Goal: Task Accomplishment & Management: Use online tool/utility

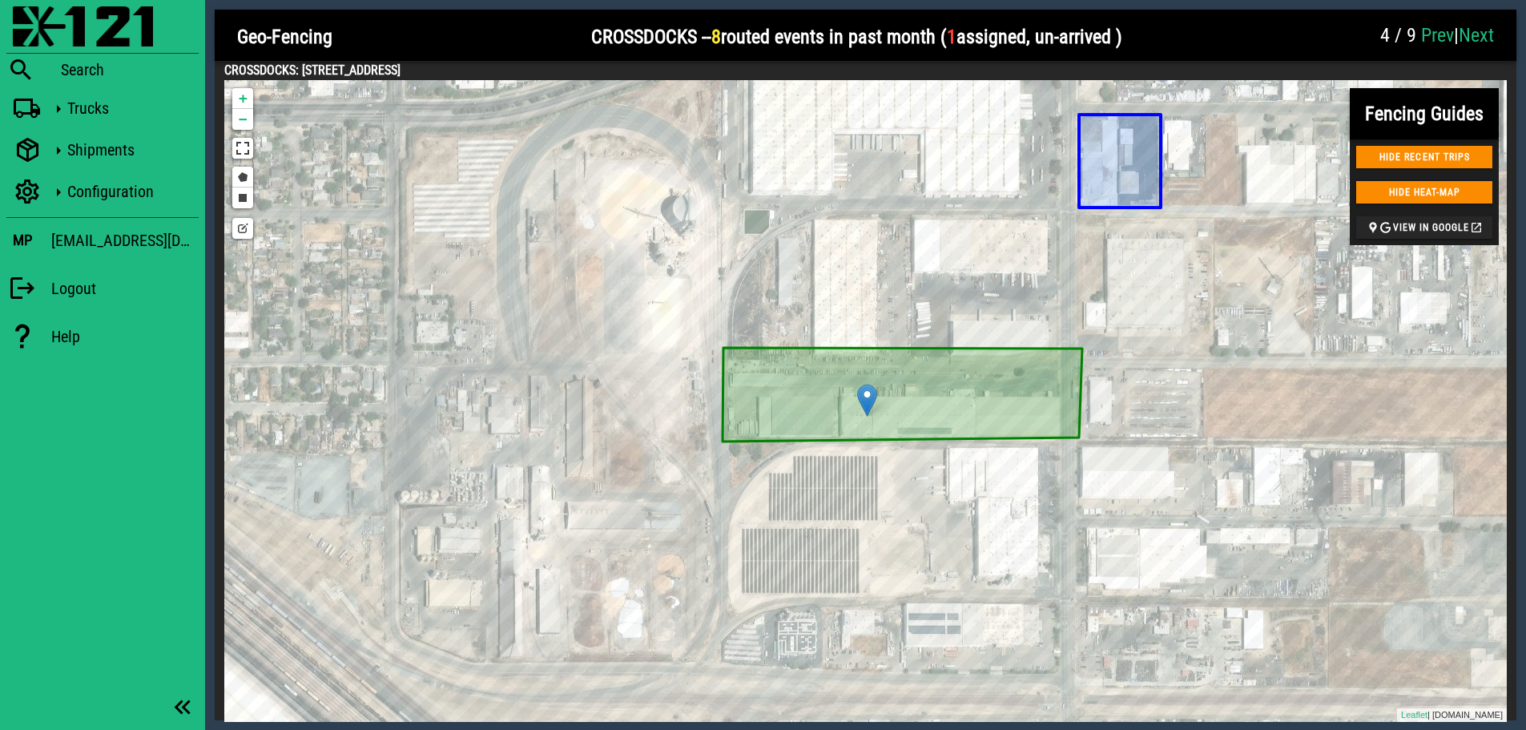
click at [1430, 32] on link "Prev" at bounding box center [1437, 35] width 33 height 22
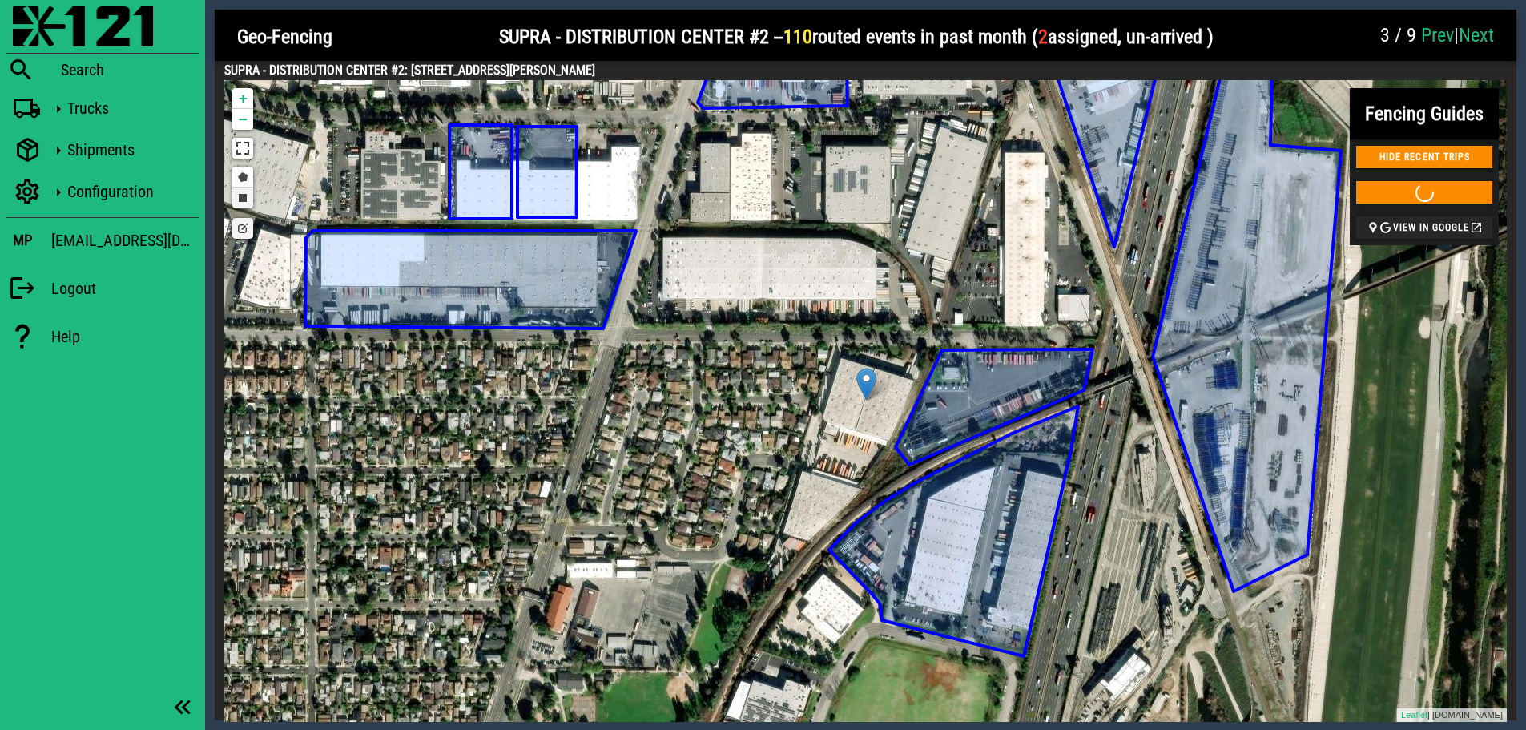
click at [243, 199] on link "Draw a rectangle" at bounding box center [242, 197] width 21 height 21
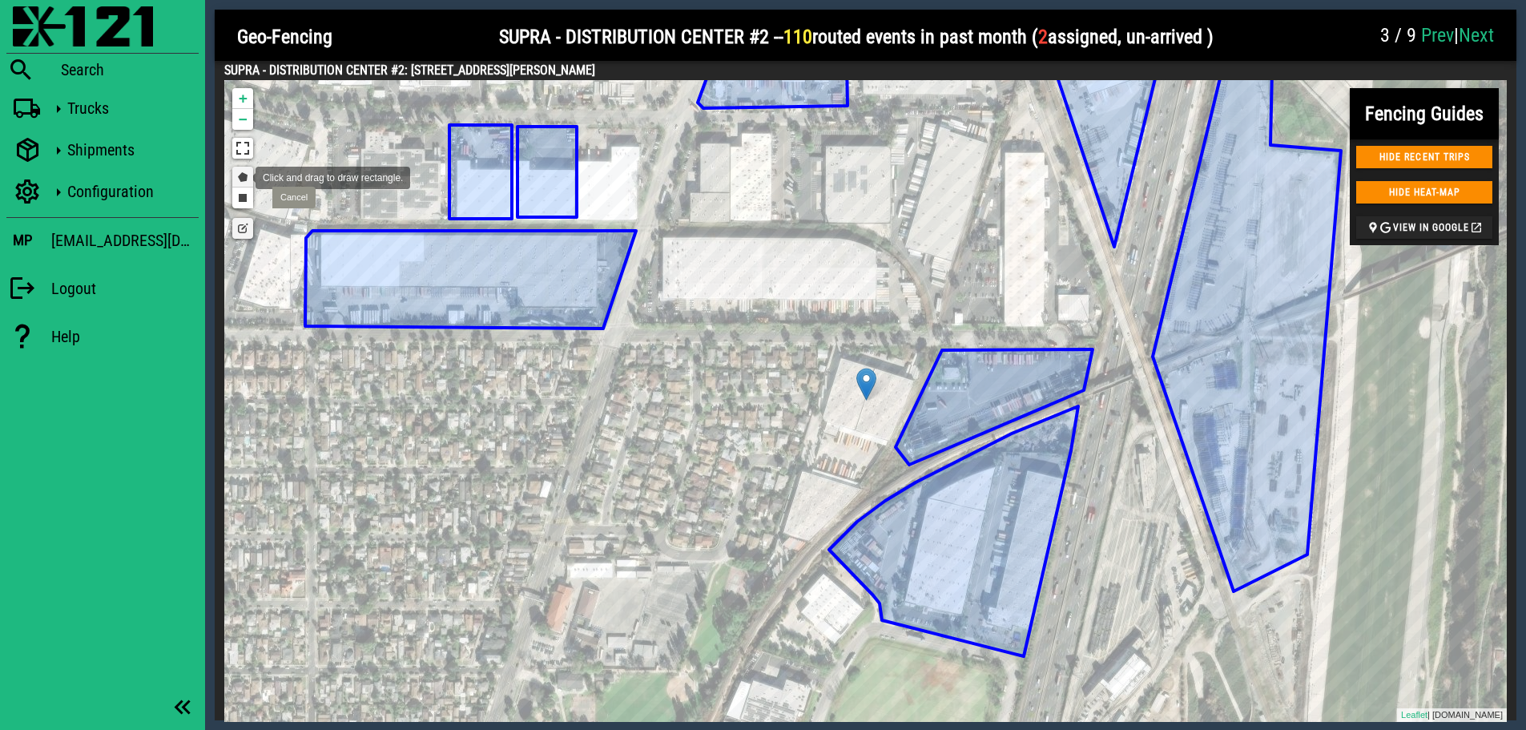
click at [240, 176] on link "Draw a polygon" at bounding box center [242, 177] width 21 height 21
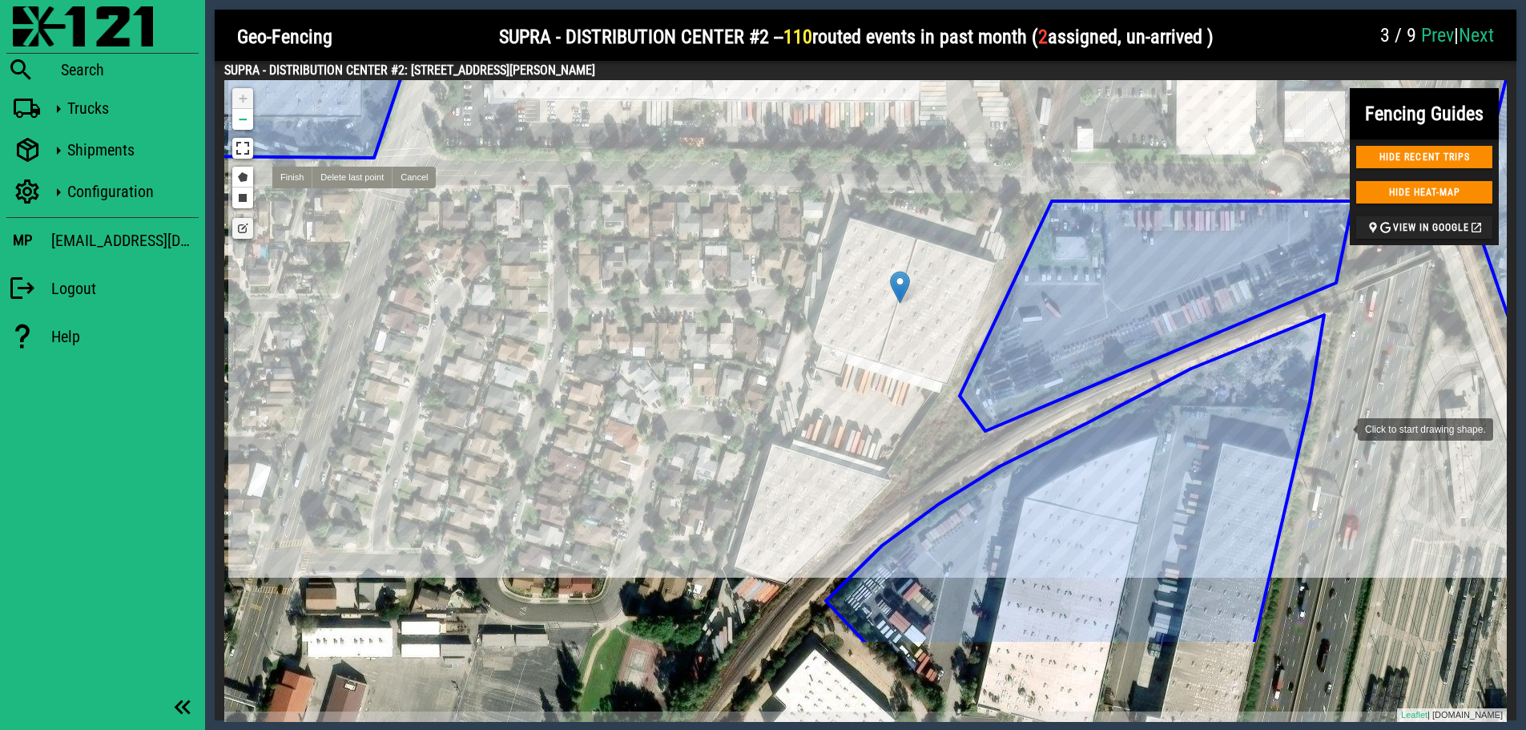
drag, startPoint x: 1338, startPoint y: 575, endPoint x: 1331, endPoint y: 429, distance: 146.0
click at [1341, 429] on div at bounding box center [1342, 428] width 32 height 32
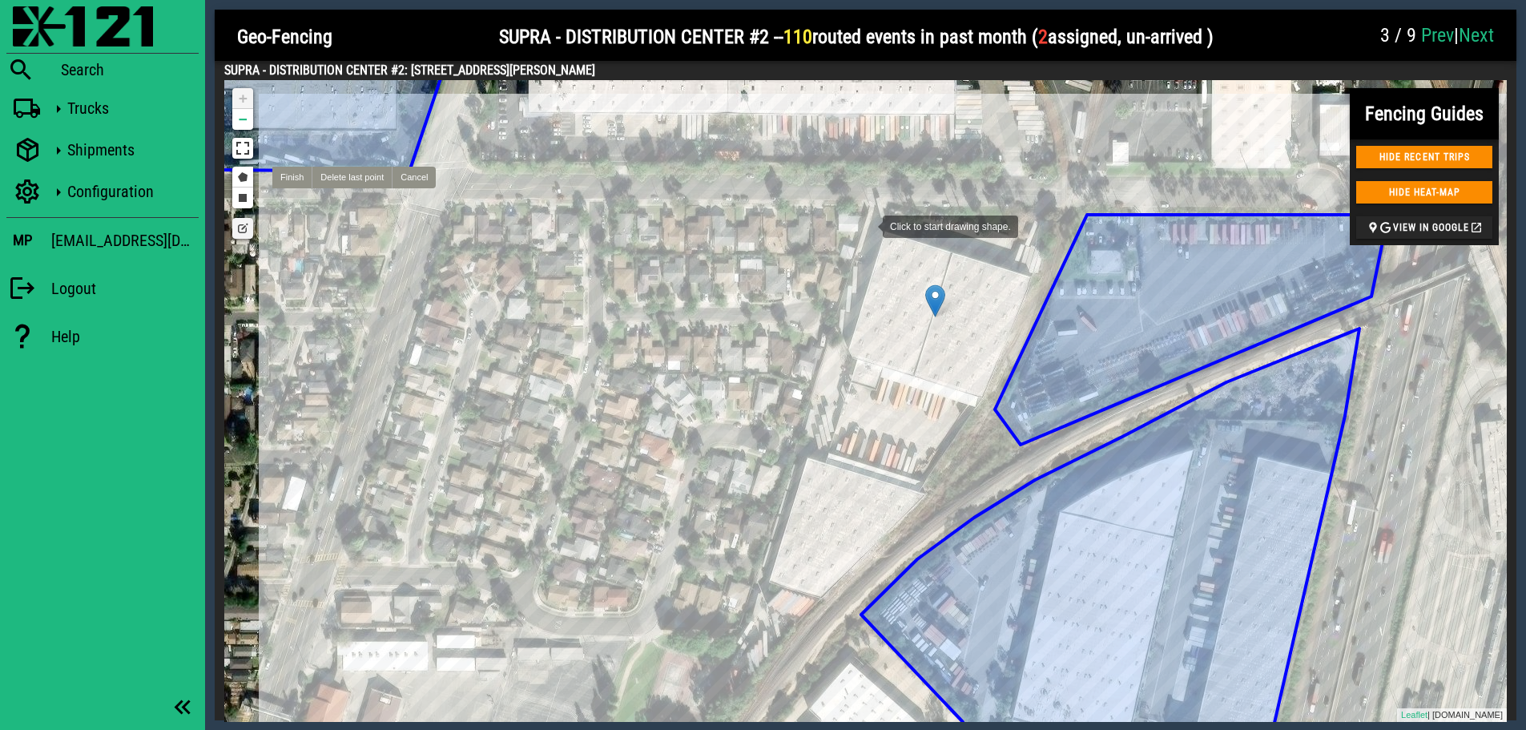
drag, startPoint x: 829, startPoint y: 208, endPoint x: 870, endPoint y: 225, distance: 44.9
click at [870, 225] on div at bounding box center [867, 225] width 32 height 32
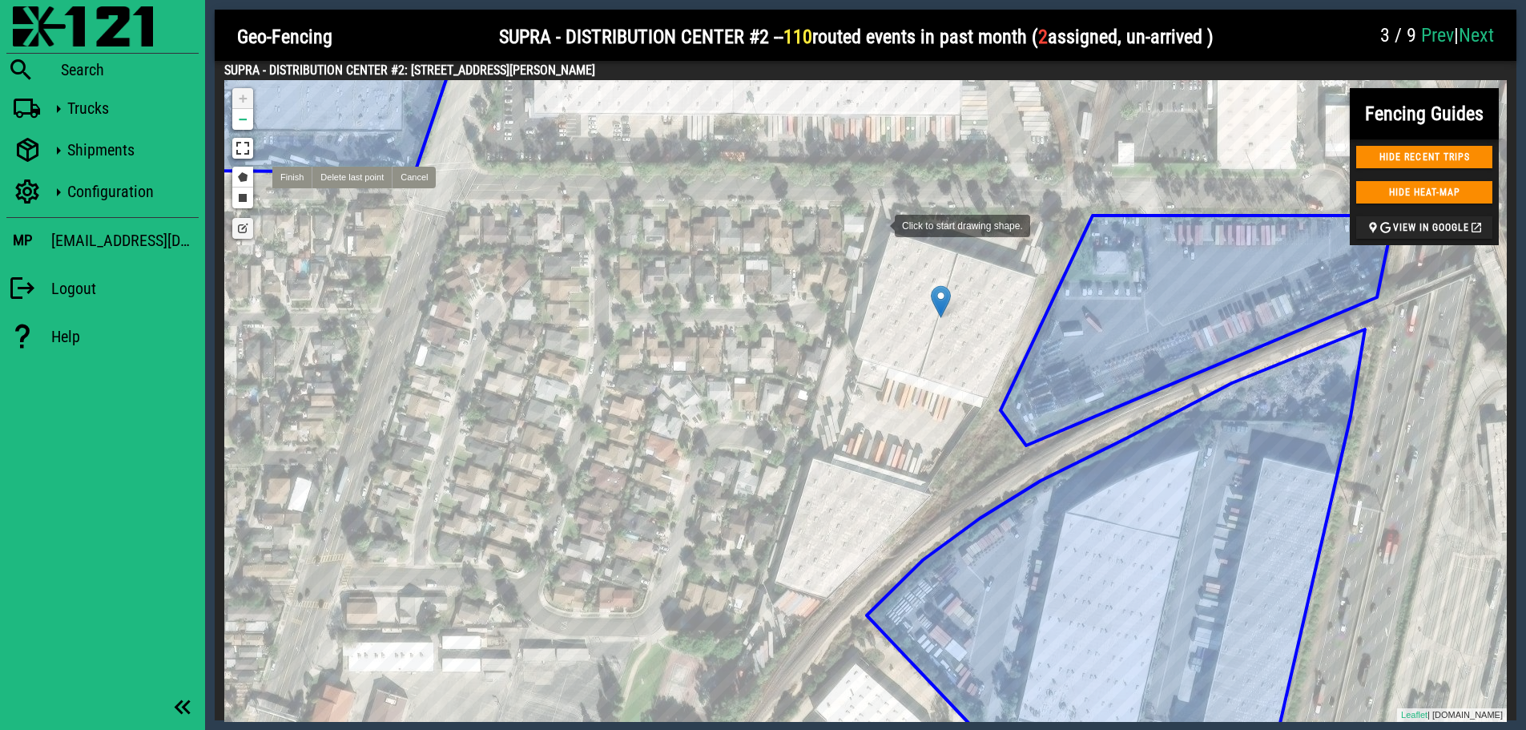
click at [879, 224] on div at bounding box center [879, 224] width 32 height 32
click at [1047, 280] on div at bounding box center [1047, 280] width 32 height 32
click at [974, 454] on div at bounding box center [974, 453] width 32 height 32
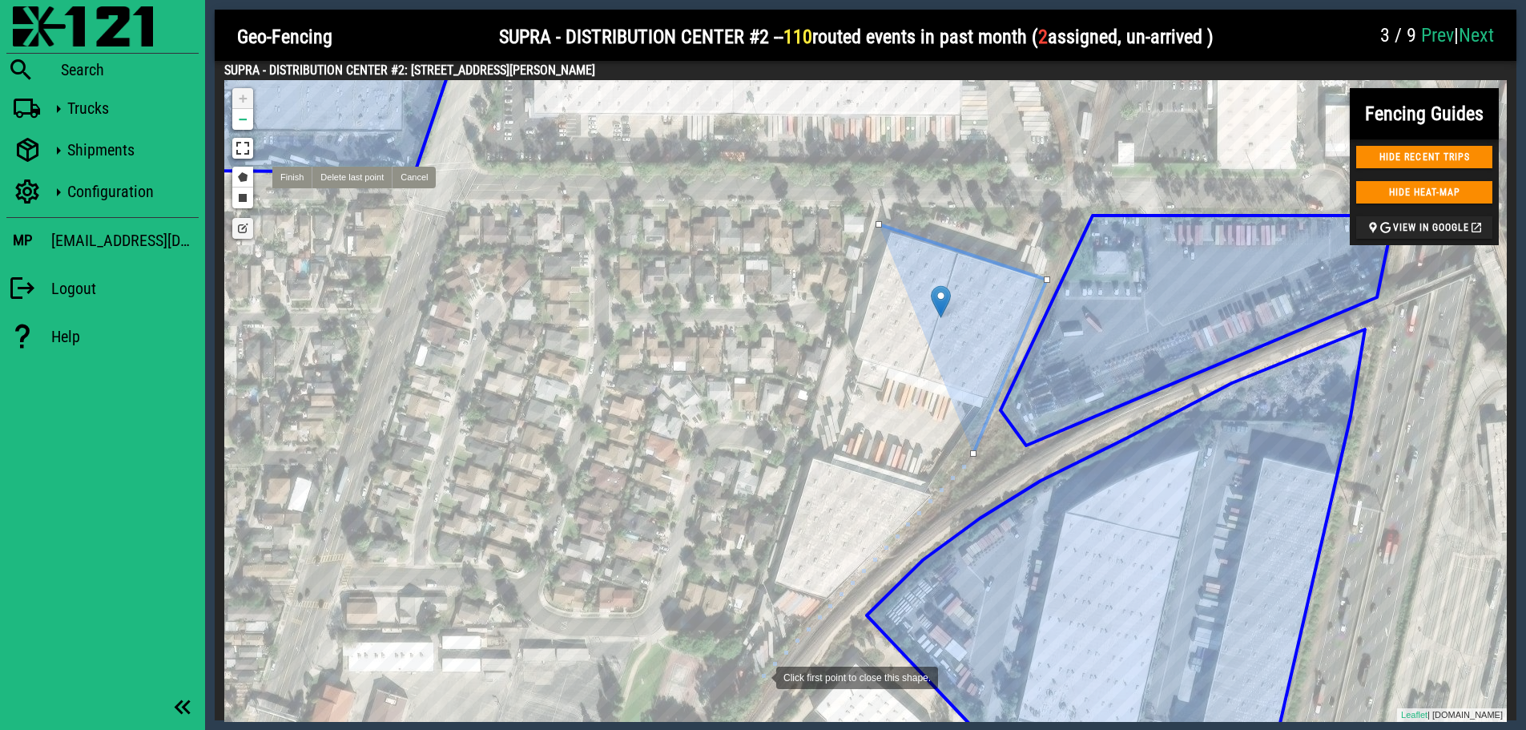
click at [760, 622] on div at bounding box center [760, 676] width 32 height 32
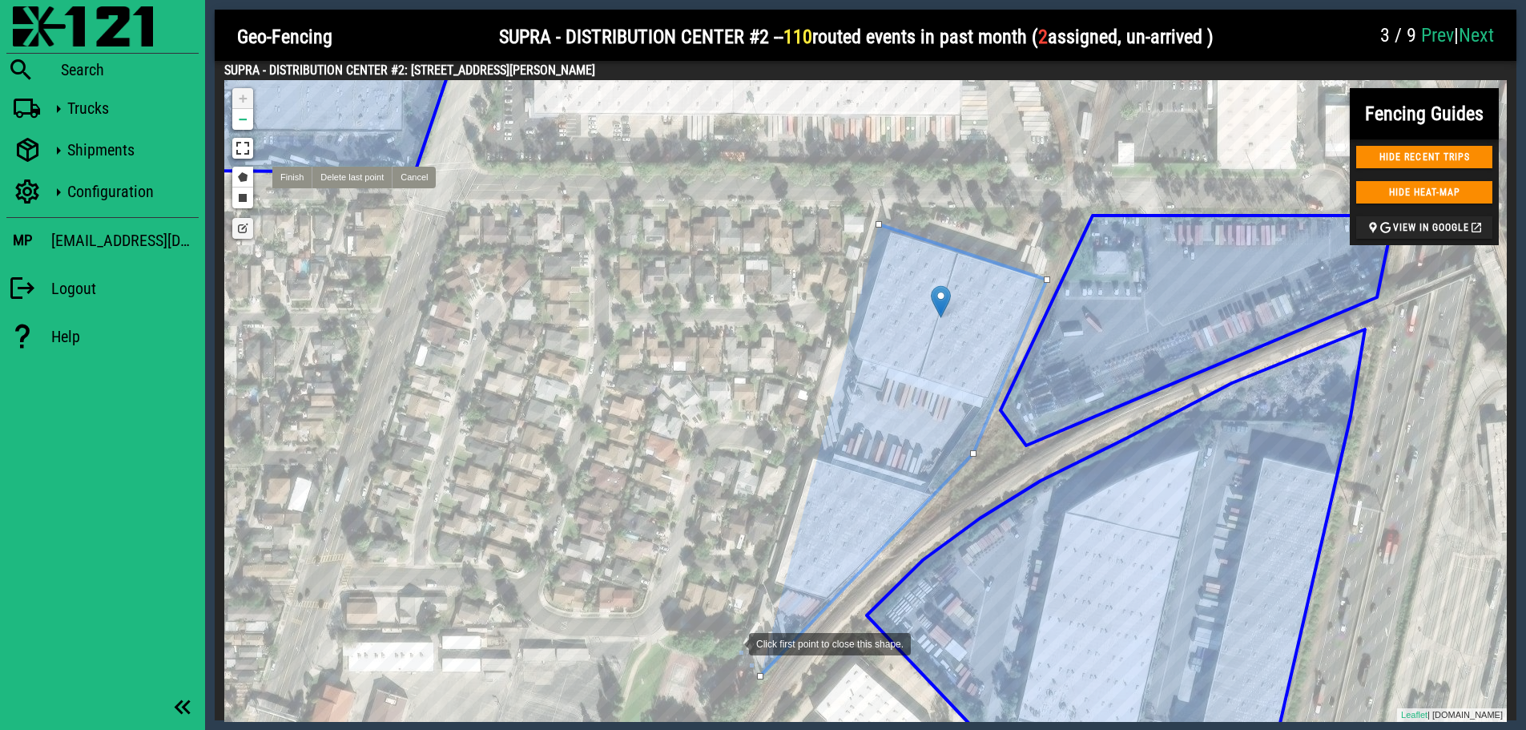
click at [733, 622] on div at bounding box center [733, 643] width 32 height 32
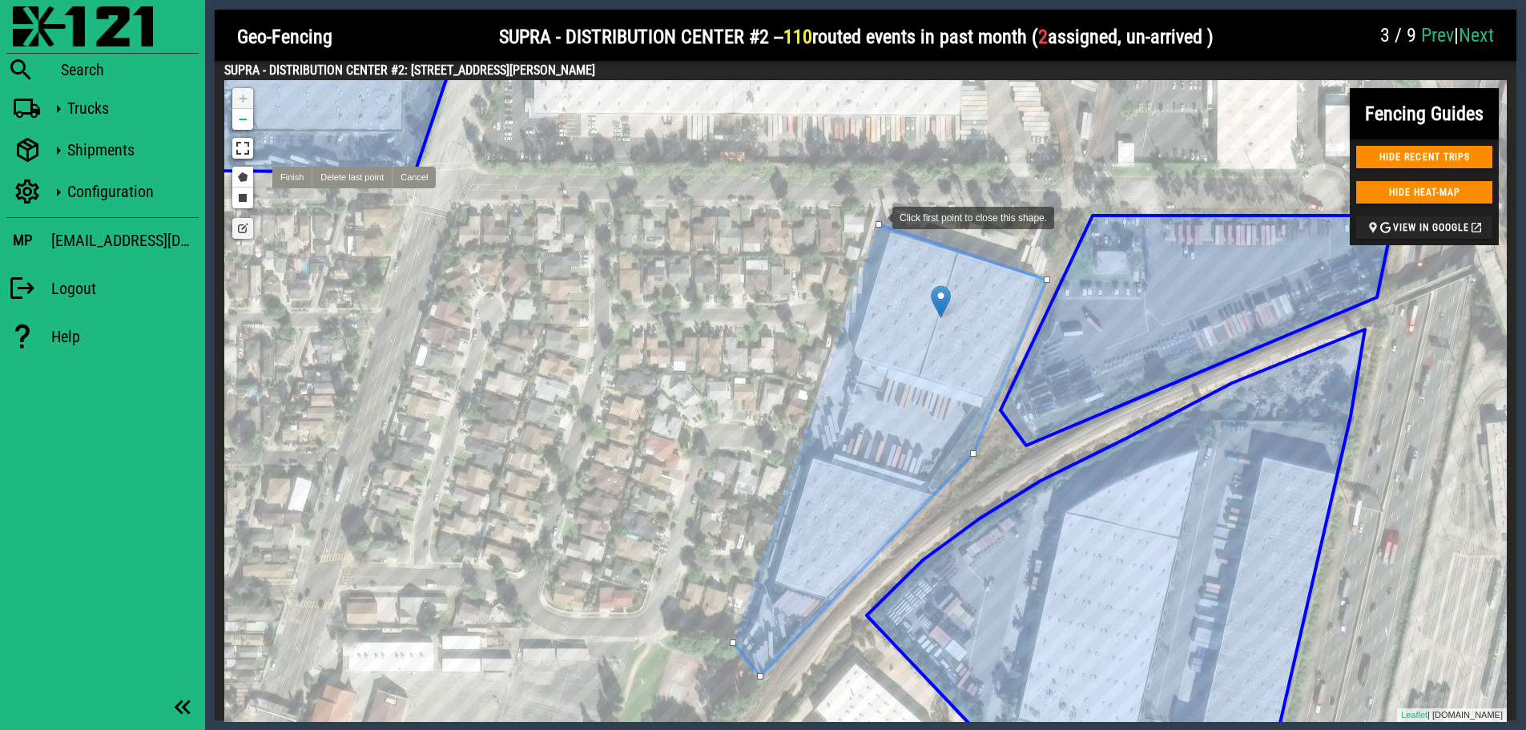
click at [877, 216] on div at bounding box center [877, 216] width 32 height 32
click at [879, 224] on div at bounding box center [879, 224] width 6 height 6
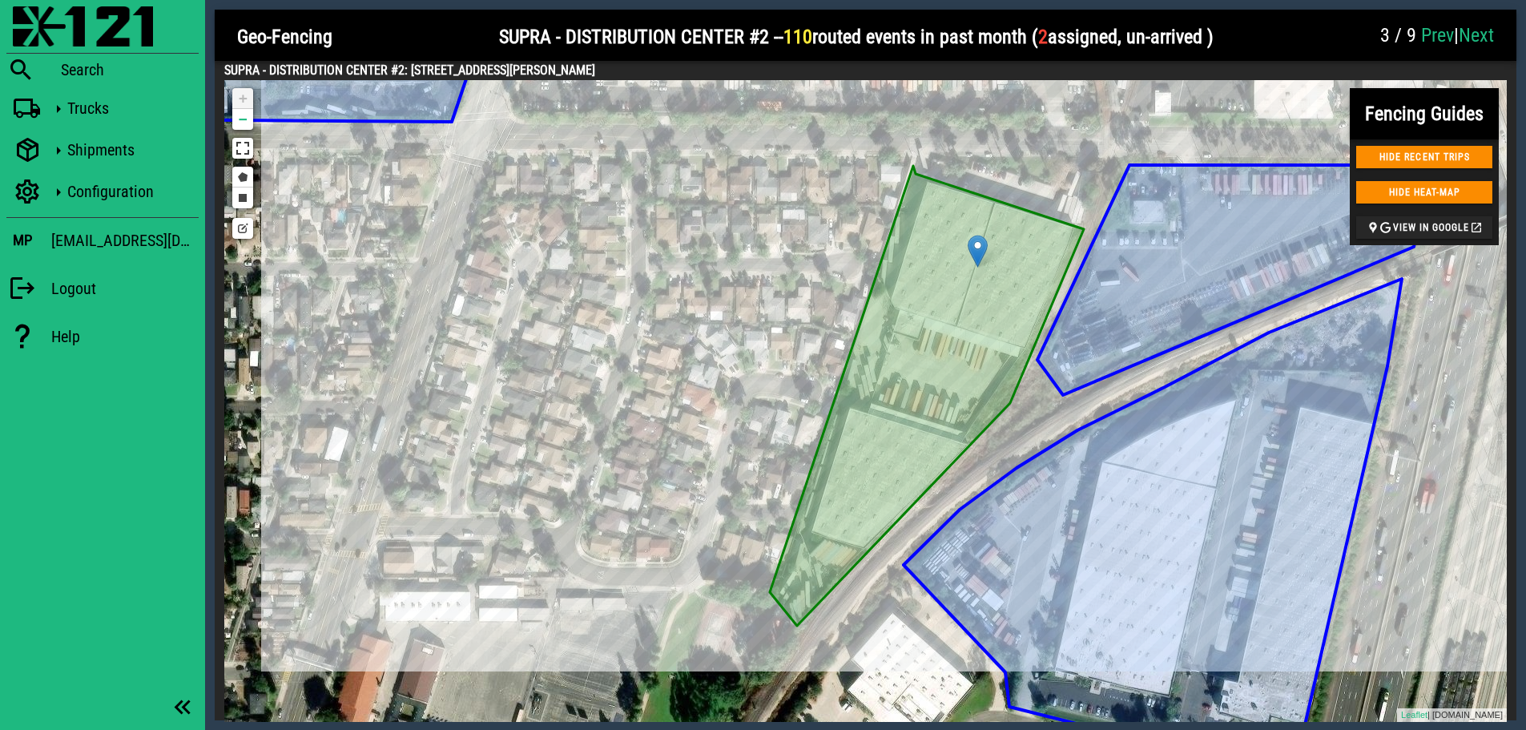
drag, startPoint x: 1052, startPoint y: 474, endPoint x: 1081, endPoint y: 429, distance: 54.0
click at [1081, 429] on icon at bounding box center [1153, 509] width 498 height 460
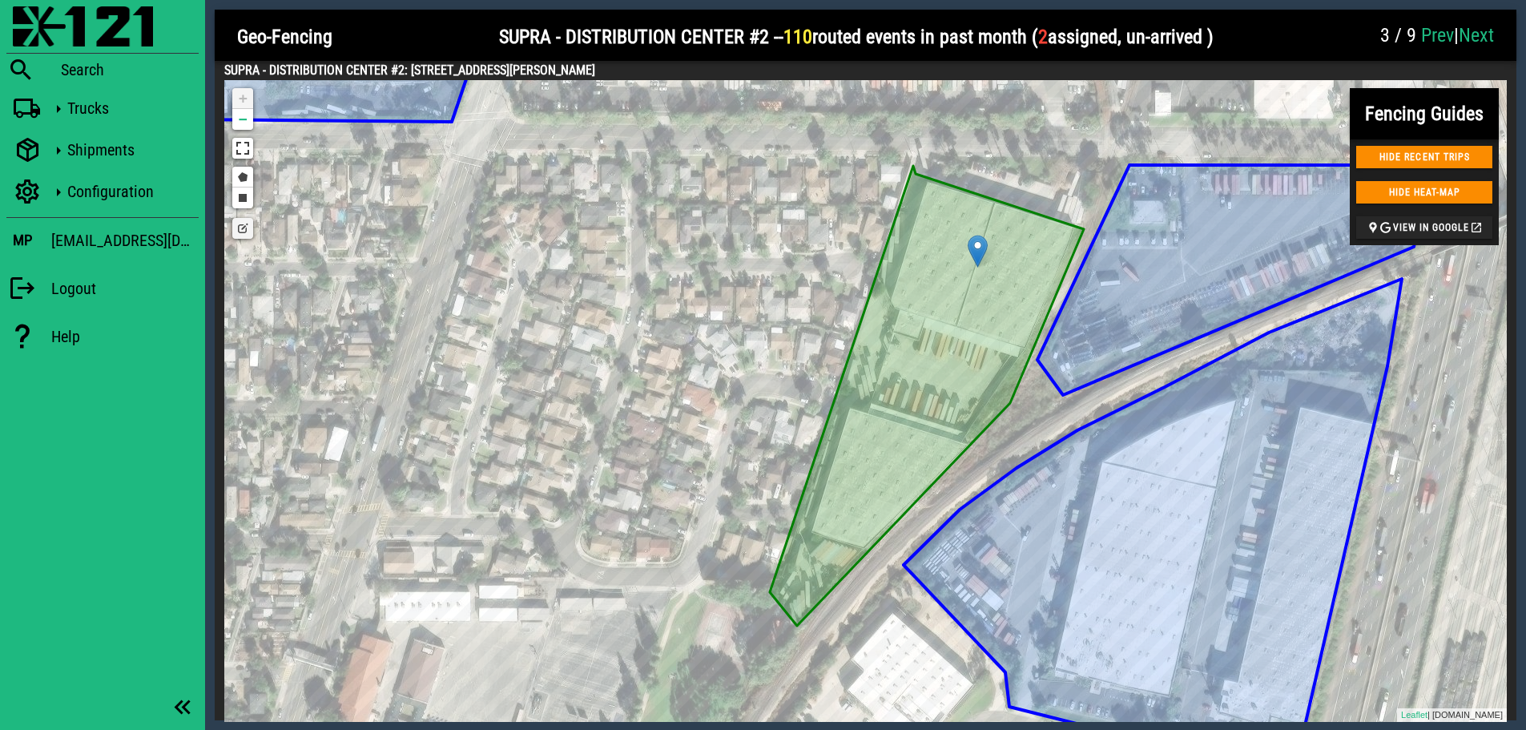
click at [236, 229] on link "Edit layers" at bounding box center [242, 228] width 21 height 21
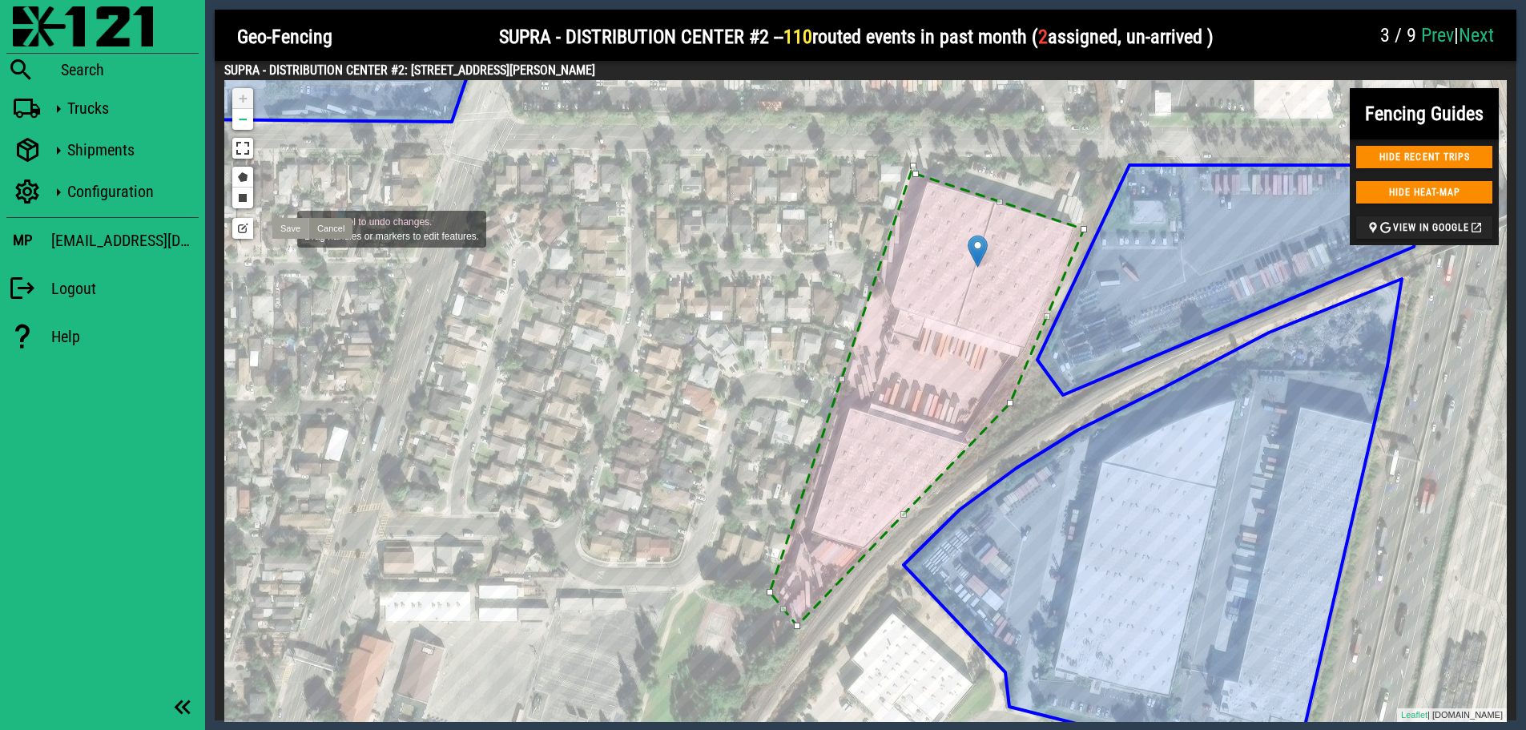
click at [281, 228] on link "Save" at bounding box center [290, 228] width 36 height 21
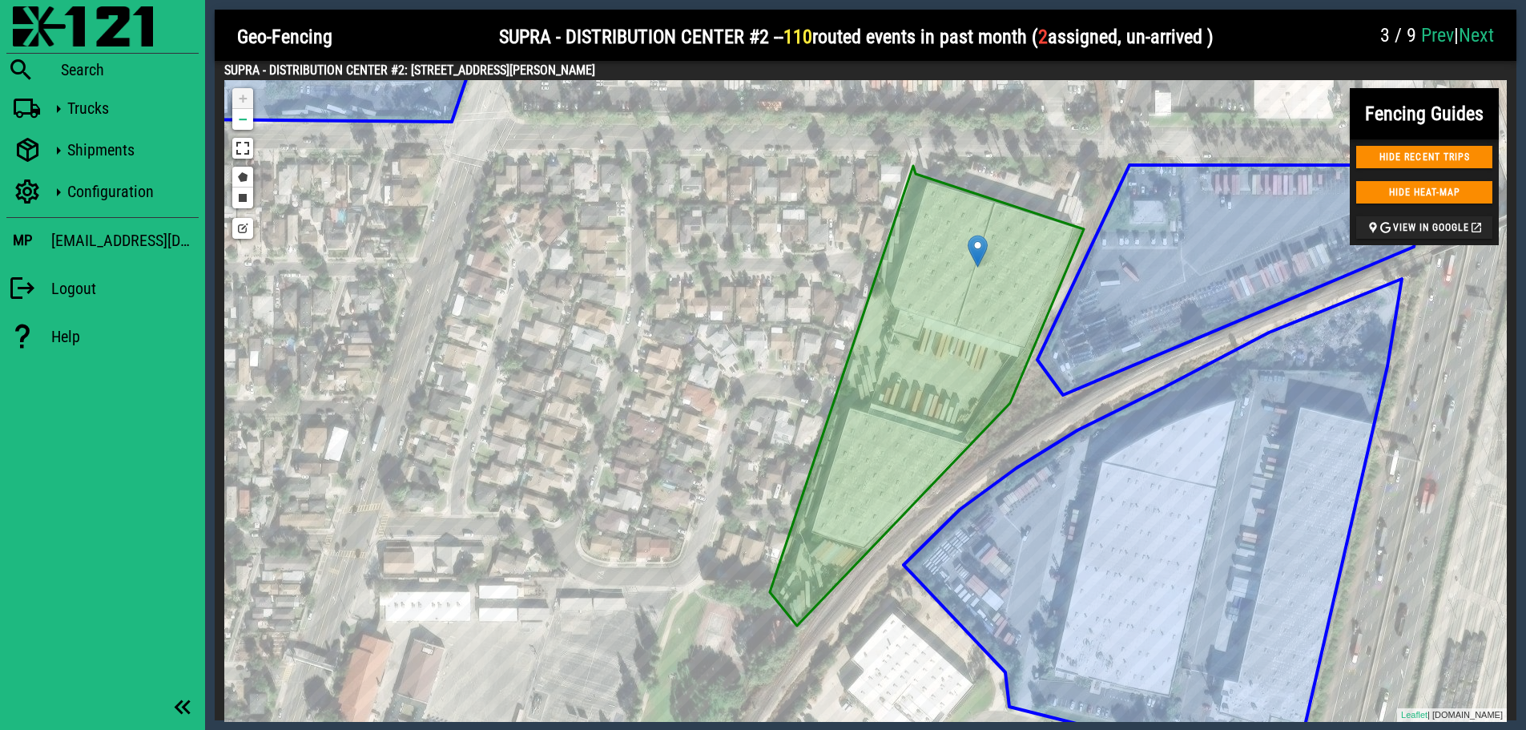
click at [1435, 35] on link "Next" at bounding box center [1476, 35] width 35 height 22
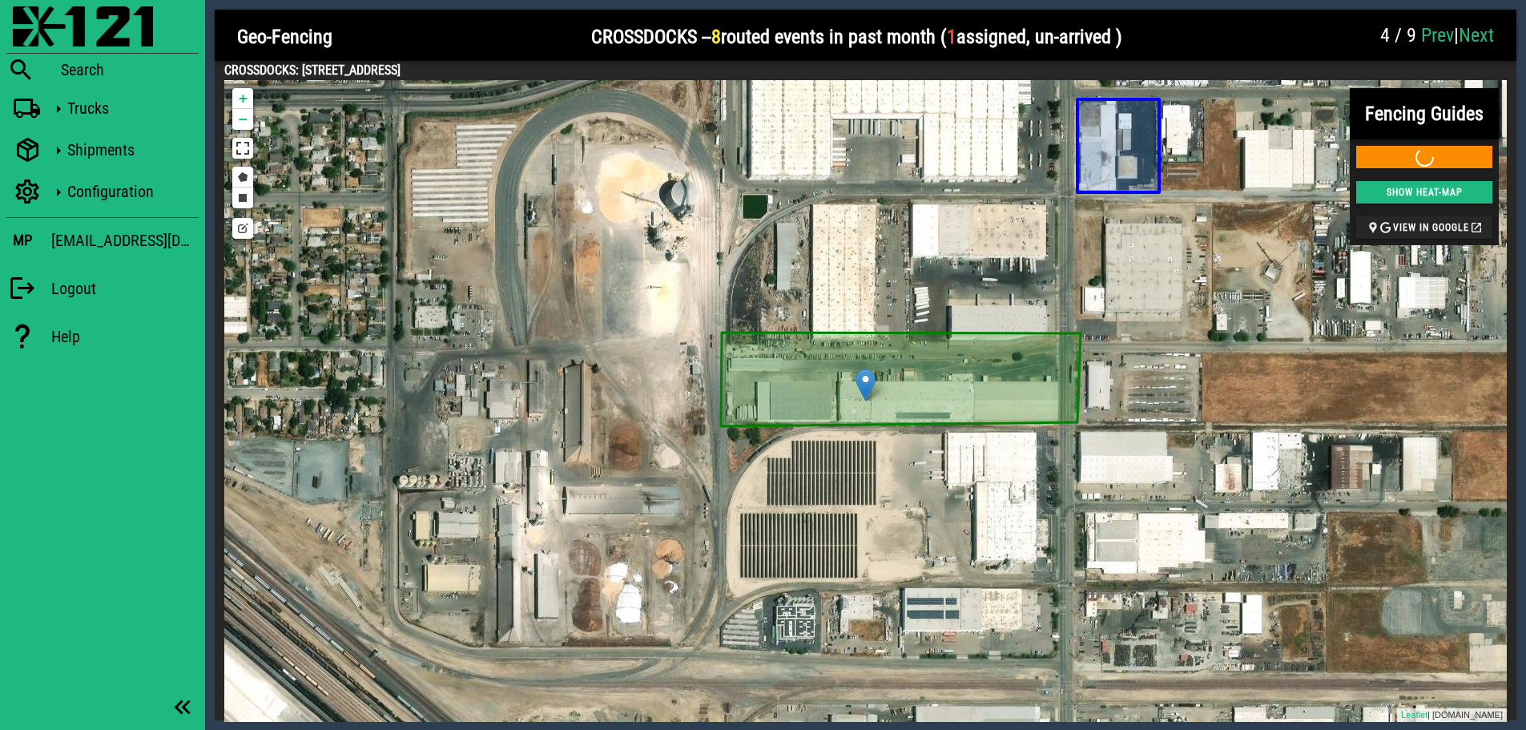
click at [1430, 34] on link "Prev" at bounding box center [1437, 35] width 33 height 22
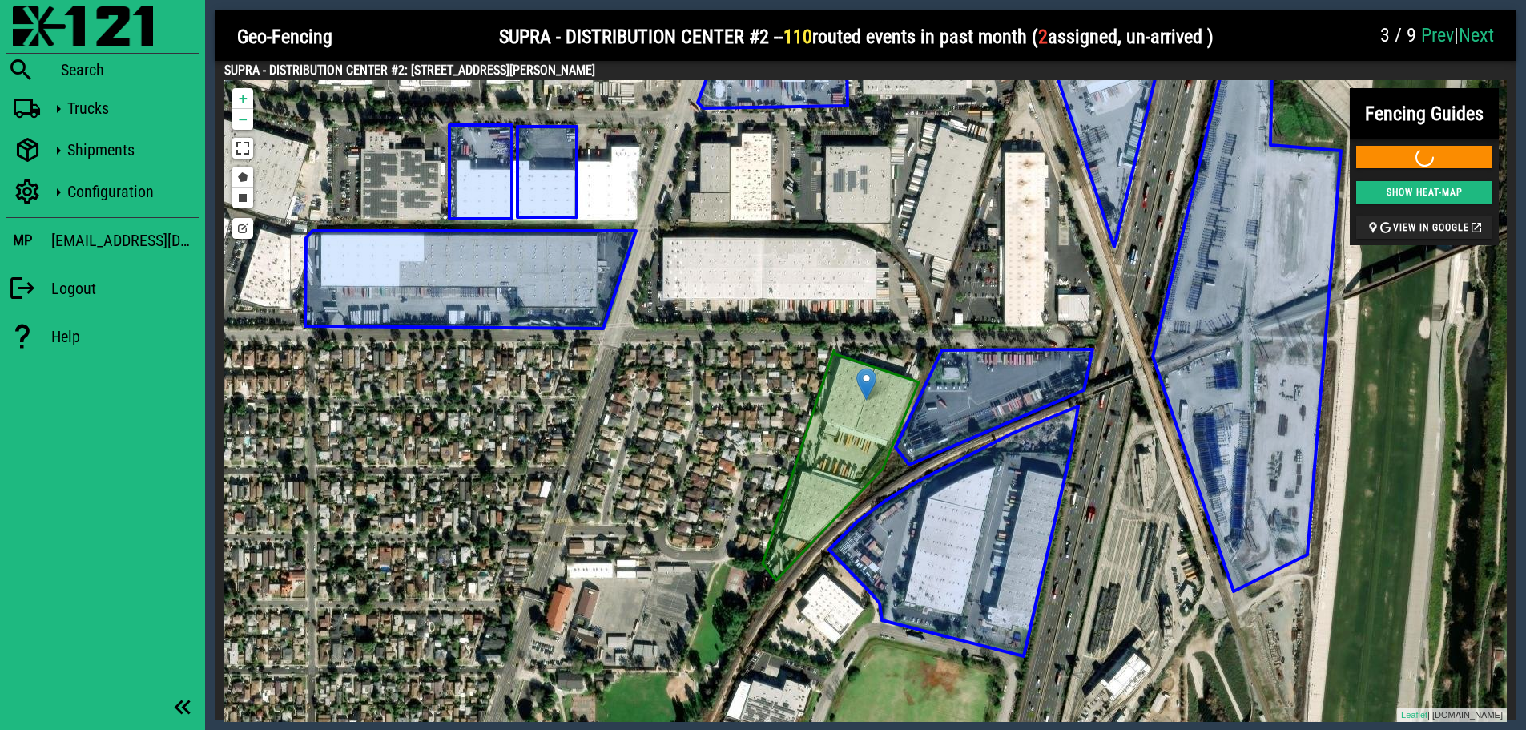
click at [1435, 31] on link "Next" at bounding box center [1476, 35] width 35 height 22
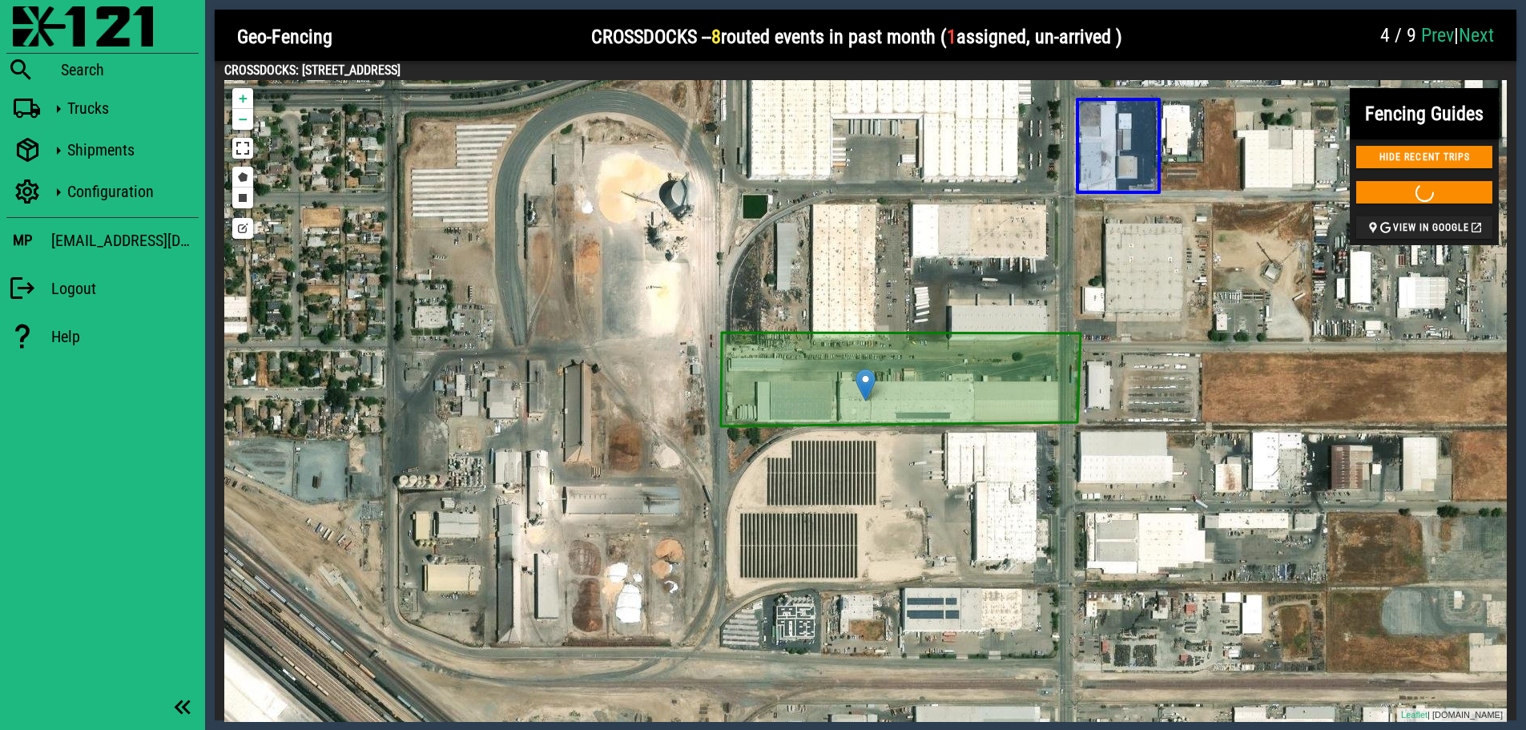
click at [1423, 35] on link "Prev" at bounding box center [1437, 35] width 33 height 22
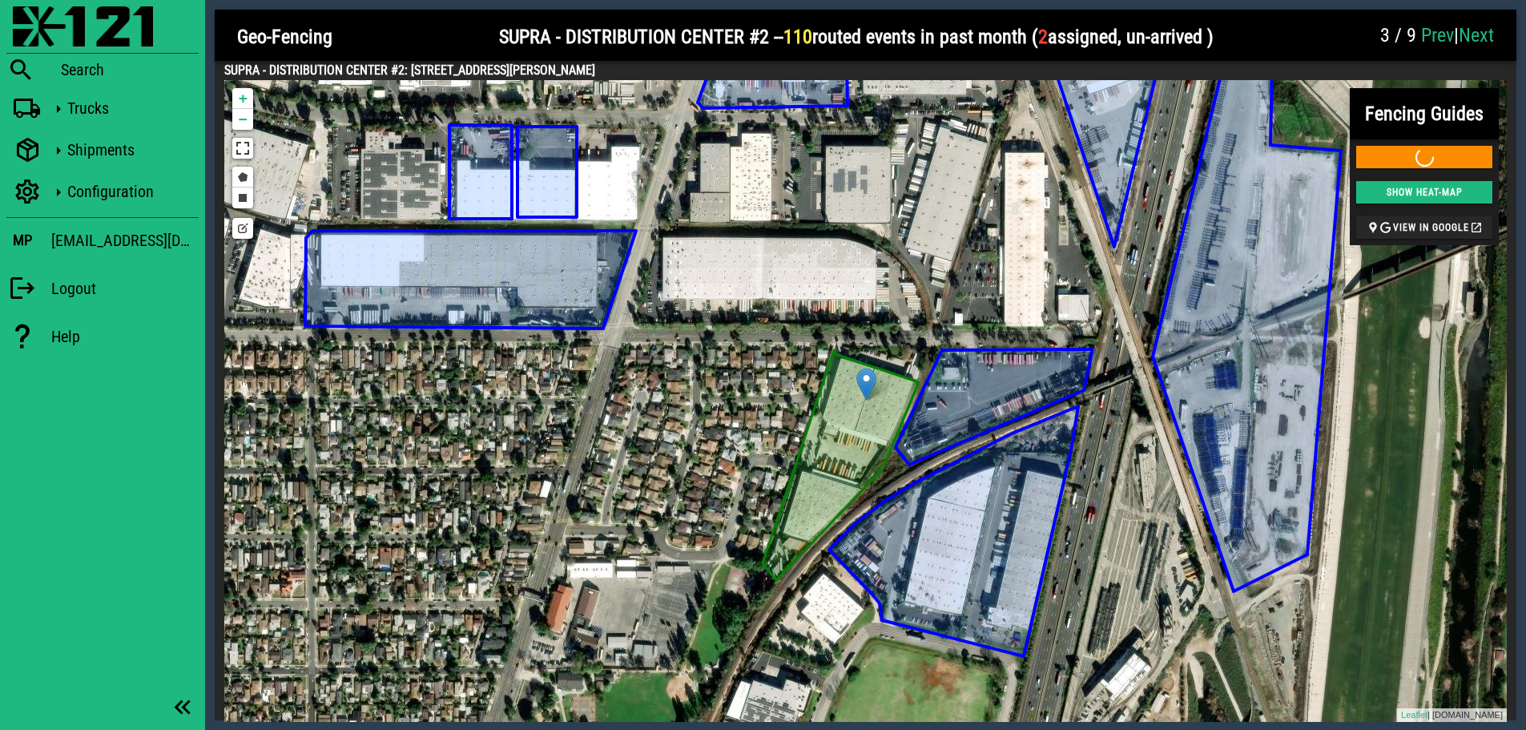
click at [1429, 34] on link "Prev" at bounding box center [1437, 35] width 33 height 22
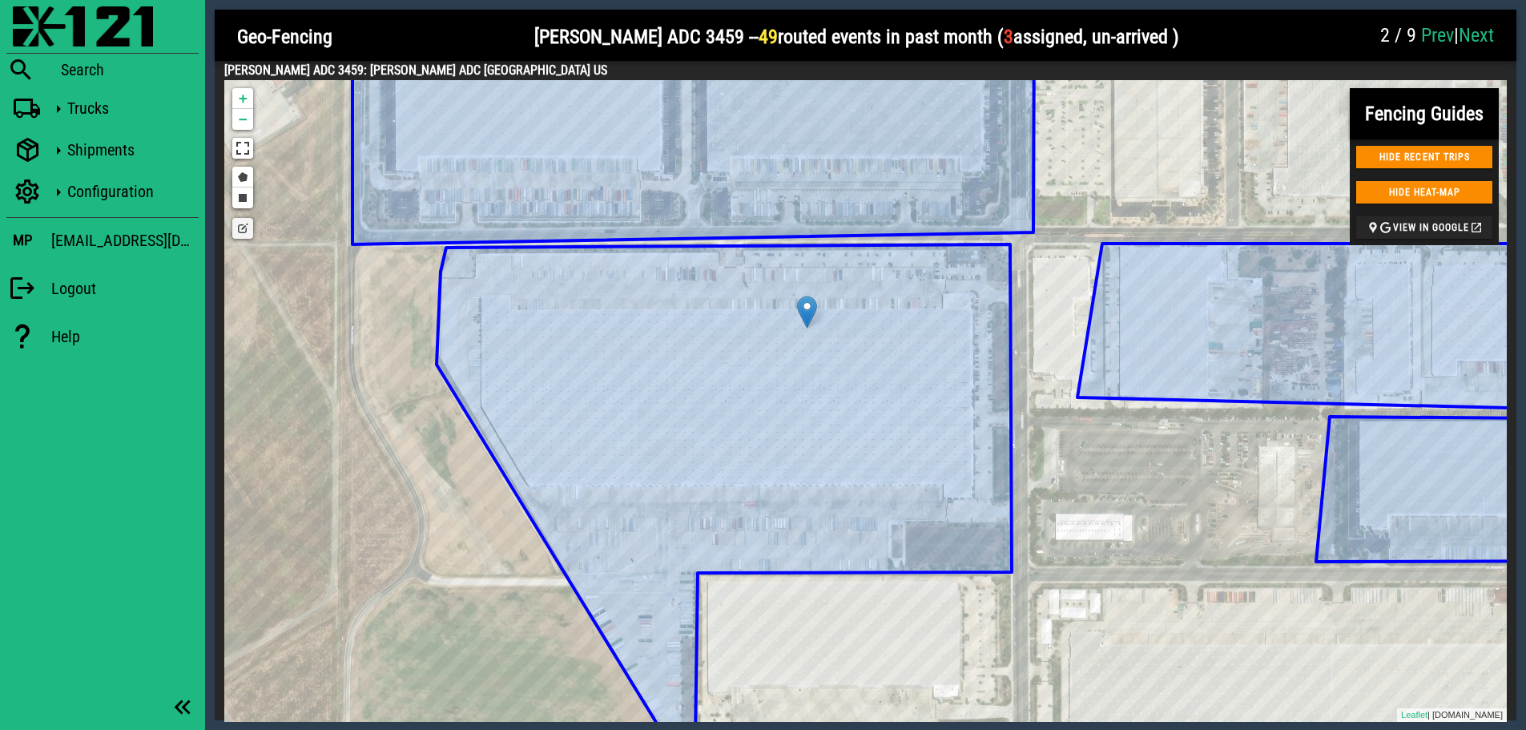
click at [840, 409] on icon at bounding box center [724, 492] width 575 height 496
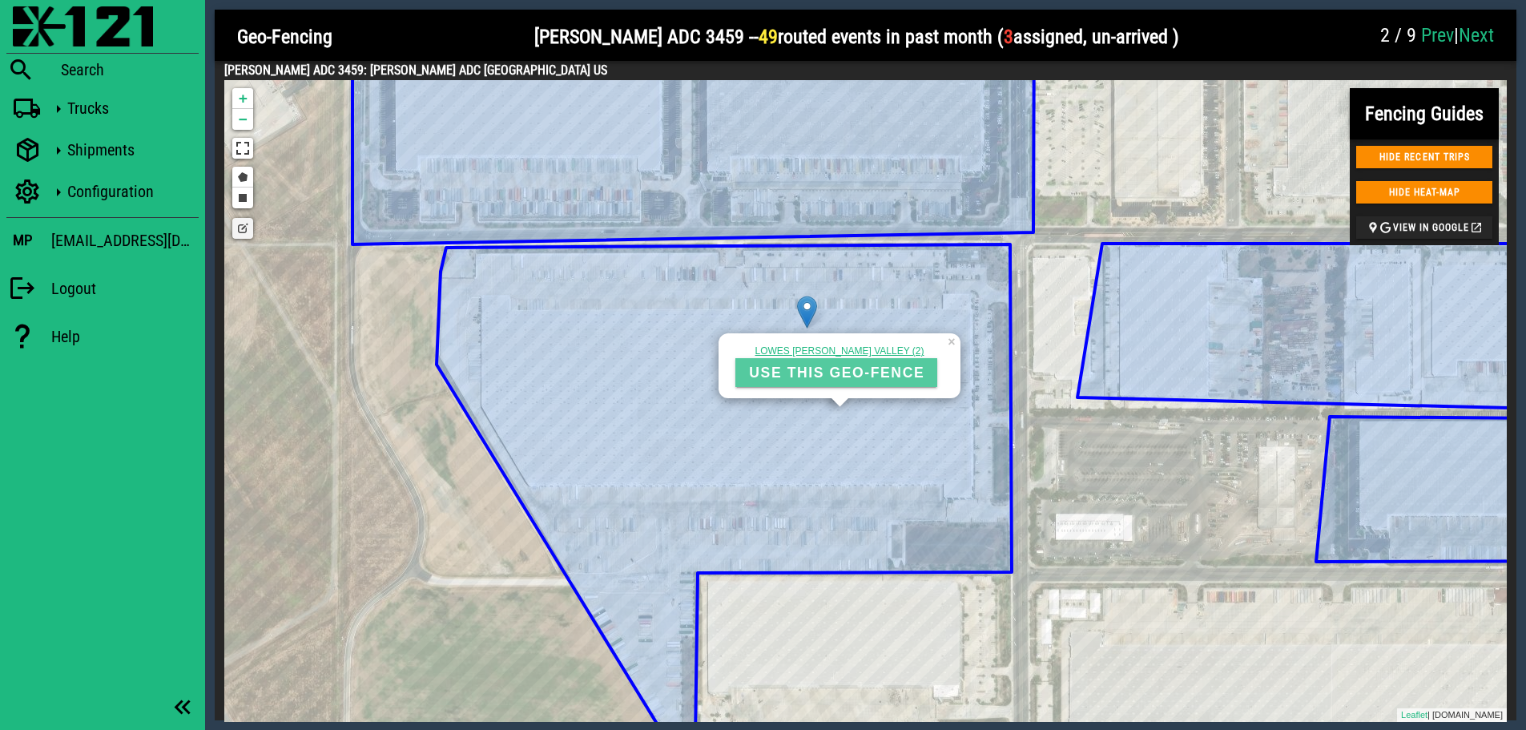
click at [829, 375] on span "USE THIS GEO-FENCE" at bounding box center [836, 373] width 176 height 17
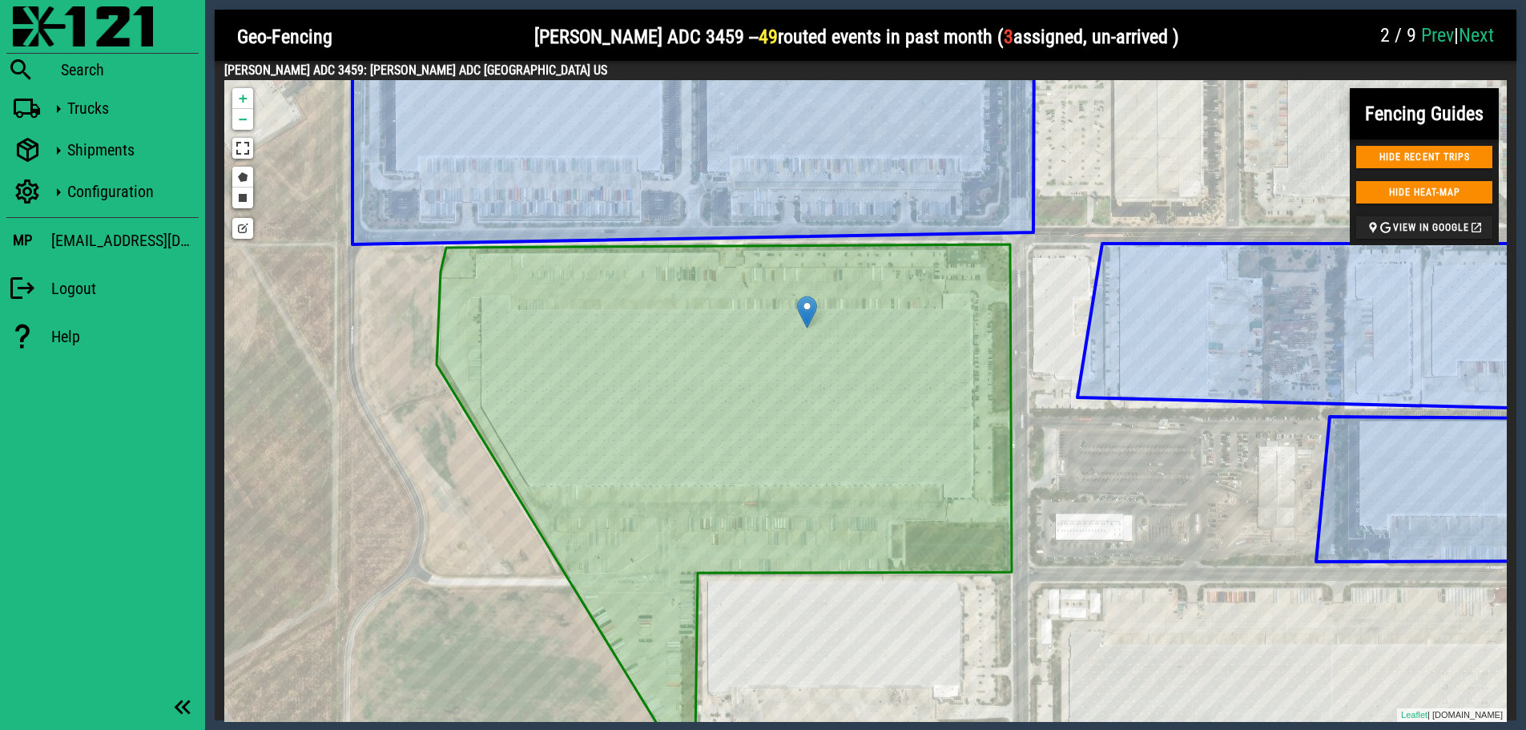
click at [1421, 28] on link "Prev" at bounding box center [1437, 35] width 33 height 22
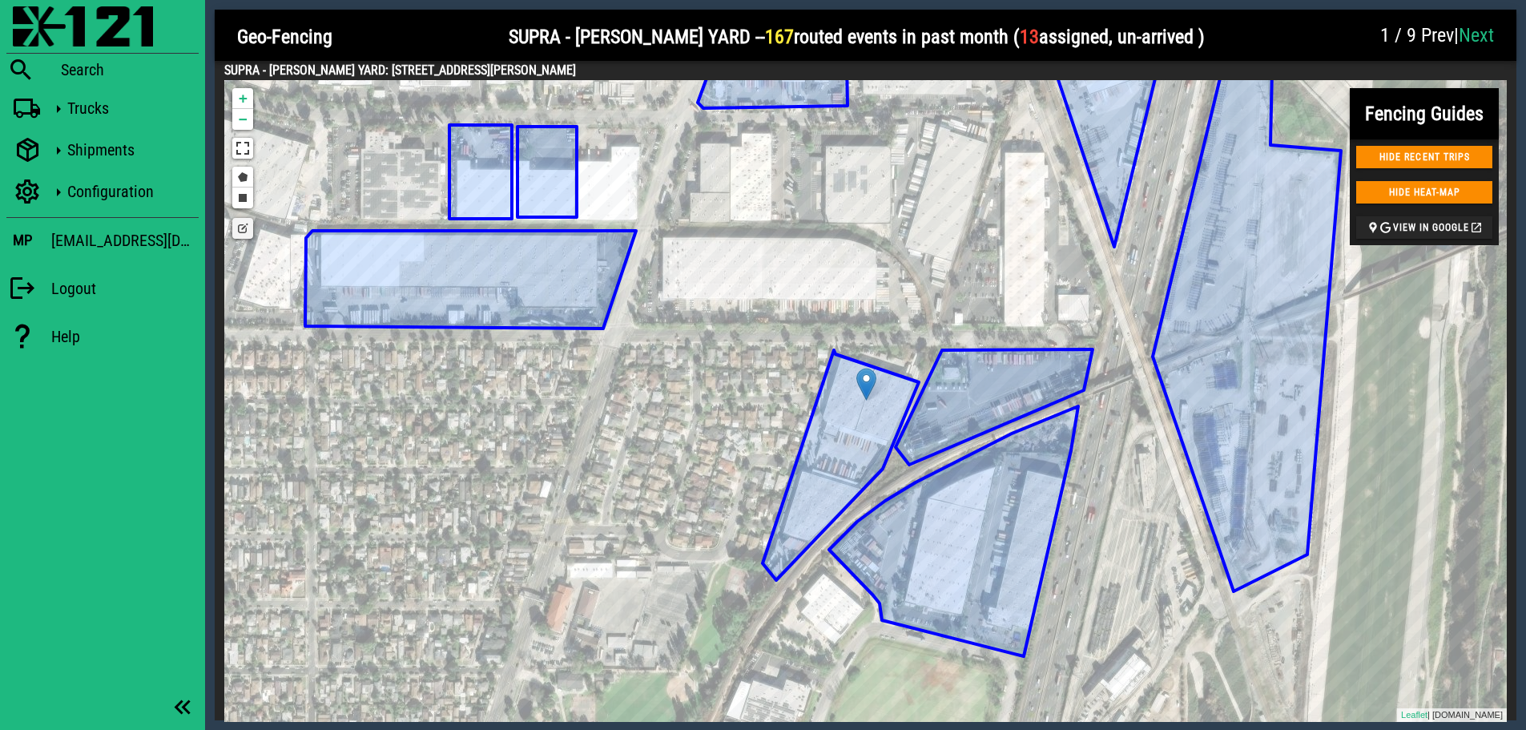
click at [873, 419] on icon at bounding box center [841, 465] width 156 height 230
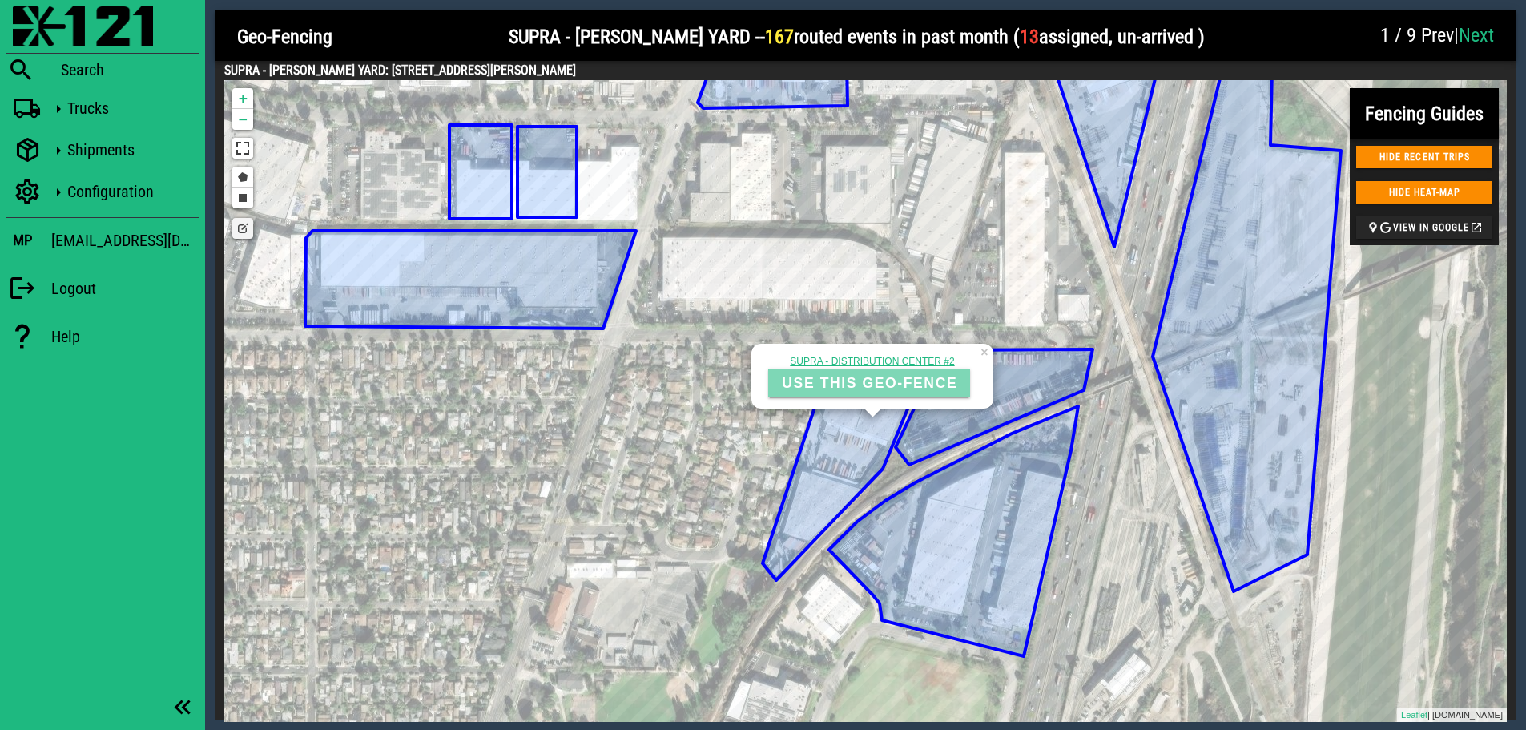
click at [865, 375] on span "USE THIS GEO-FENCE" at bounding box center [869, 383] width 176 height 17
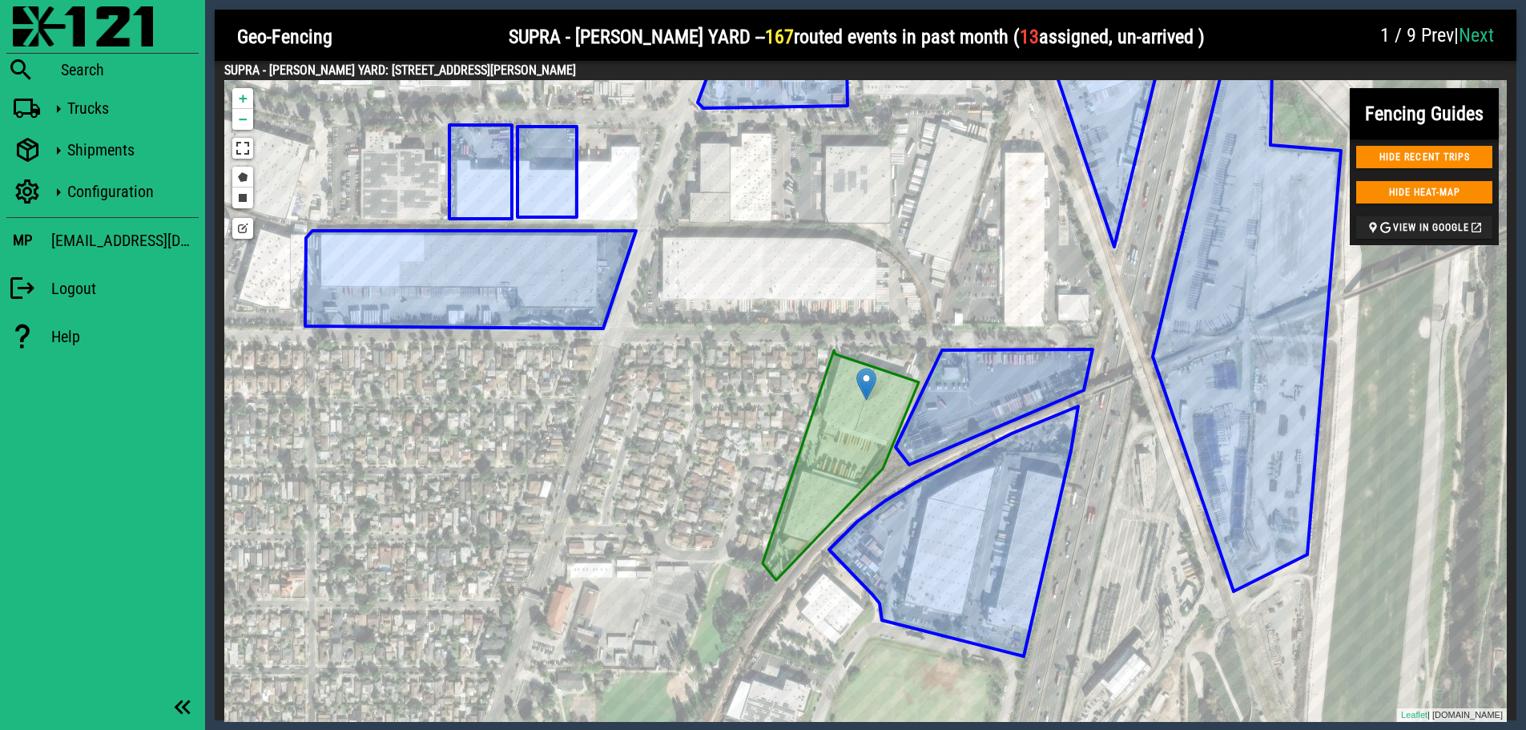
click at [1435, 37] on link "Next" at bounding box center [1476, 35] width 35 height 22
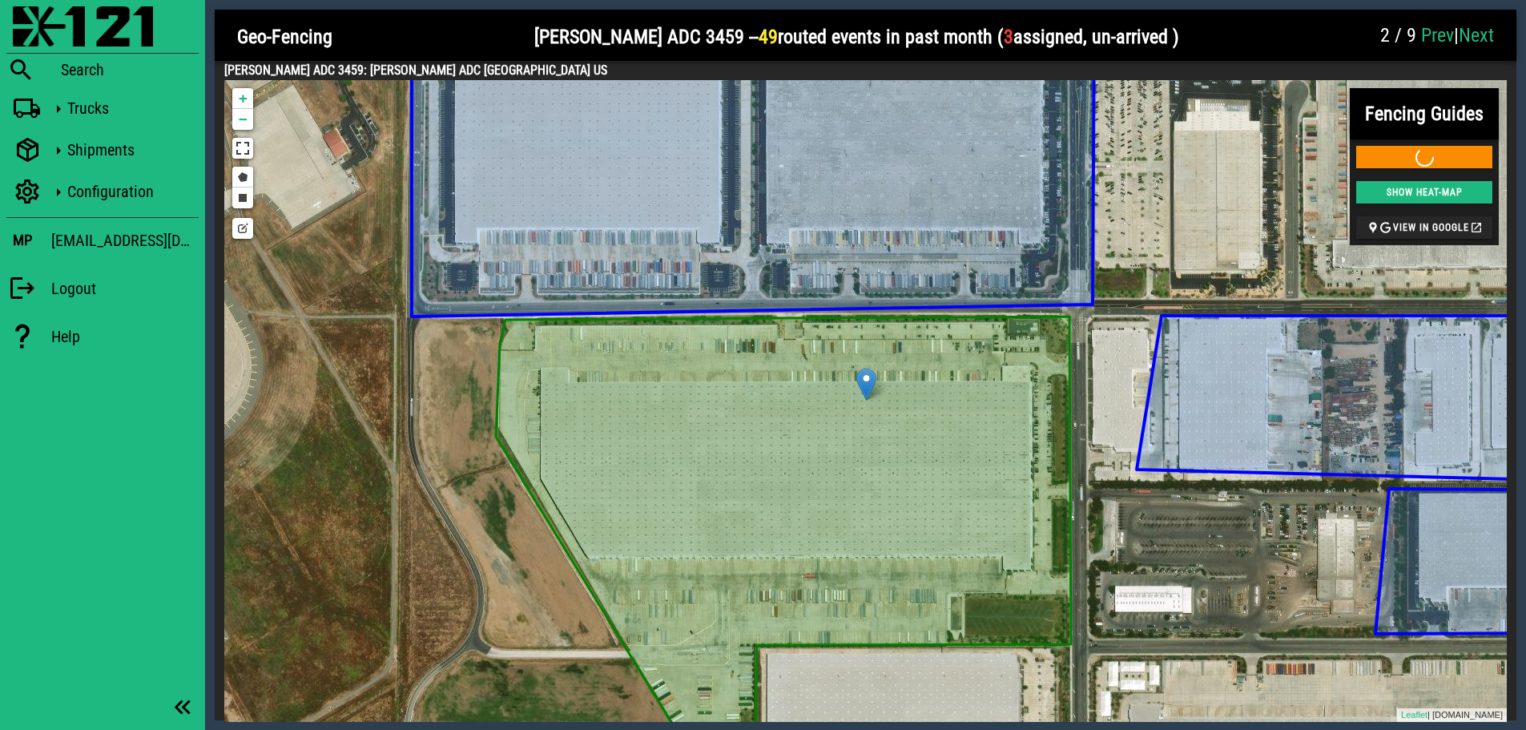
click at [1435, 37] on link "Next" at bounding box center [1476, 35] width 35 height 22
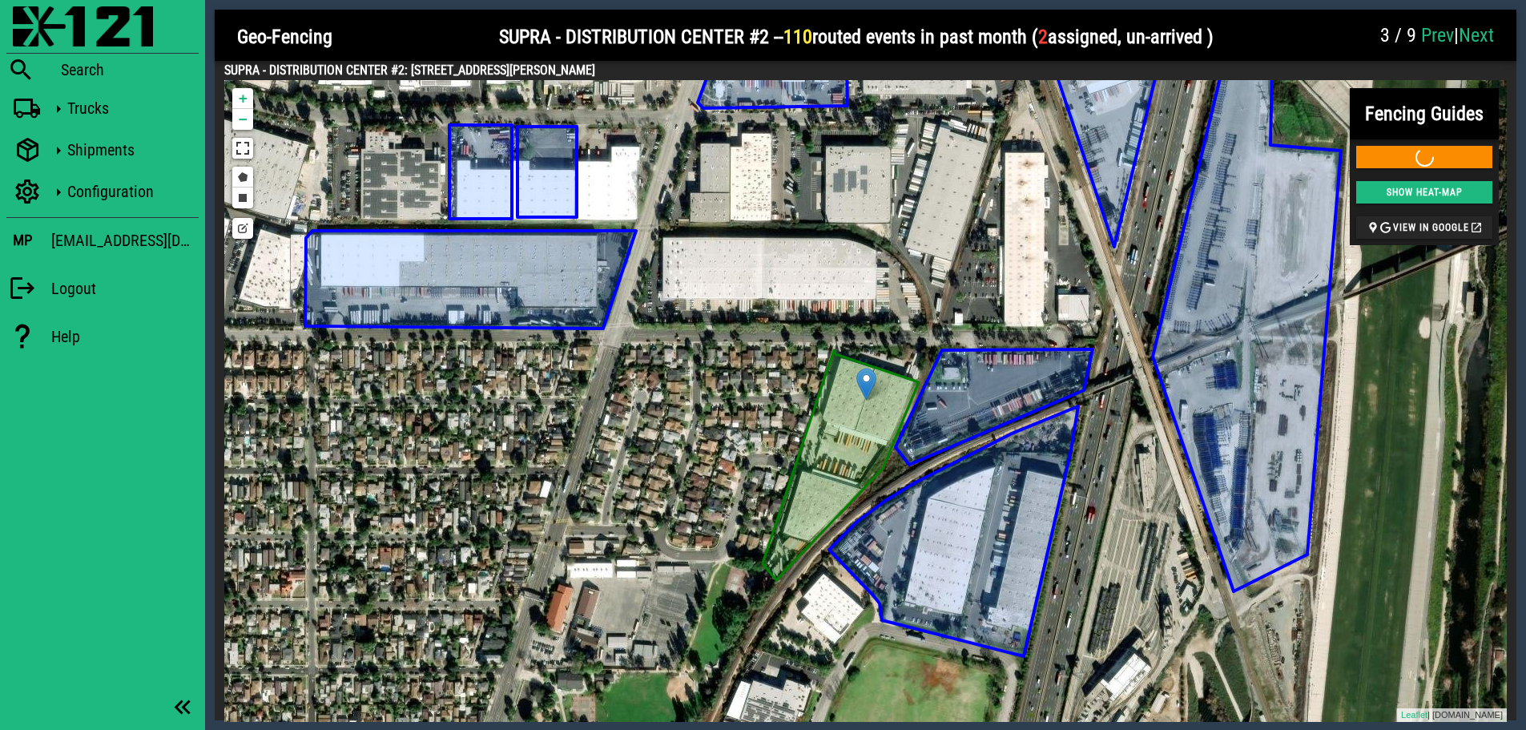
click at [1435, 37] on link "Next" at bounding box center [1476, 35] width 35 height 22
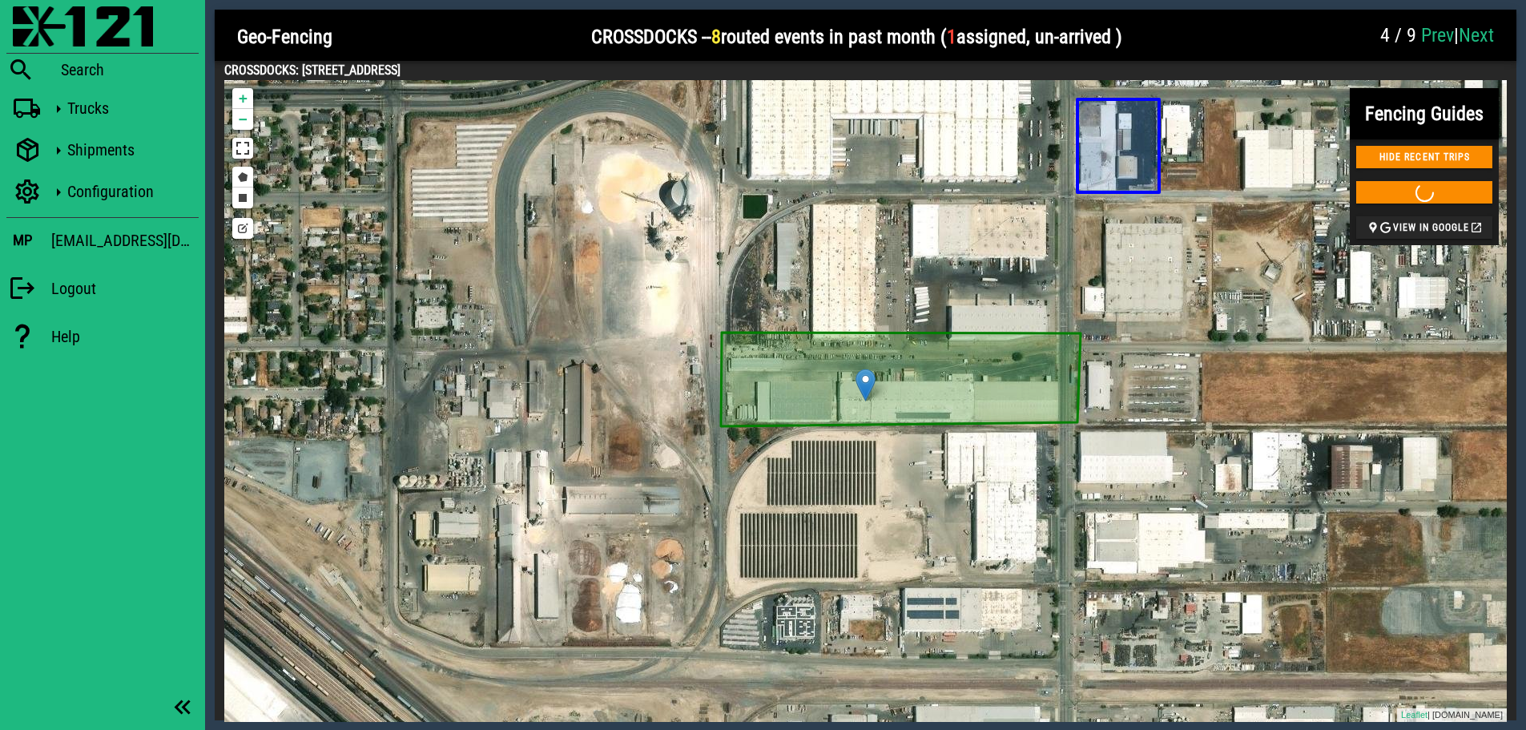
click at [1435, 37] on link "Next" at bounding box center [1476, 35] width 35 height 22
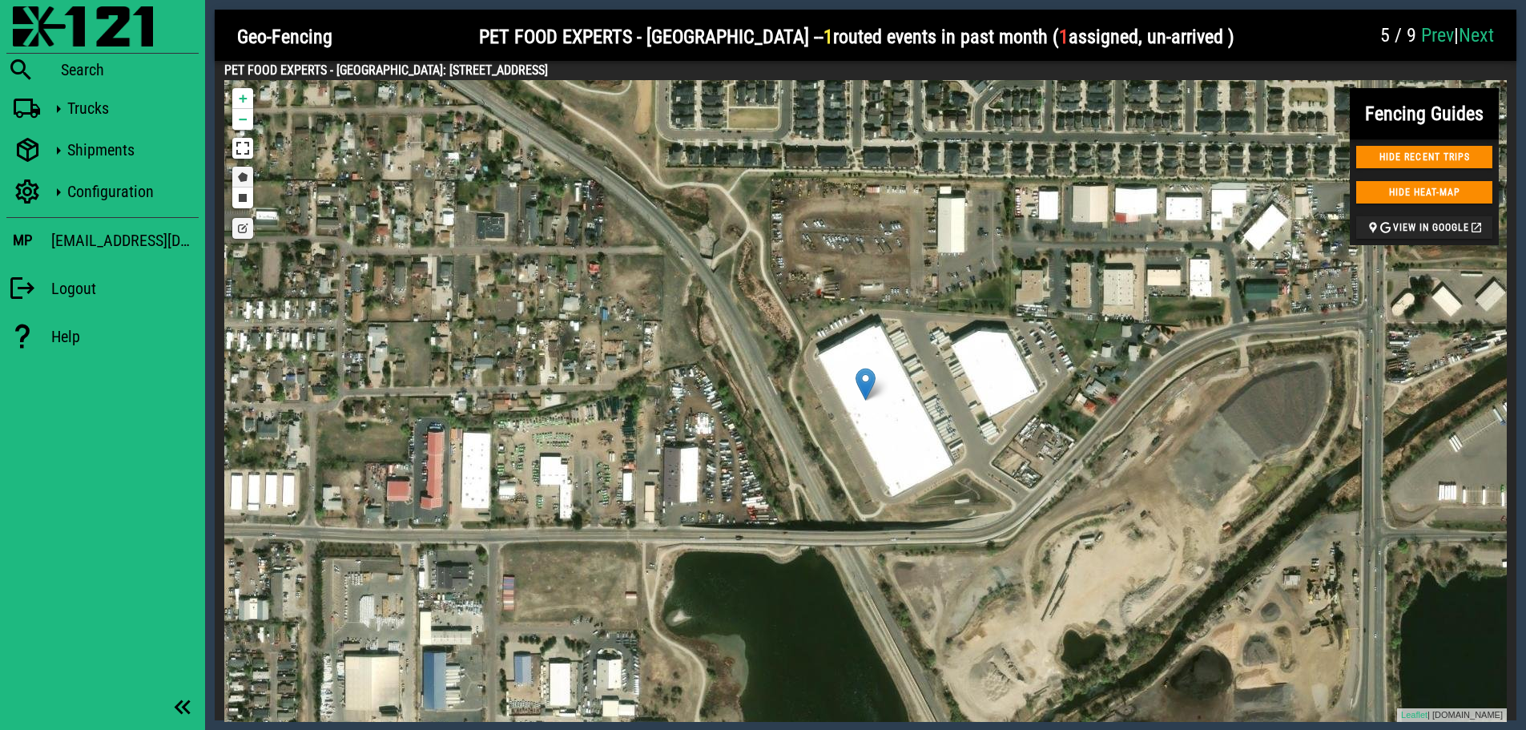
click at [243, 175] on link "Draw a polygon" at bounding box center [242, 177] width 21 height 21
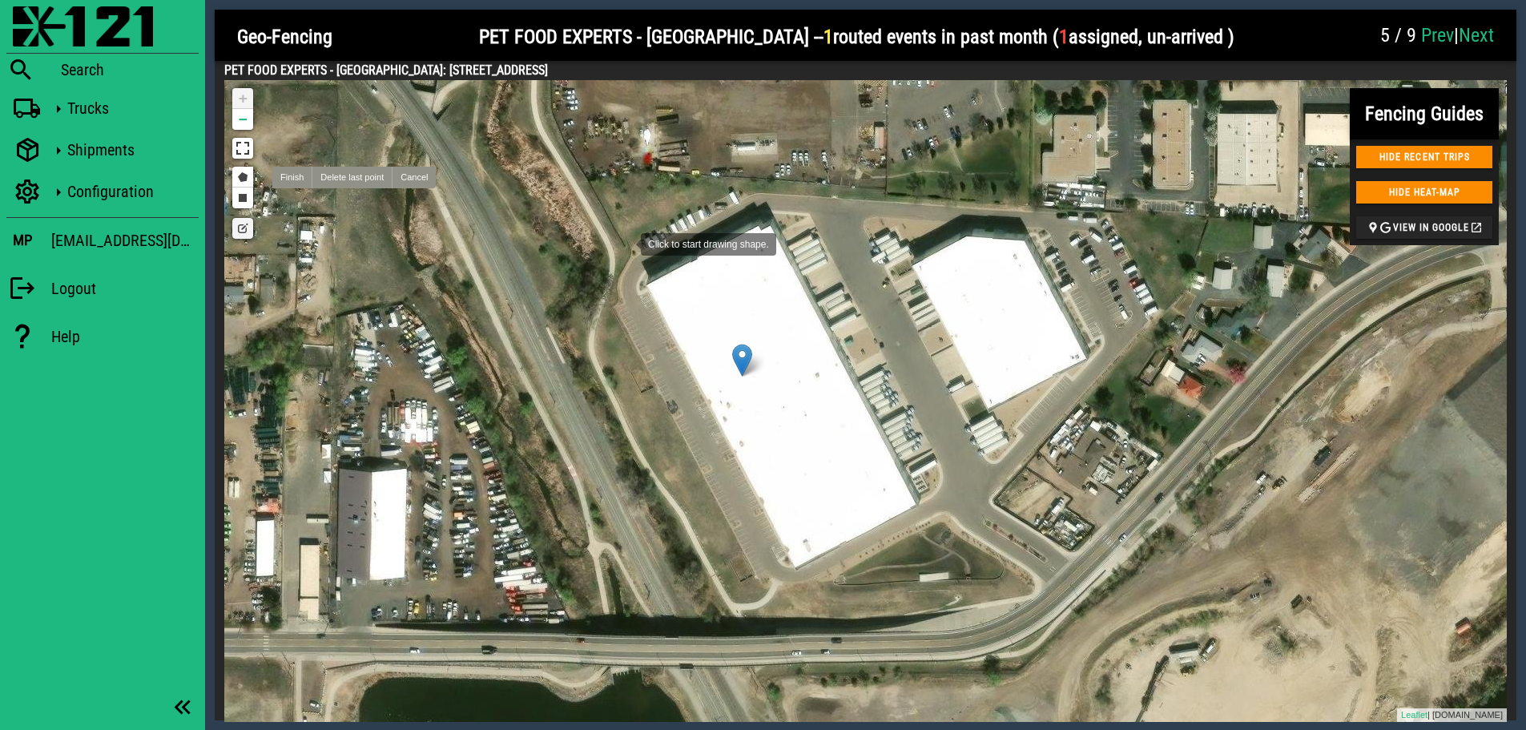
click at [625, 243] on div at bounding box center [625, 243] width 32 height 32
click at [740, 186] on div at bounding box center [740, 186] width 32 height 32
click at [844, 201] on div at bounding box center [844, 201] width 32 height 32
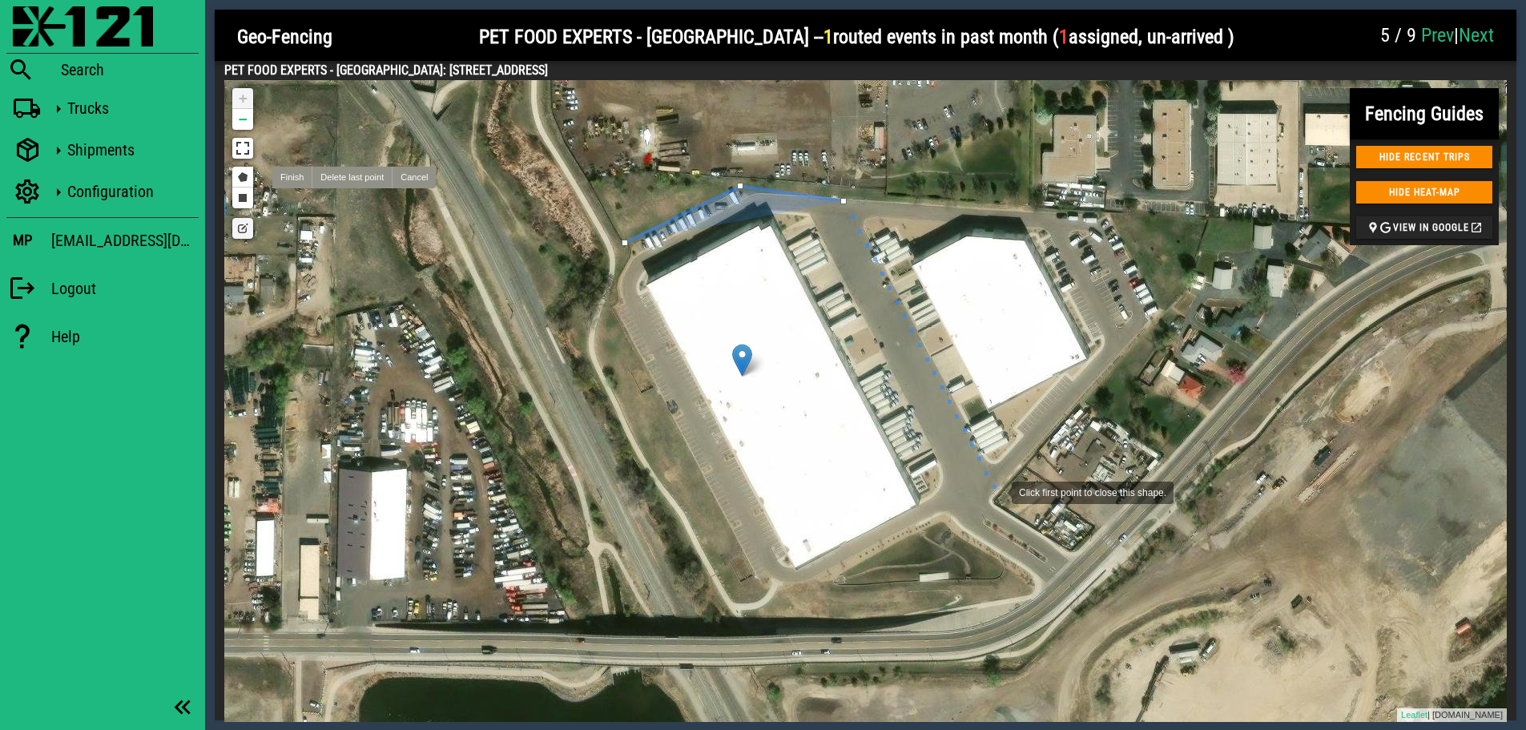
click at [996, 491] on div at bounding box center [996, 491] width 32 height 32
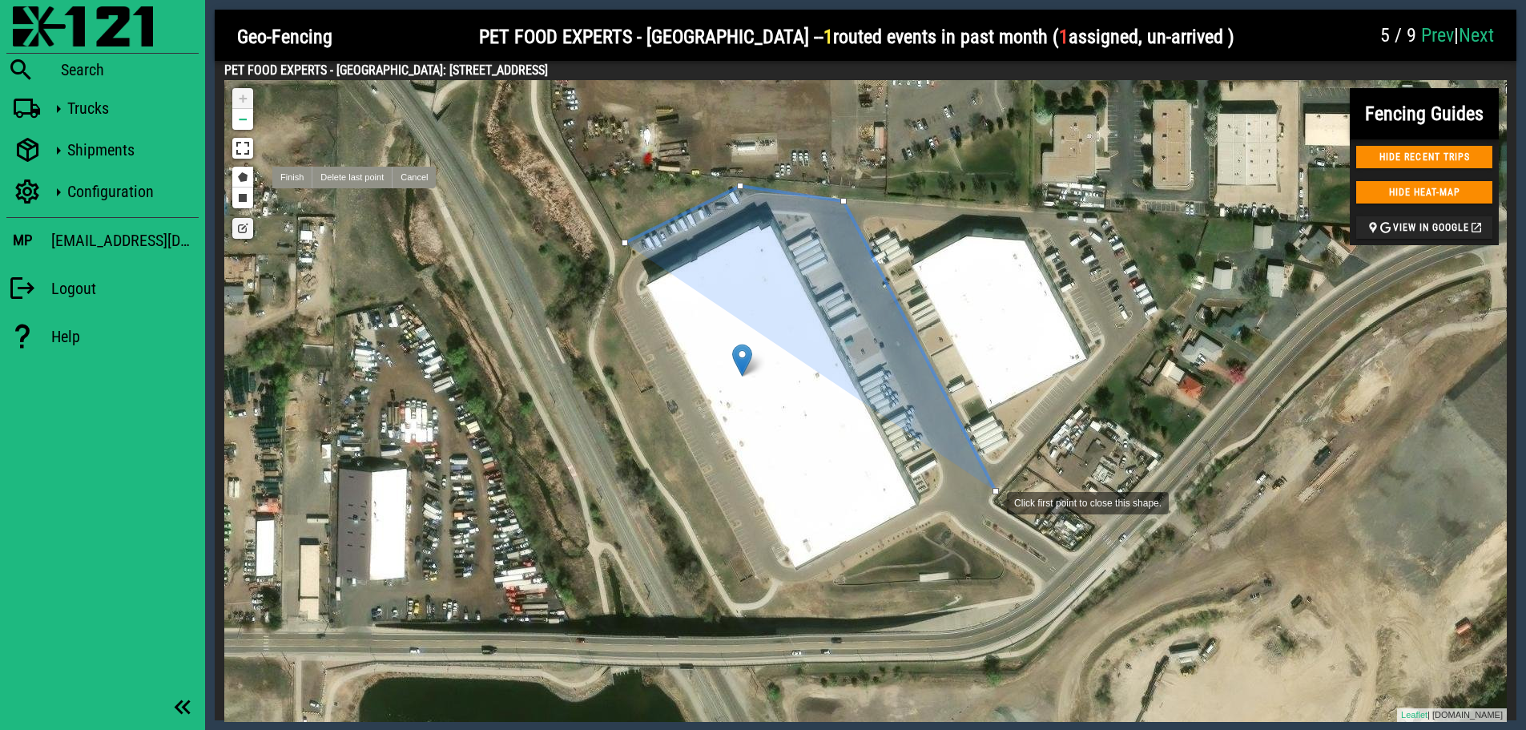
click at [991, 502] on div at bounding box center [991, 502] width 32 height 32
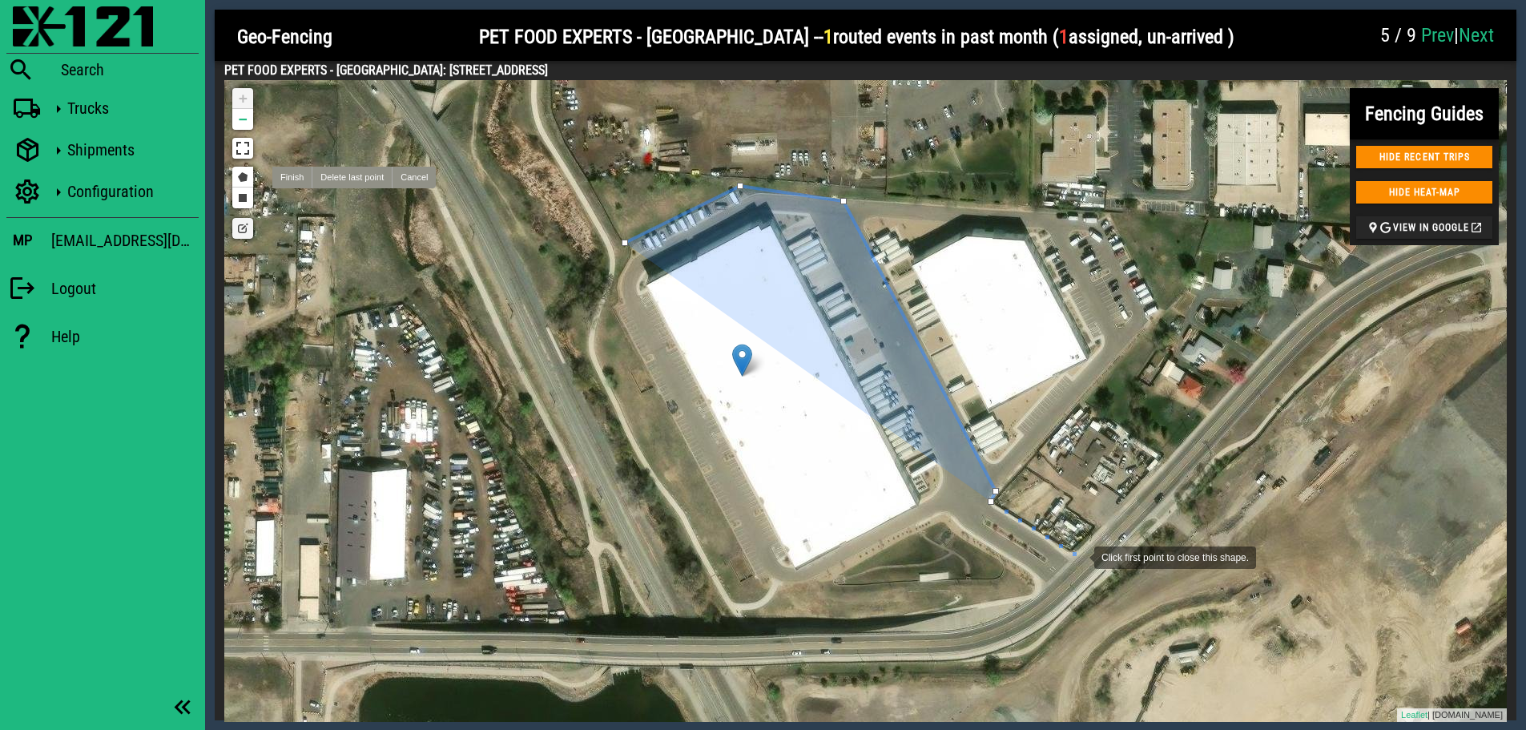
click at [1079, 556] on div at bounding box center [1078, 556] width 32 height 32
click at [1092, 569] on div at bounding box center [1092, 569] width 32 height 32
click at [1057, 600] on div at bounding box center [1057, 600] width 32 height 32
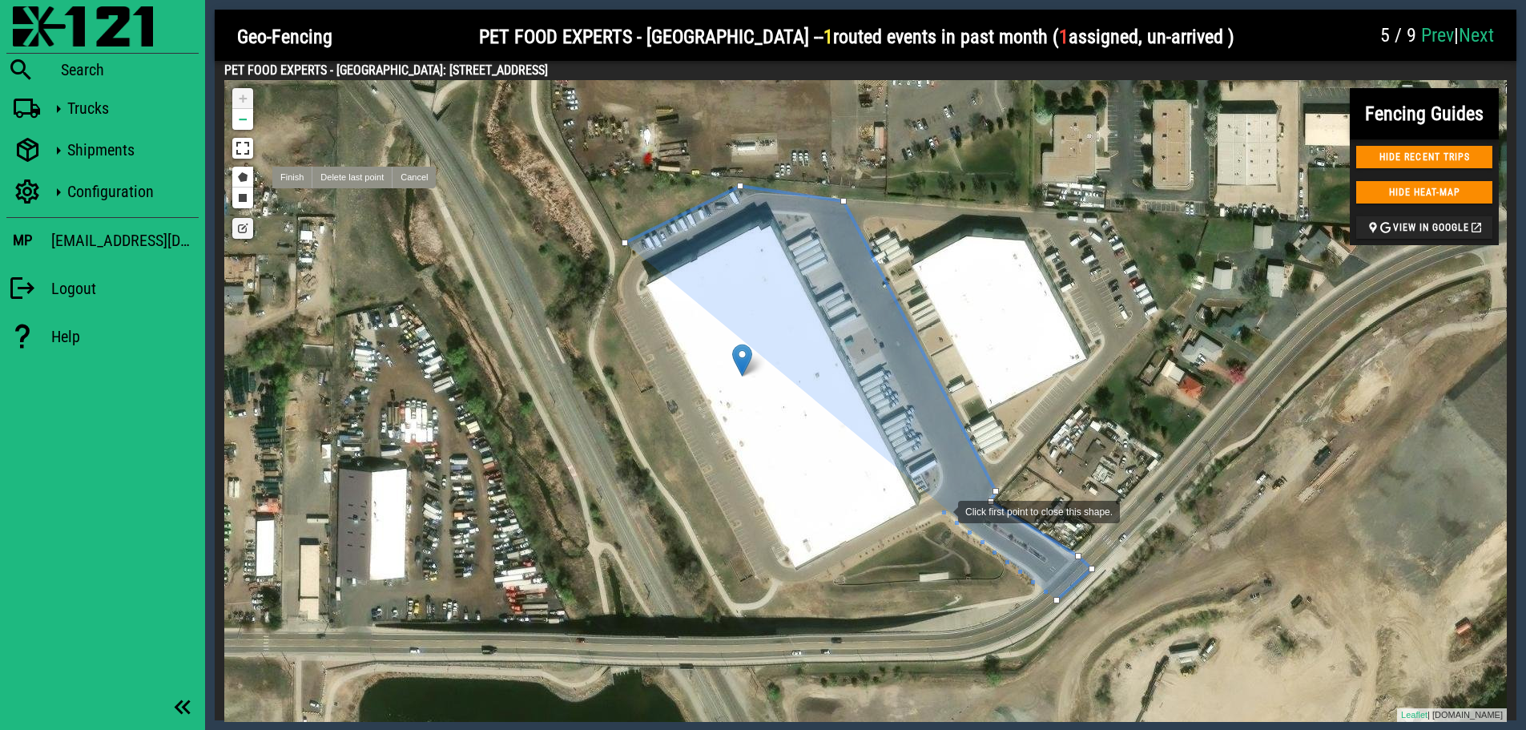
click at [942, 510] on div at bounding box center [942, 510] width 32 height 32
click at [780, 584] on div at bounding box center [780, 584] width 32 height 32
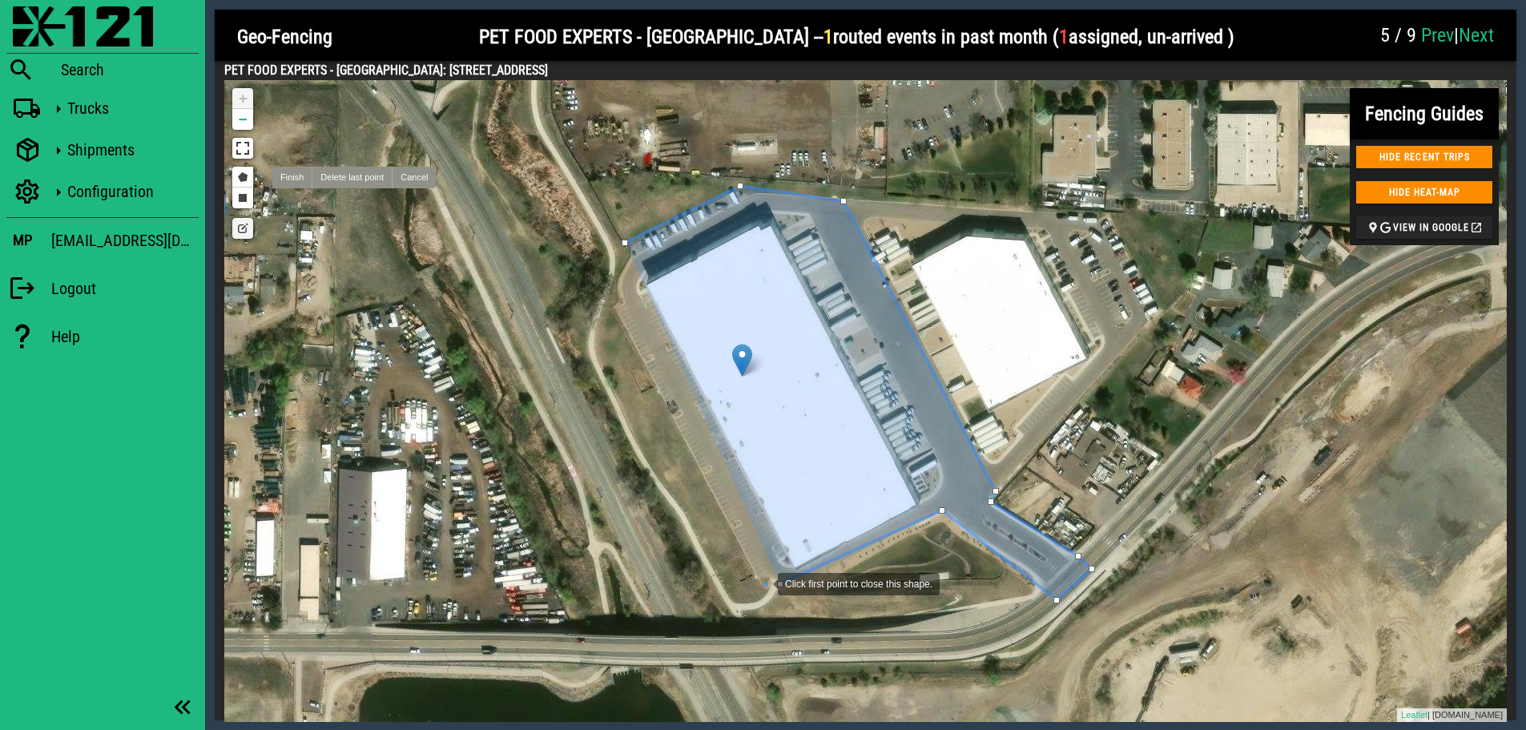
click at [762, 583] on div at bounding box center [762, 582] width 32 height 32
click at [608, 300] on div at bounding box center [608, 300] width 32 height 32
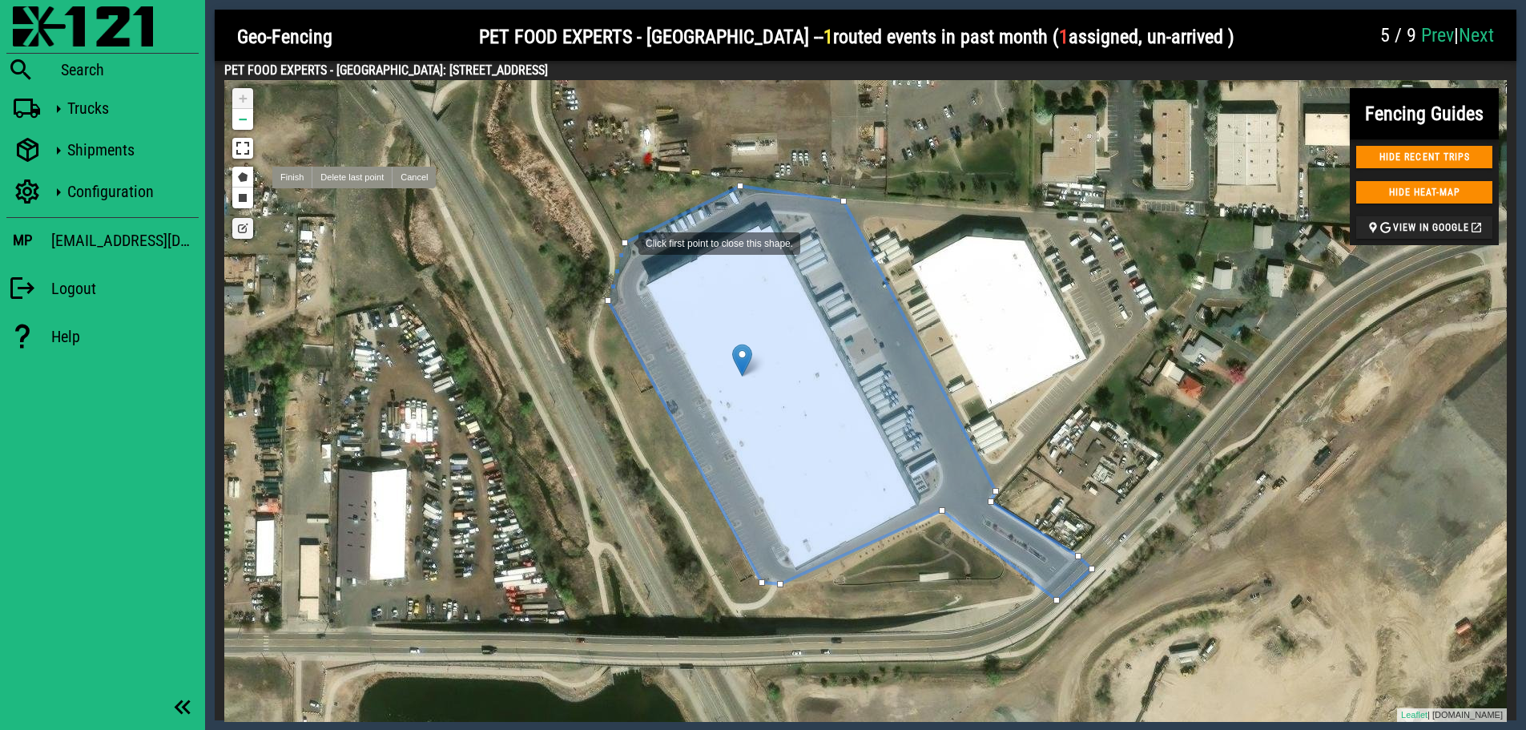
click at [623, 242] on div at bounding box center [625, 243] width 6 height 6
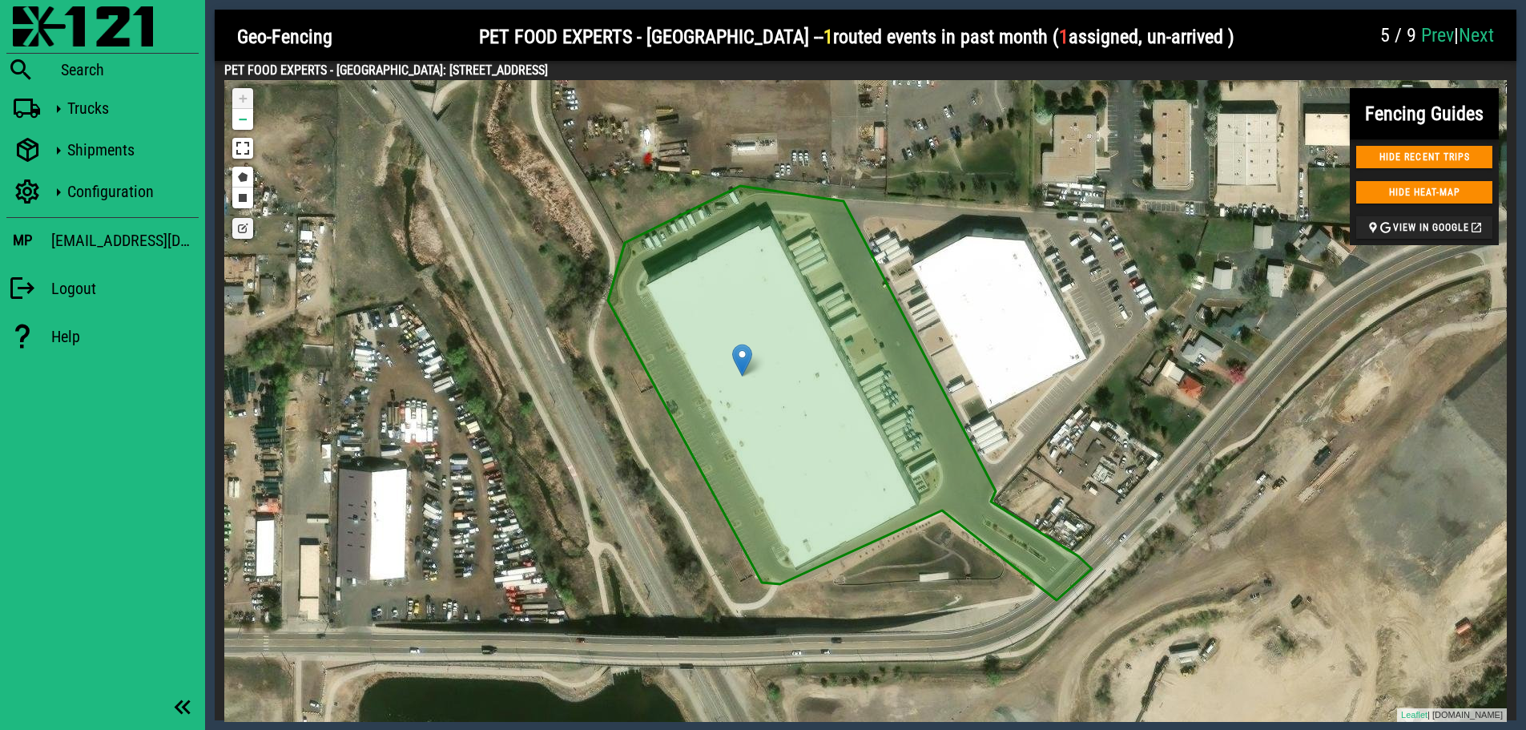
click at [241, 232] on link "Edit layers" at bounding box center [242, 228] width 21 height 21
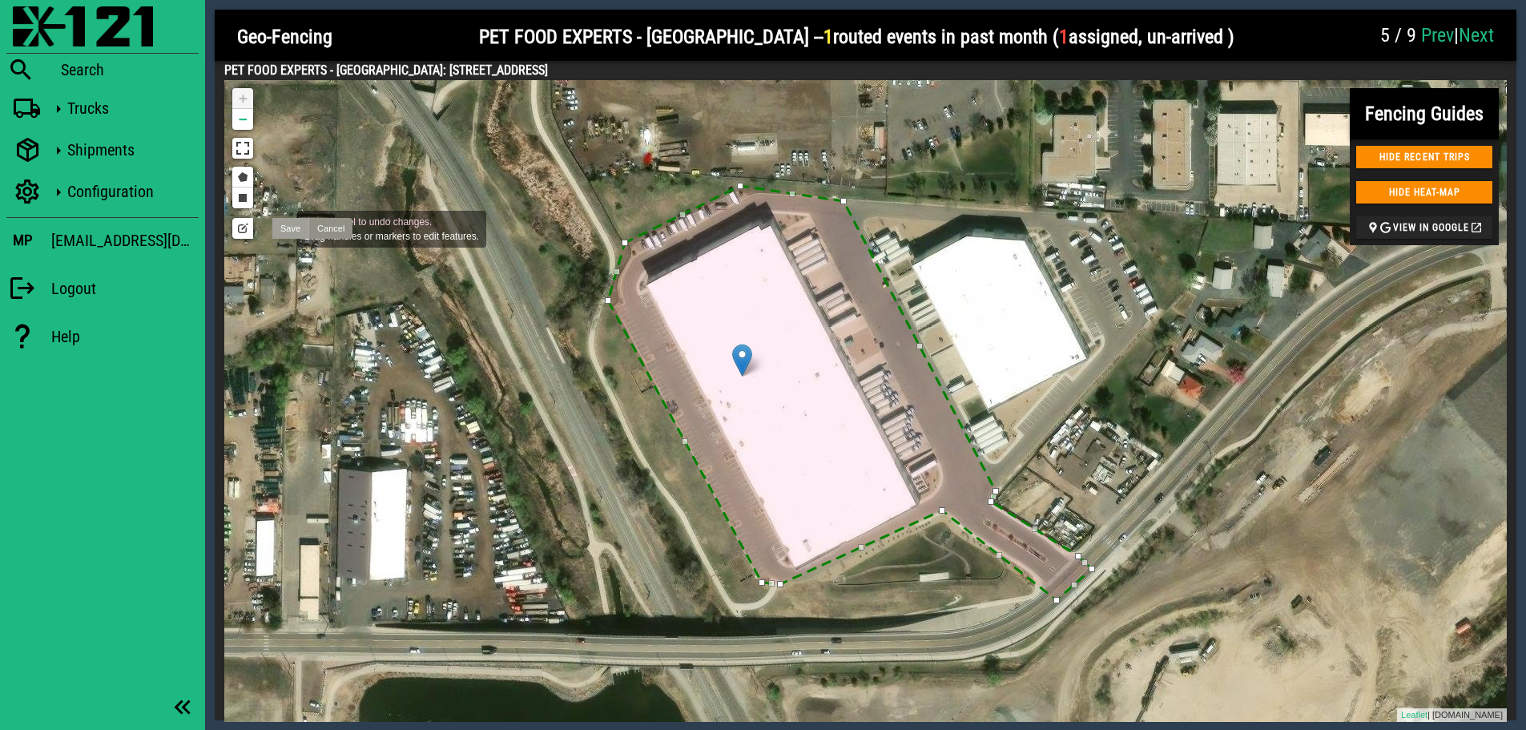
click at [281, 228] on link "Save" at bounding box center [290, 228] width 36 height 21
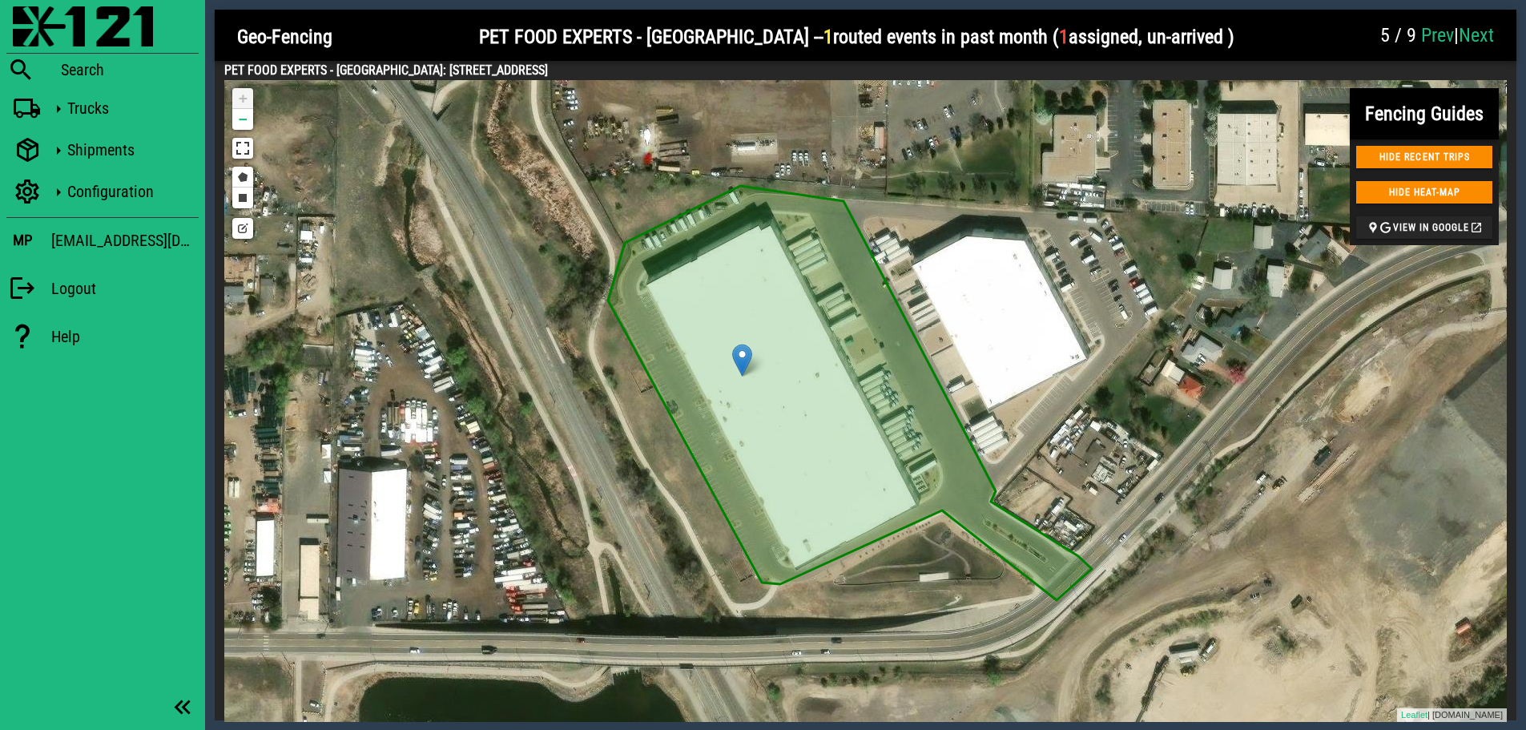
click at [1435, 31] on link "Next" at bounding box center [1476, 35] width 35 height 22
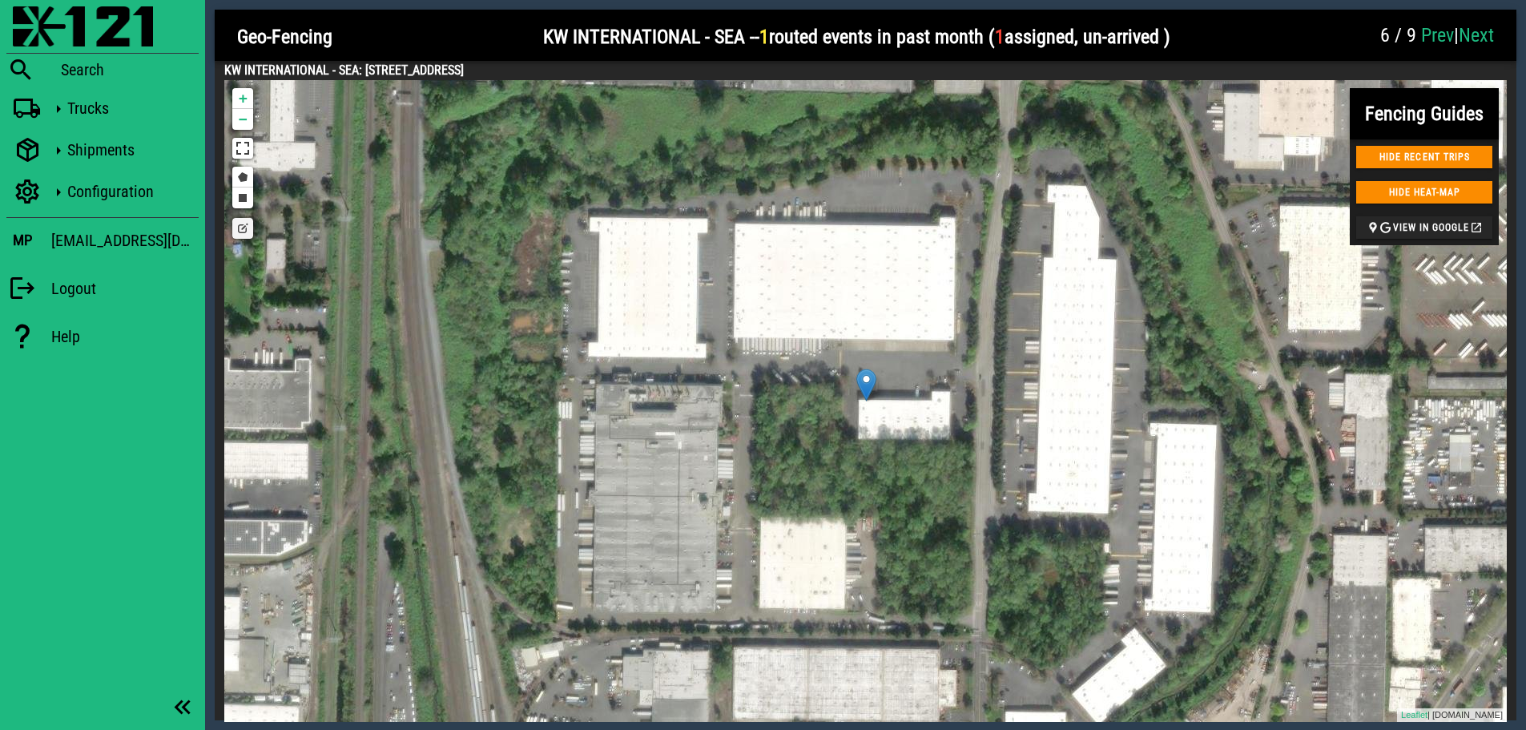
click at [247, 234] on link "Edit layers" at bounding box center [242, 228] width 21 height 21
click at [241, 197] on link "Draw a rectangle" at bounding box center [242, 197] width 21 height 21
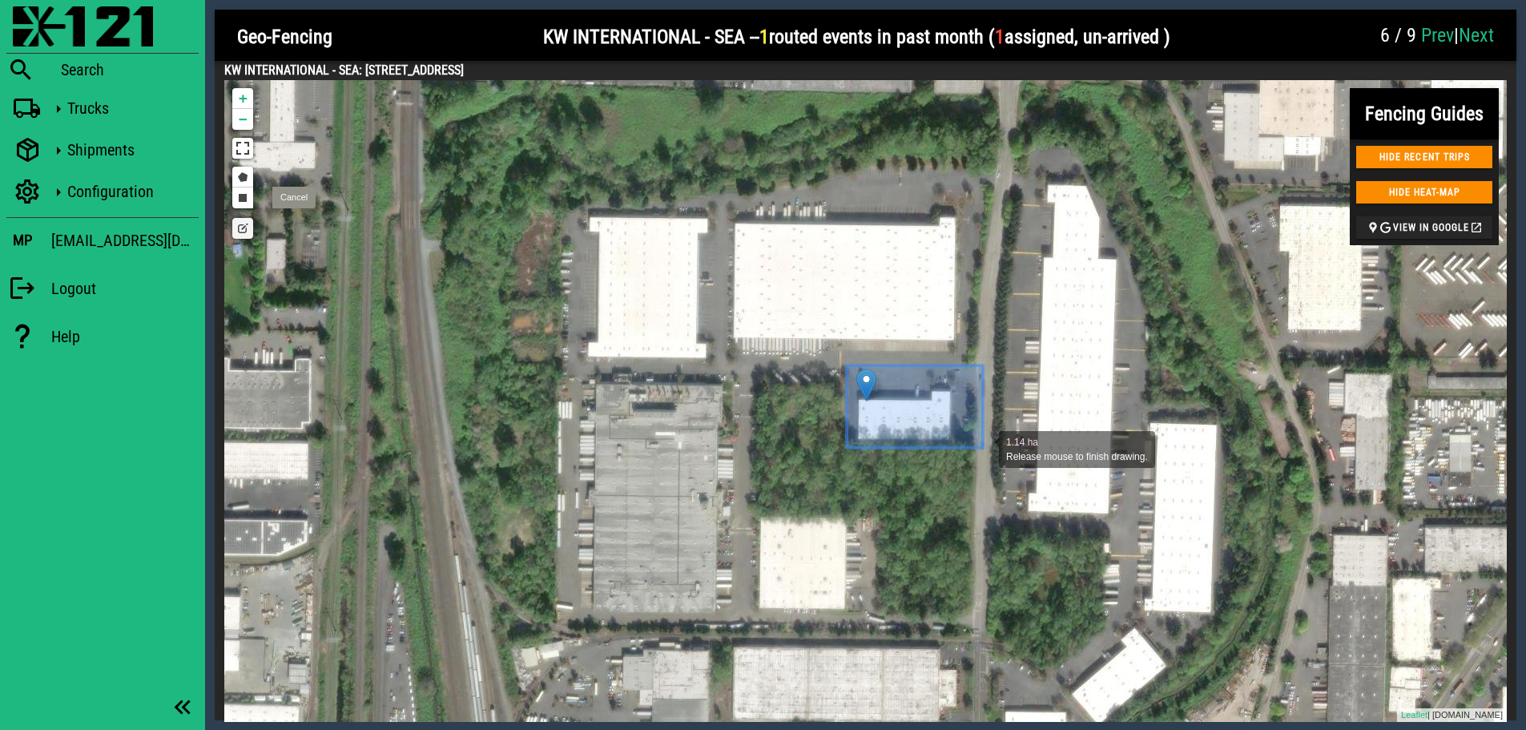
drag, startPoint x: 847, startPoint y: 365, endPoint x: 983, endPoint y: 448, distance: 159.3
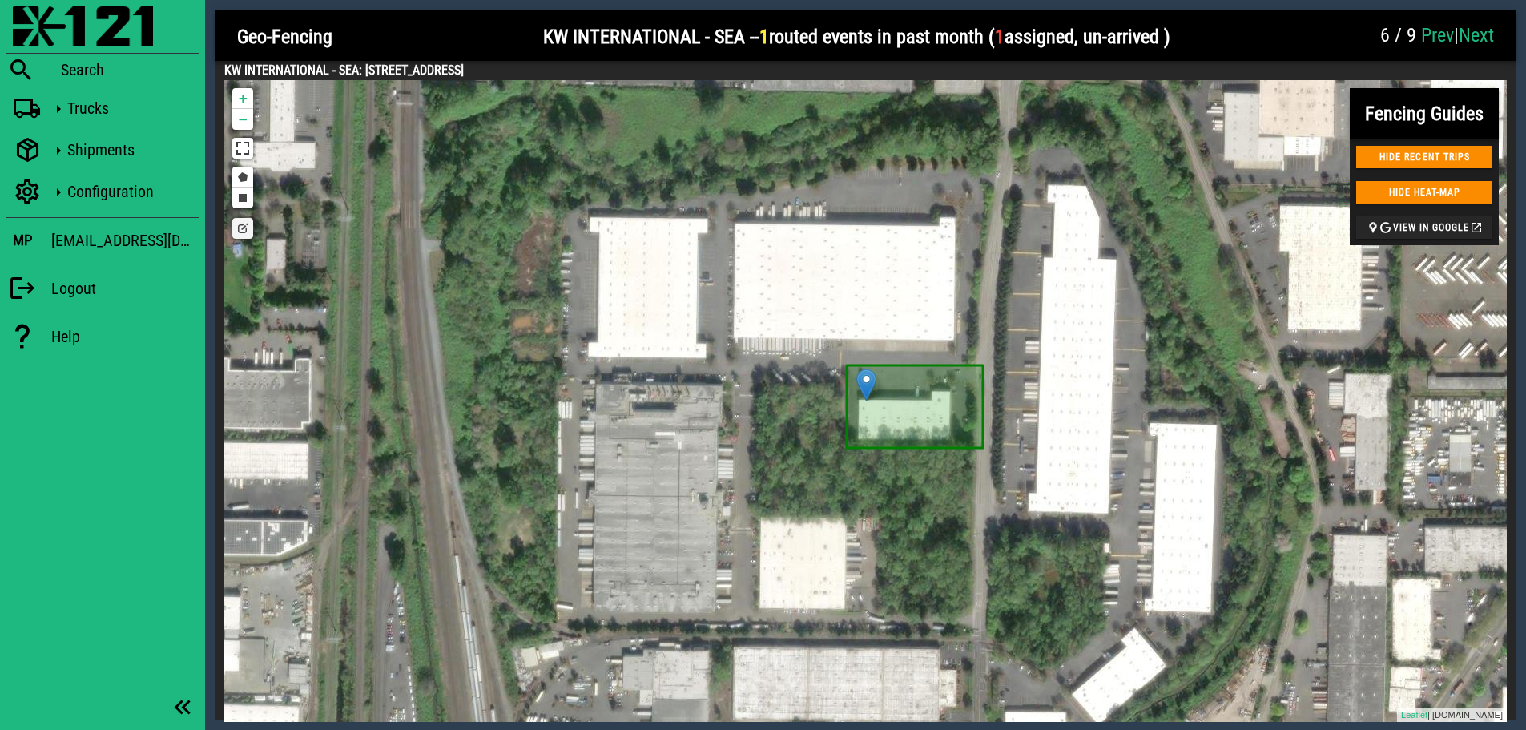
click at [239, 234] on link "Edit layers" at bounding box center [242, 228] width 21 height 21
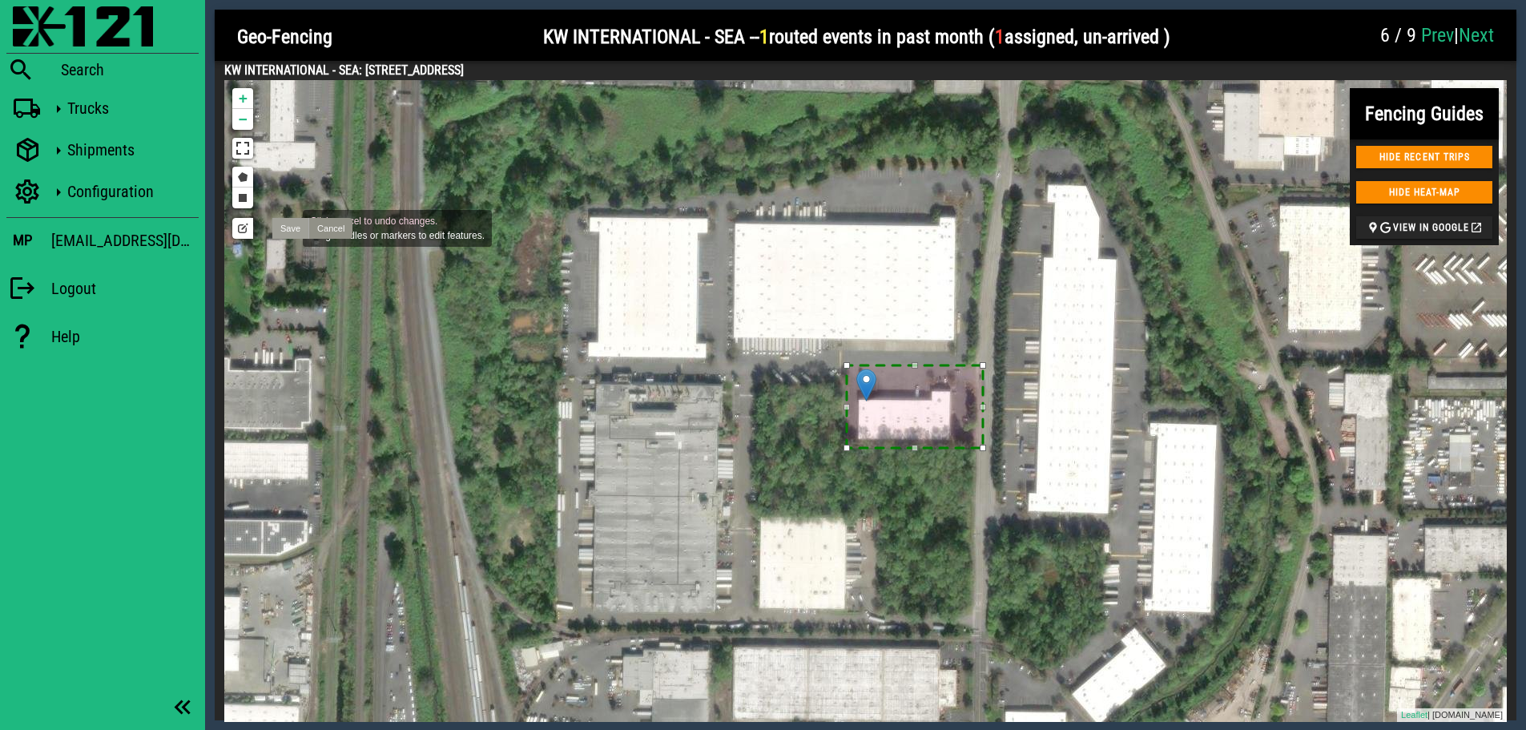
click at [287, 227] on link "Save" at bounding box center [290, 228] width 36 height 21
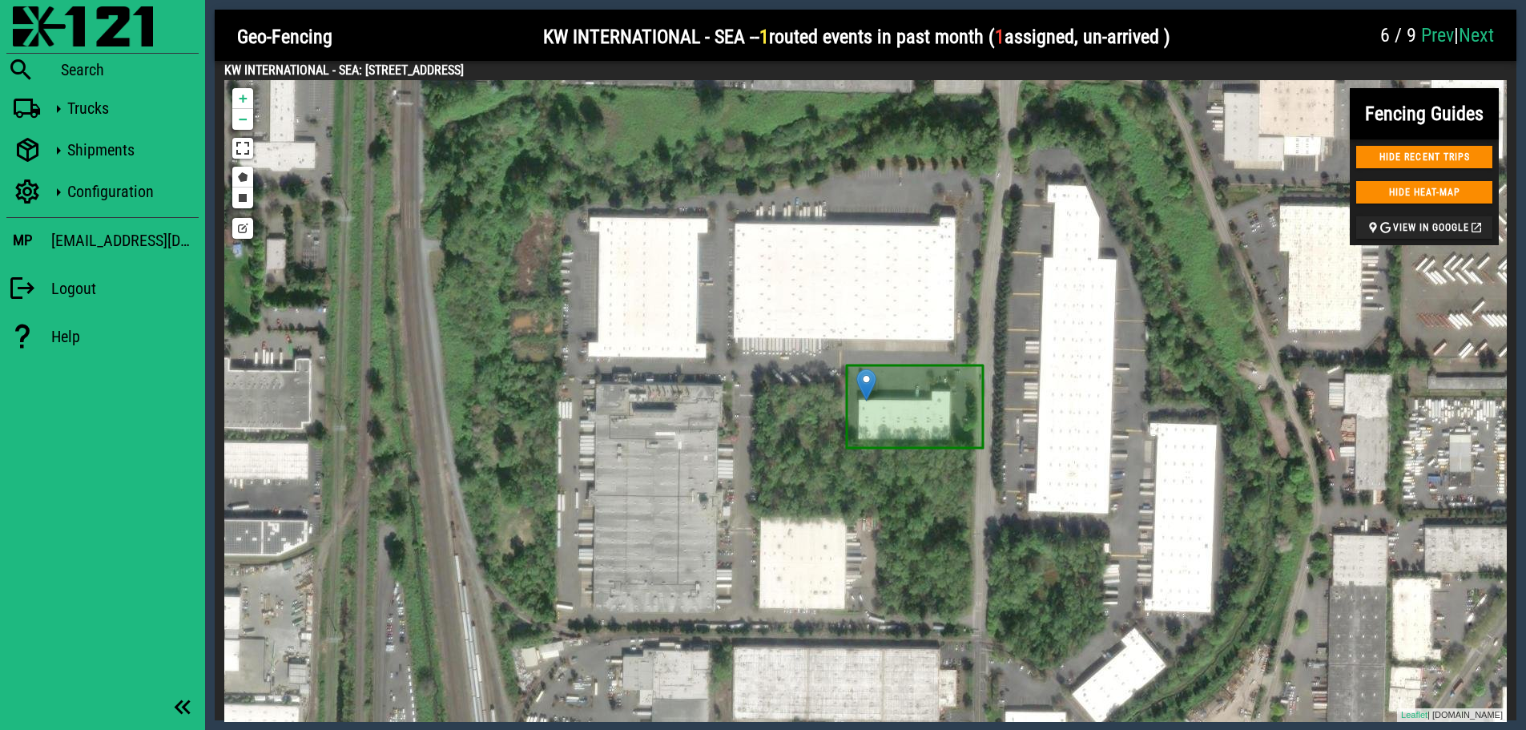
click at [1435, 24] on link "Next" at bounding box center [1476, 35] width 35 height 22
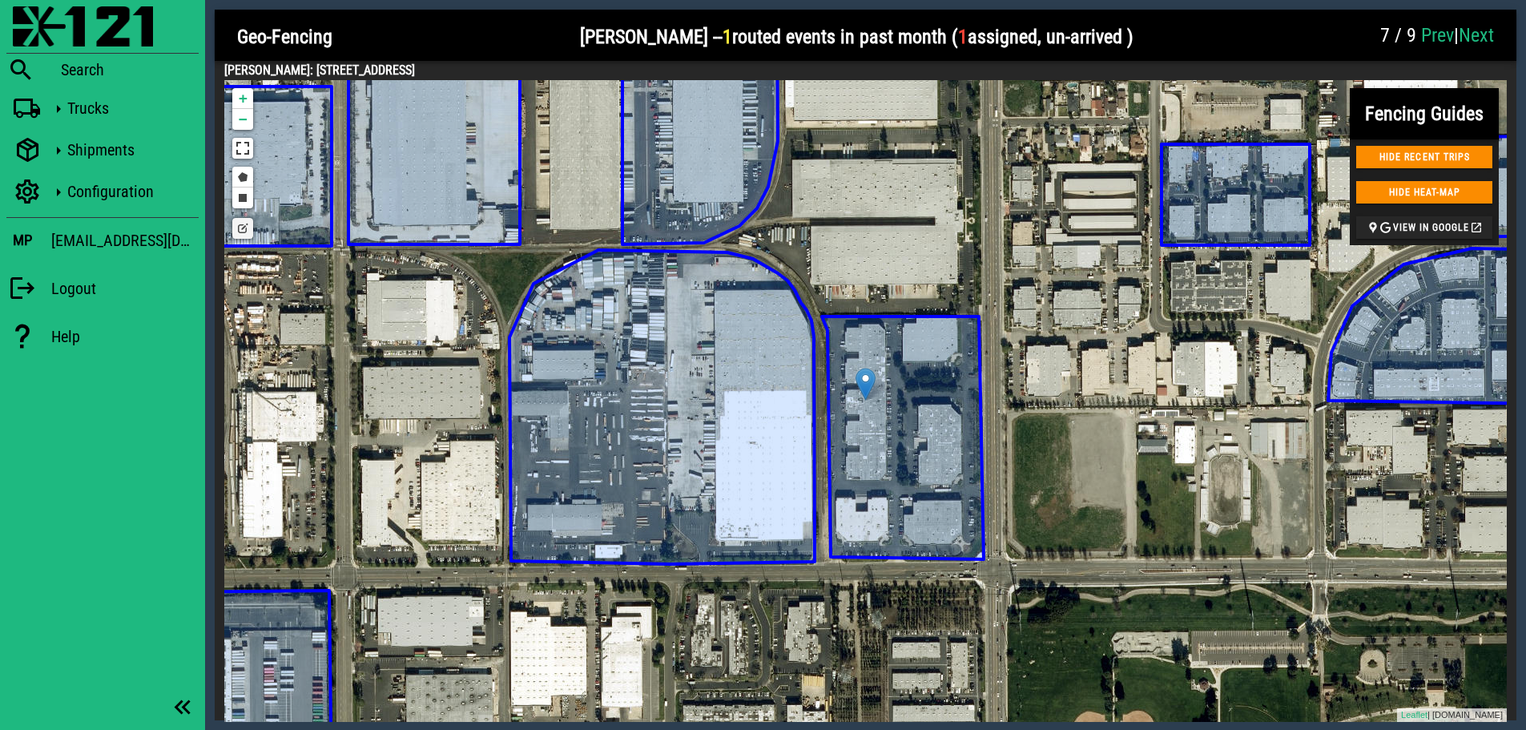
click at [893, 423] on icon at bounding box center [903, 438] width 162 height 243
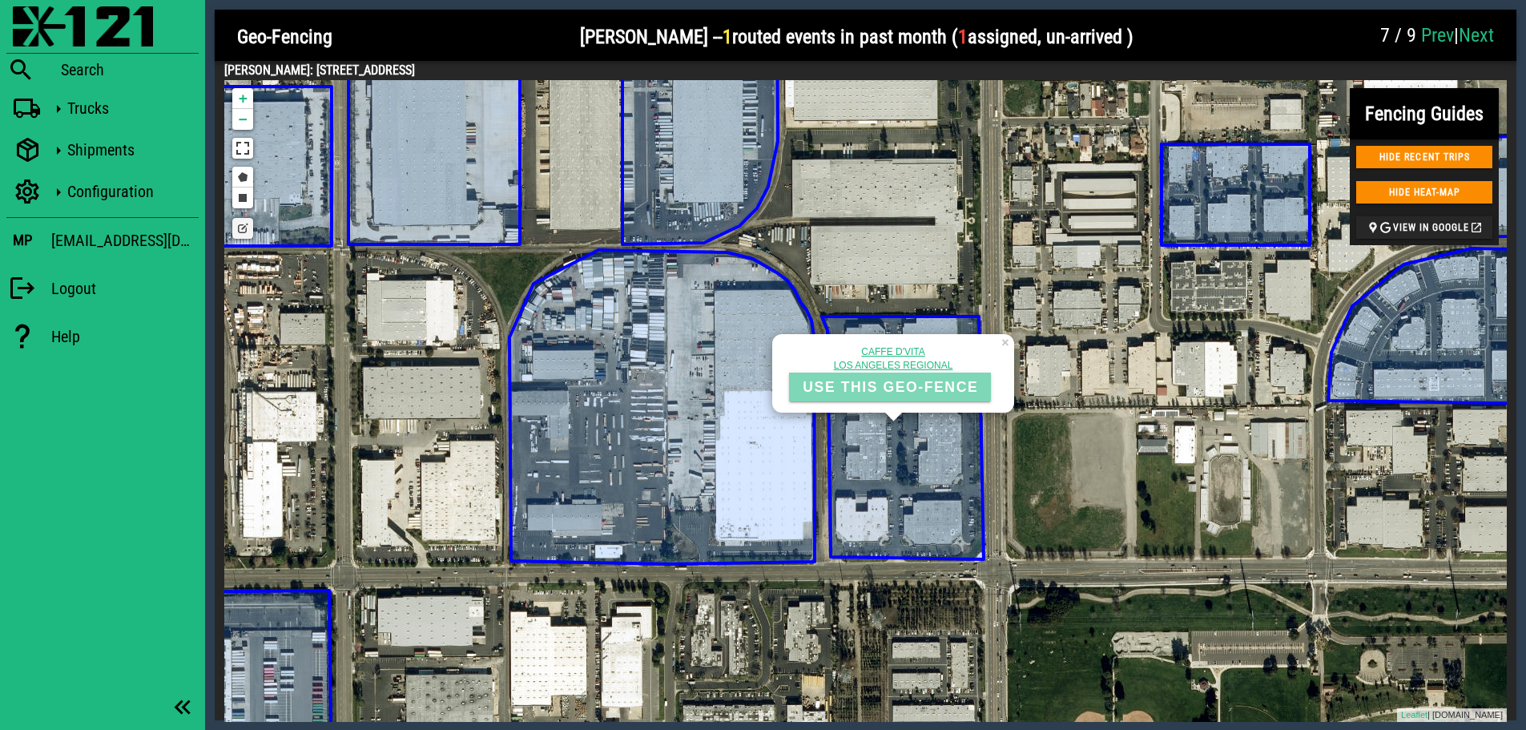
click at [893, 386] on span "USE THIS GEO-FENCE" at bounding box center [890, 387] width 176 height 17
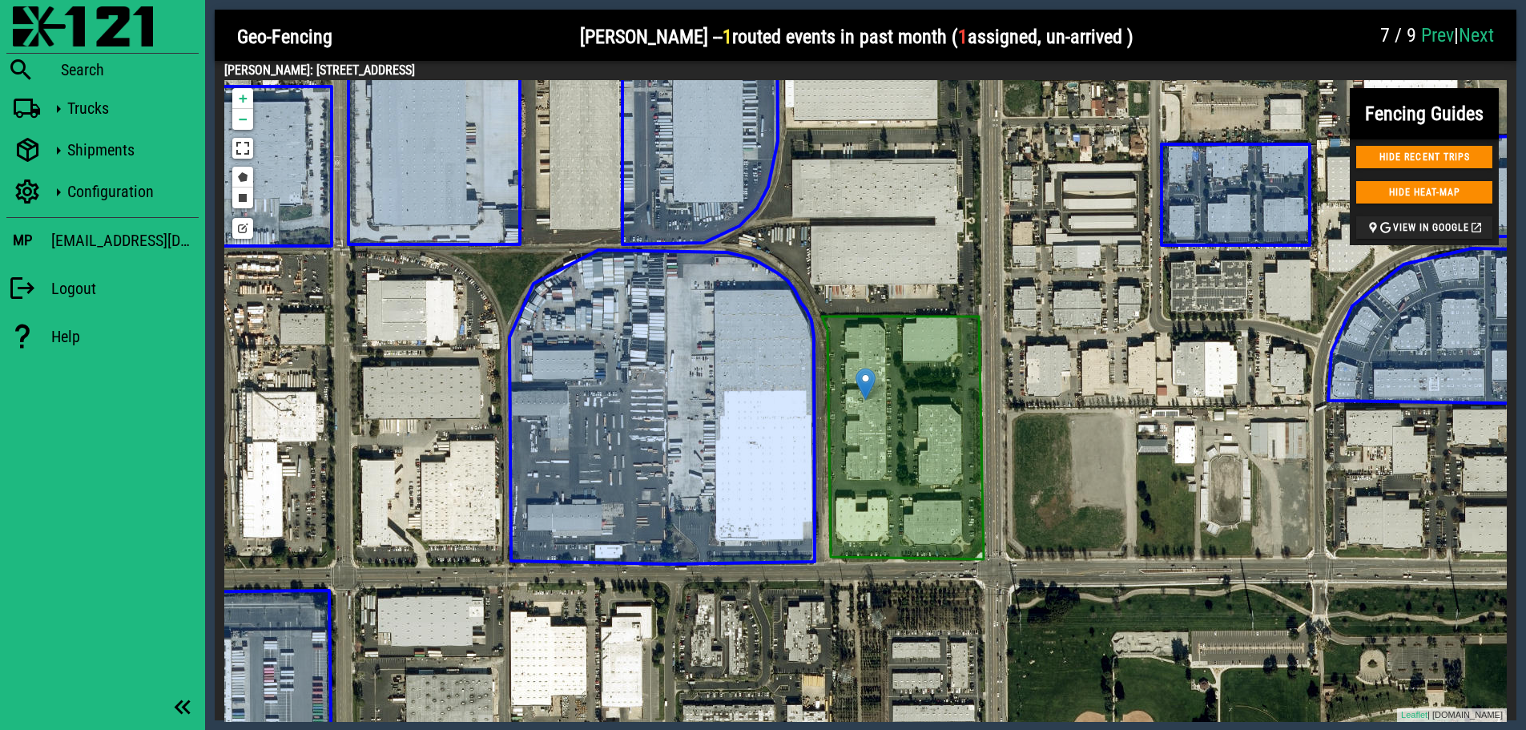
click at [1435, 34] on link "Next" at bounding box center [1476, 35] width 35 height 22
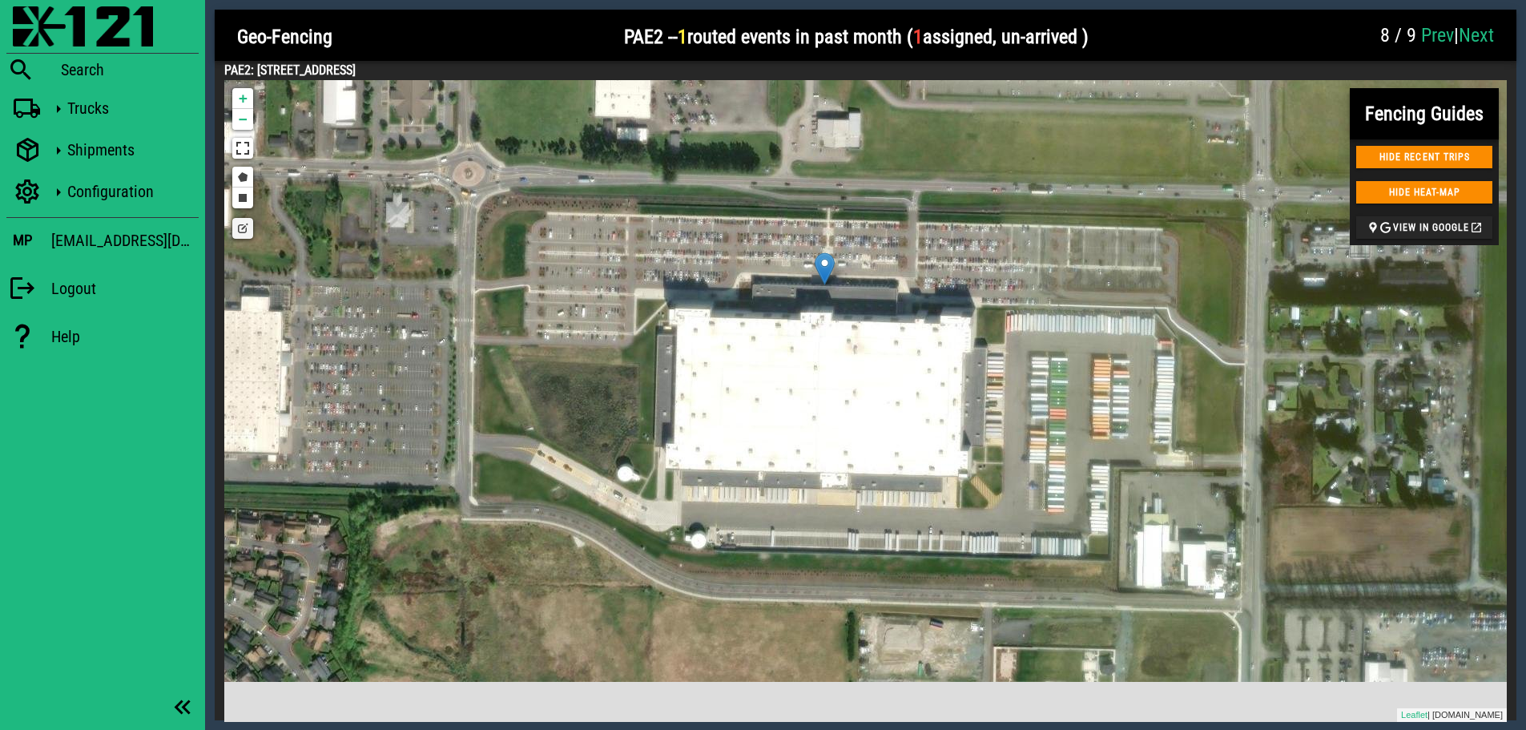
drag, startPoint x: 1135, startPoint y: 565, endPoint x: 1094, endPoint y: 446, distance: 125.4
click at [1094, 446] on div "+ − Draw a polygon Draw a rectangle Edit layers Leaflet | [DOMAIN_NAME]" at bounding box center [865, 401] width 1283 height 642
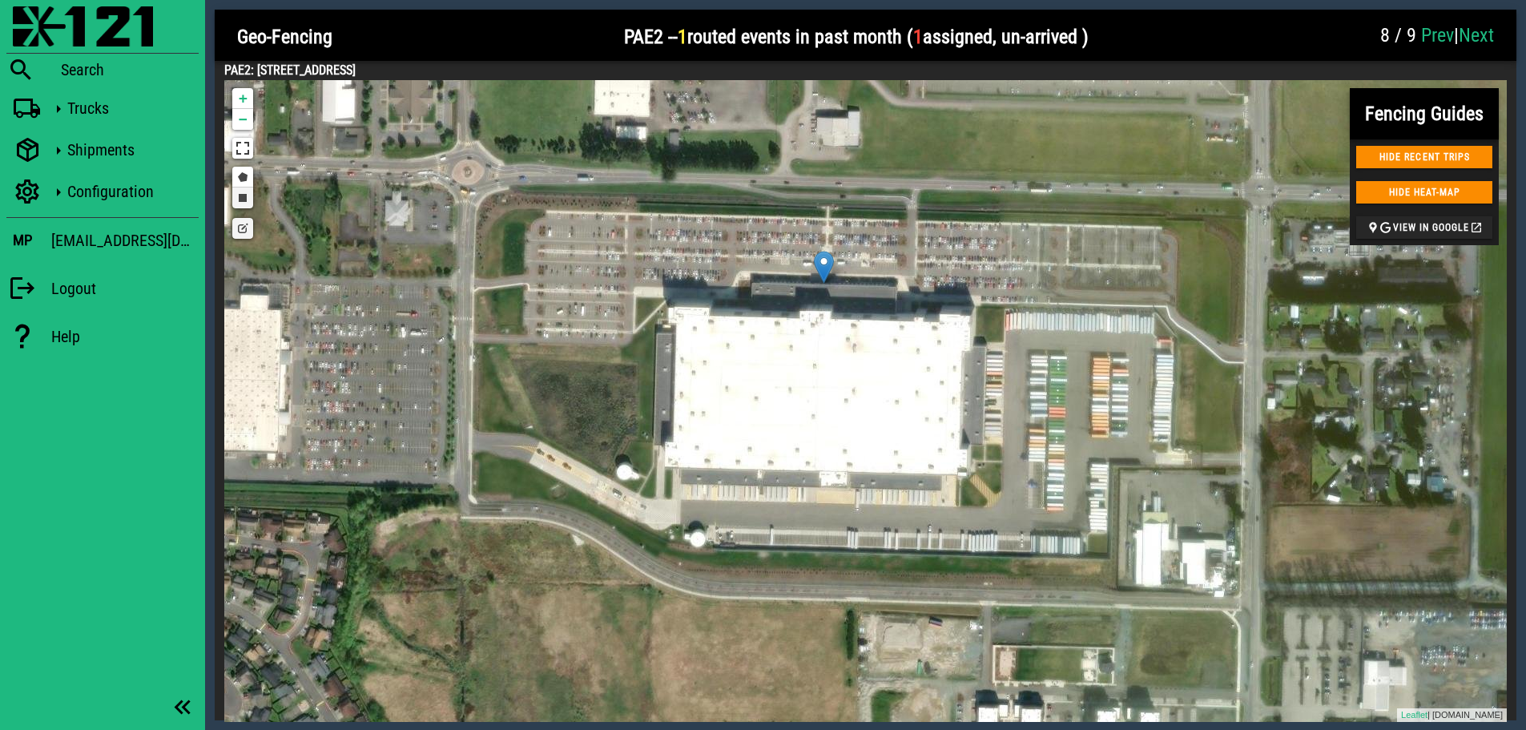
click at [246, 204] on link "Draw a rectangle" at bounding box center [242, 197] width 21 height 21
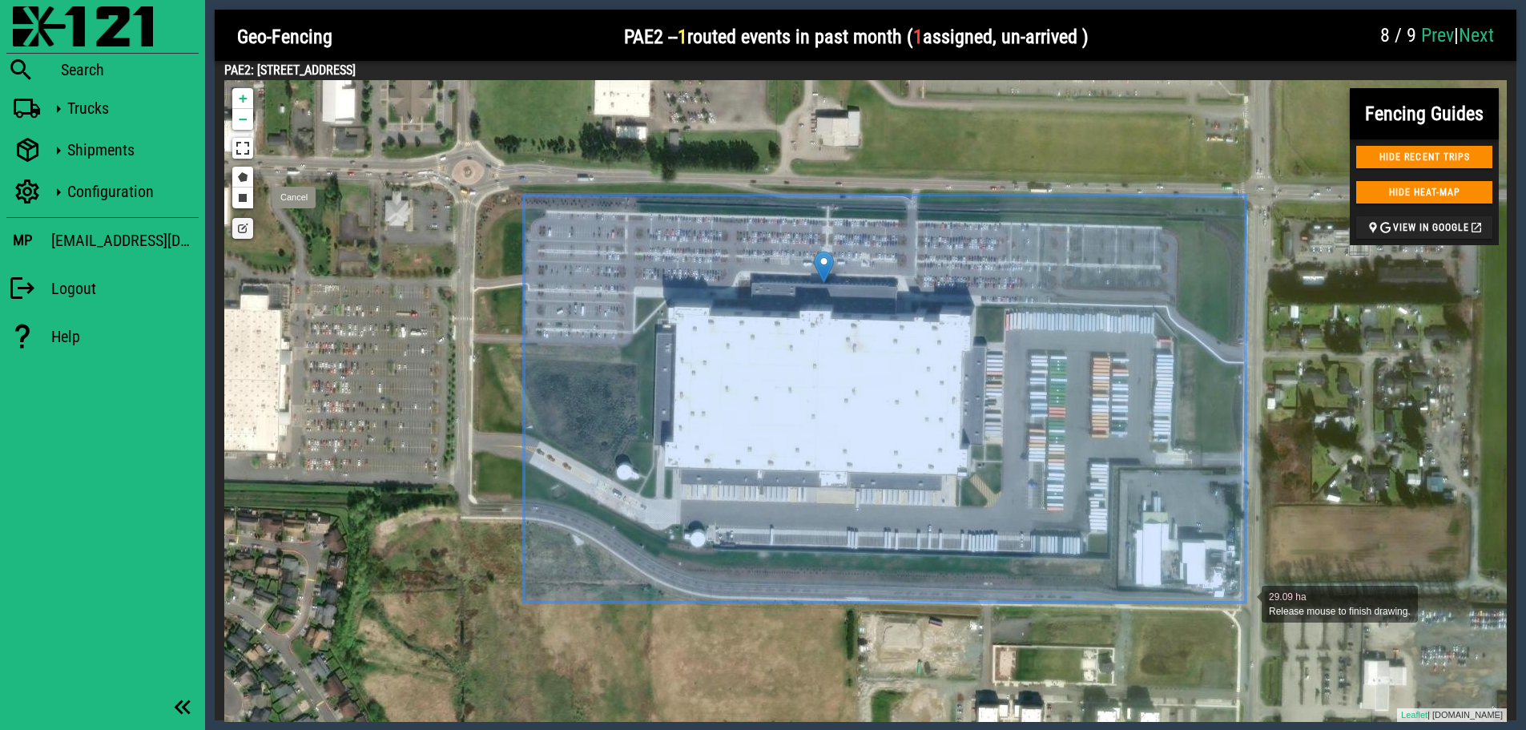
drag, startPoint x: 524, startPoint y: 195, endPoint x: 1246, endPoint y: 603, distance: 829.2
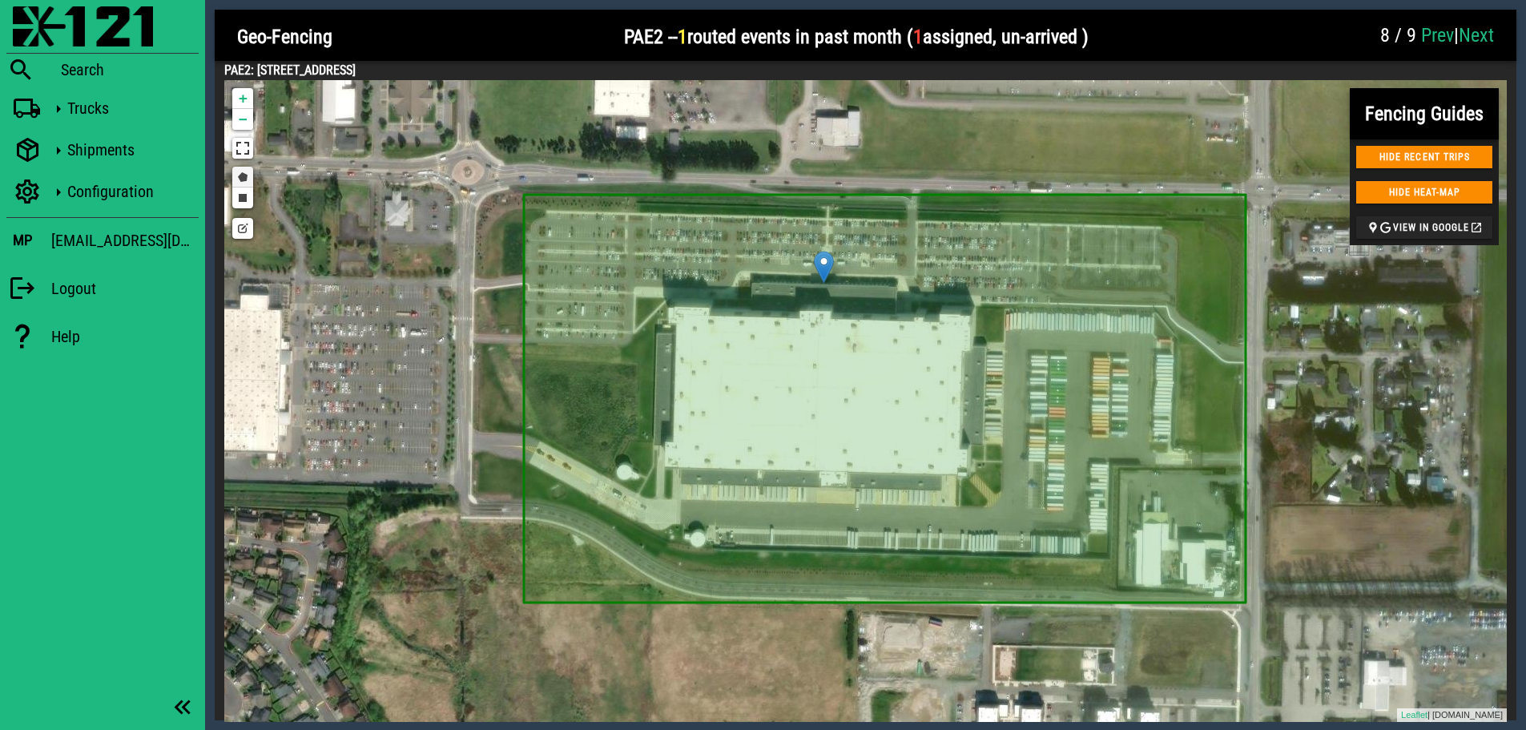
click at [241, 178] on link "Draw a polygon" at bounding box center [242, 177] width 21 height 21
click at [612, 256] on icon at bounding box center [885, 399] width 722 height 408
click at [240, 179] on link "Draw a polygon" at bounding box center [242, 177] width 21 height 21
click at [410, 179] on link "Cancel" at bounding box center [414, 178] width 44 height 22
click at [247, 233] on link "Edit layers" at bounding box center [242, 228] width 21 height 21
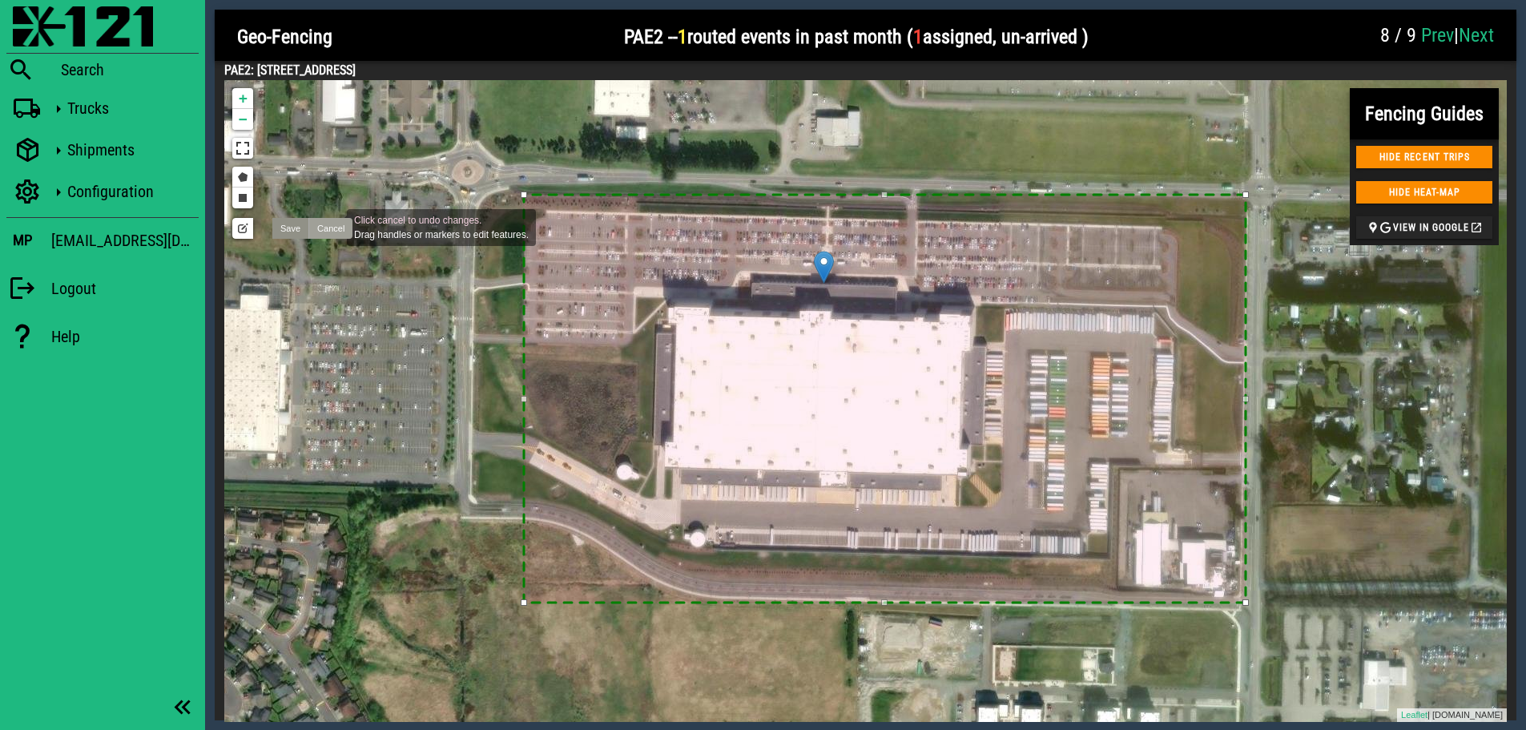
click at [331, 226] on link "Cancel" at bounding box center [330, 228] width 44 height 21
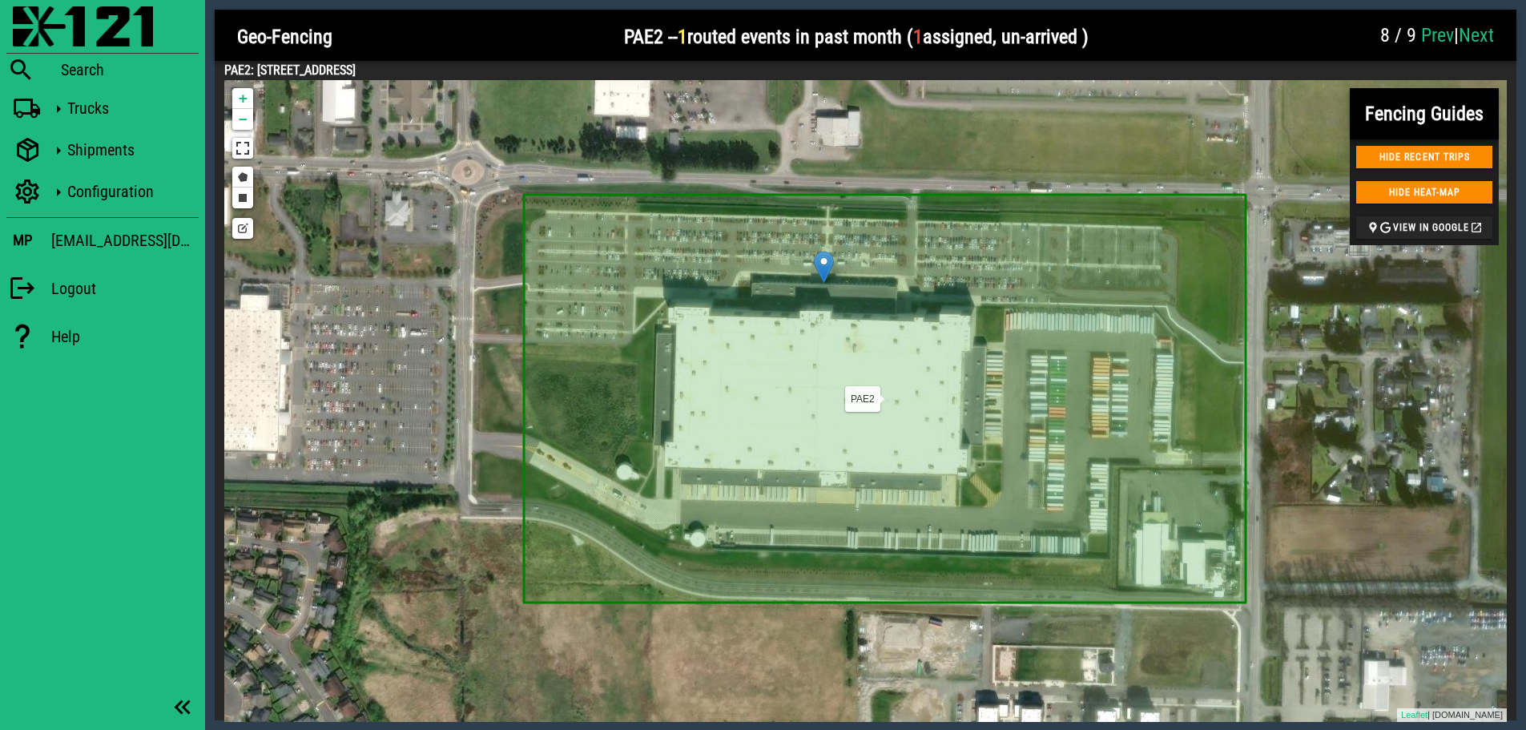
click at [653, 248] on icon at bounding box center [885, 399] width 722 height 408
click at [246, 232] on link "Edit layers" at bounding box center [242, 228] width 21 height 21
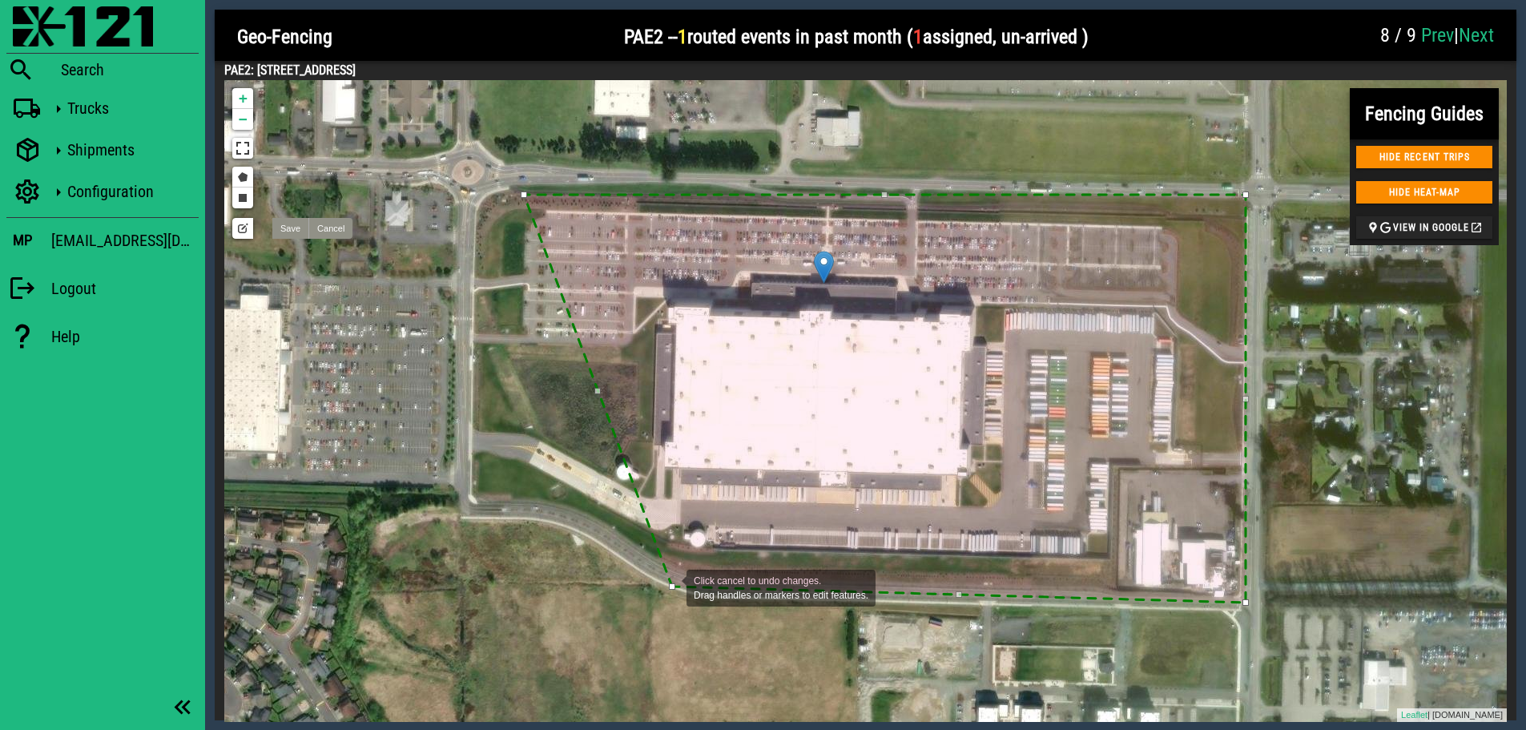
drag, startPoint x: 522, startPoint y: 605, endPoint x: 671, endPoint y: 587, distance: 149.4
click at [671, 587] on div at bounding box center [672, 586] width 6 height 6
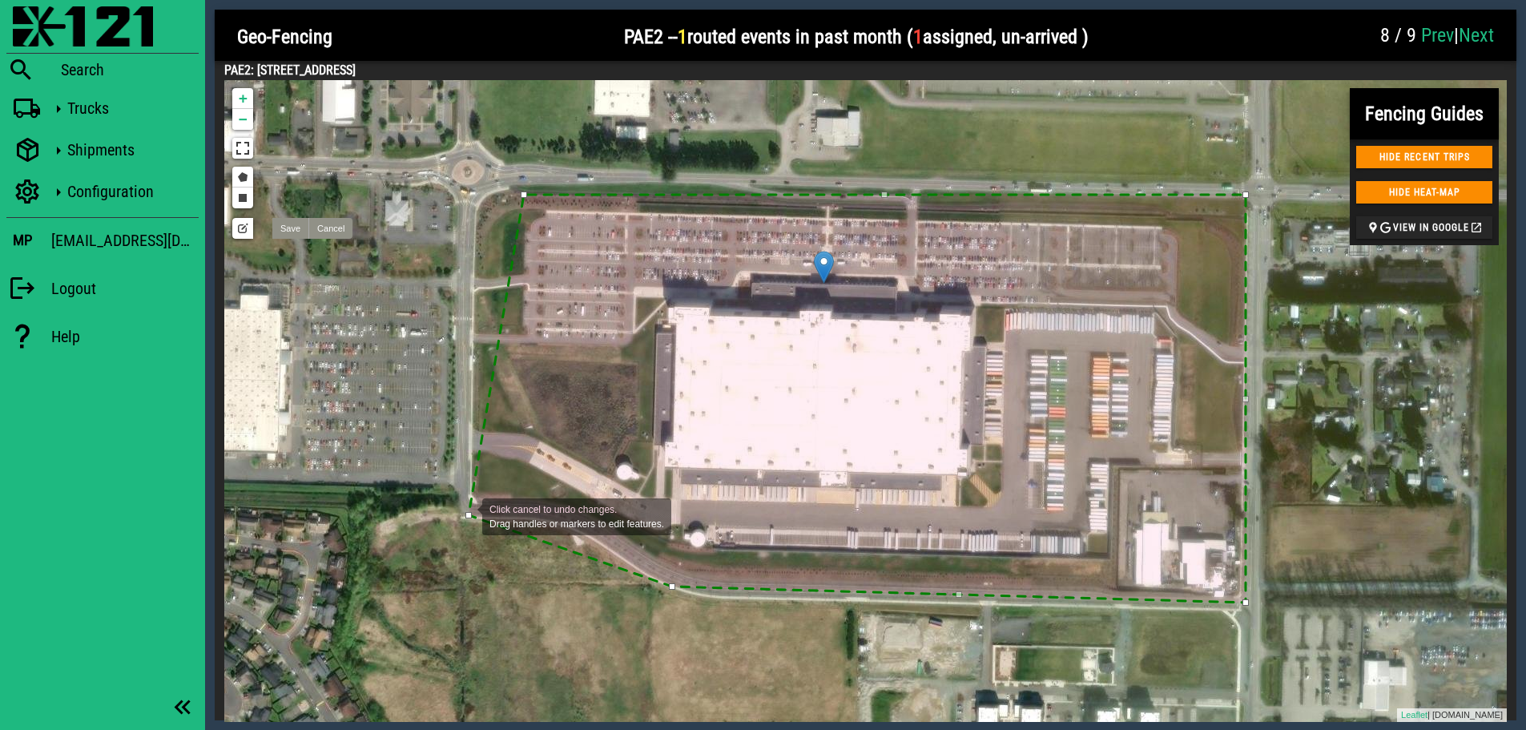
drag, startPoint x: 599, startPoint y: 391, endPoint x: 466, endPoint y: 515, distance: 182.0
click at [466, 515] on div at bounding box center [469, 515] width 6 height 6
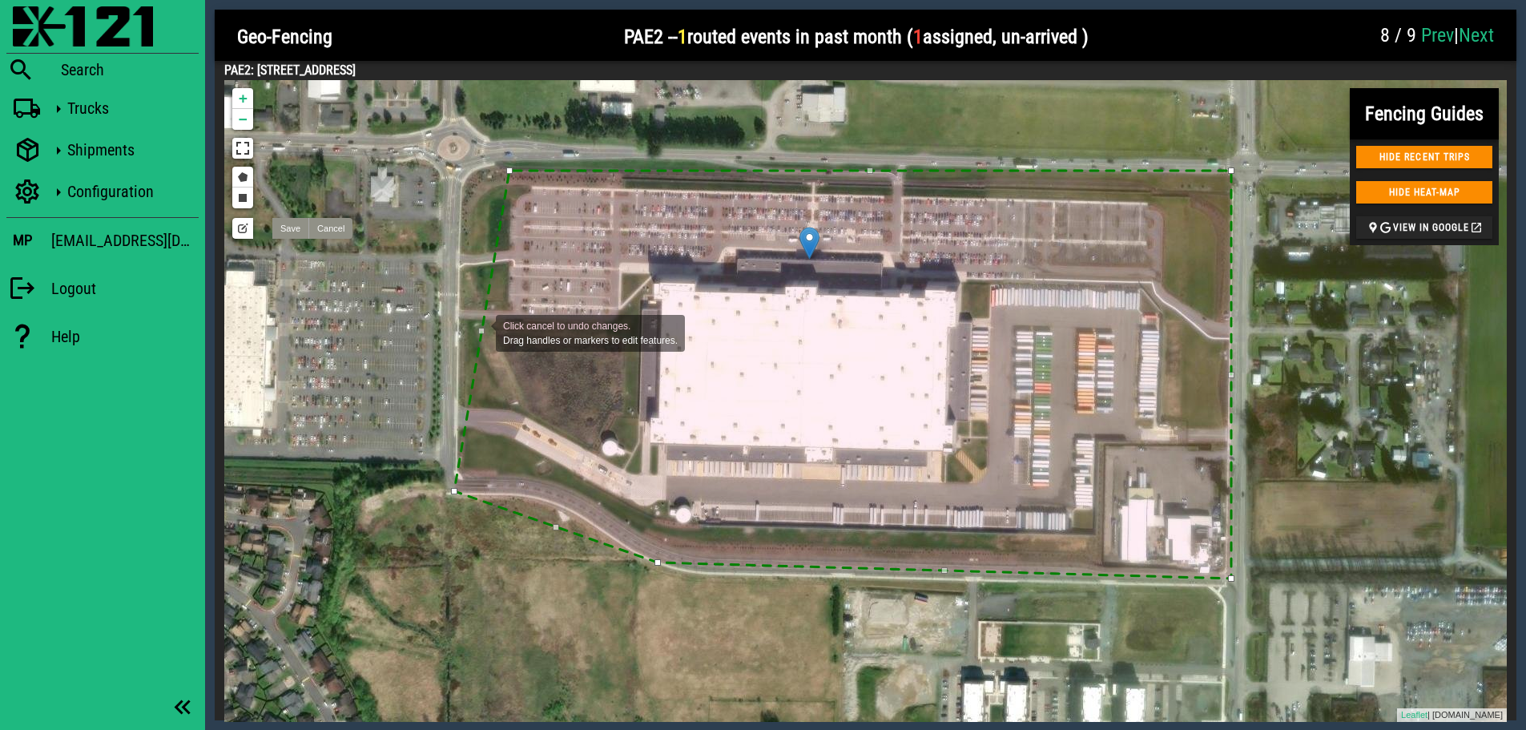
drag, startPoint x: 496, startPoint y: 358, endPoint x: 481, endPoint y: 333, distance: 29.8
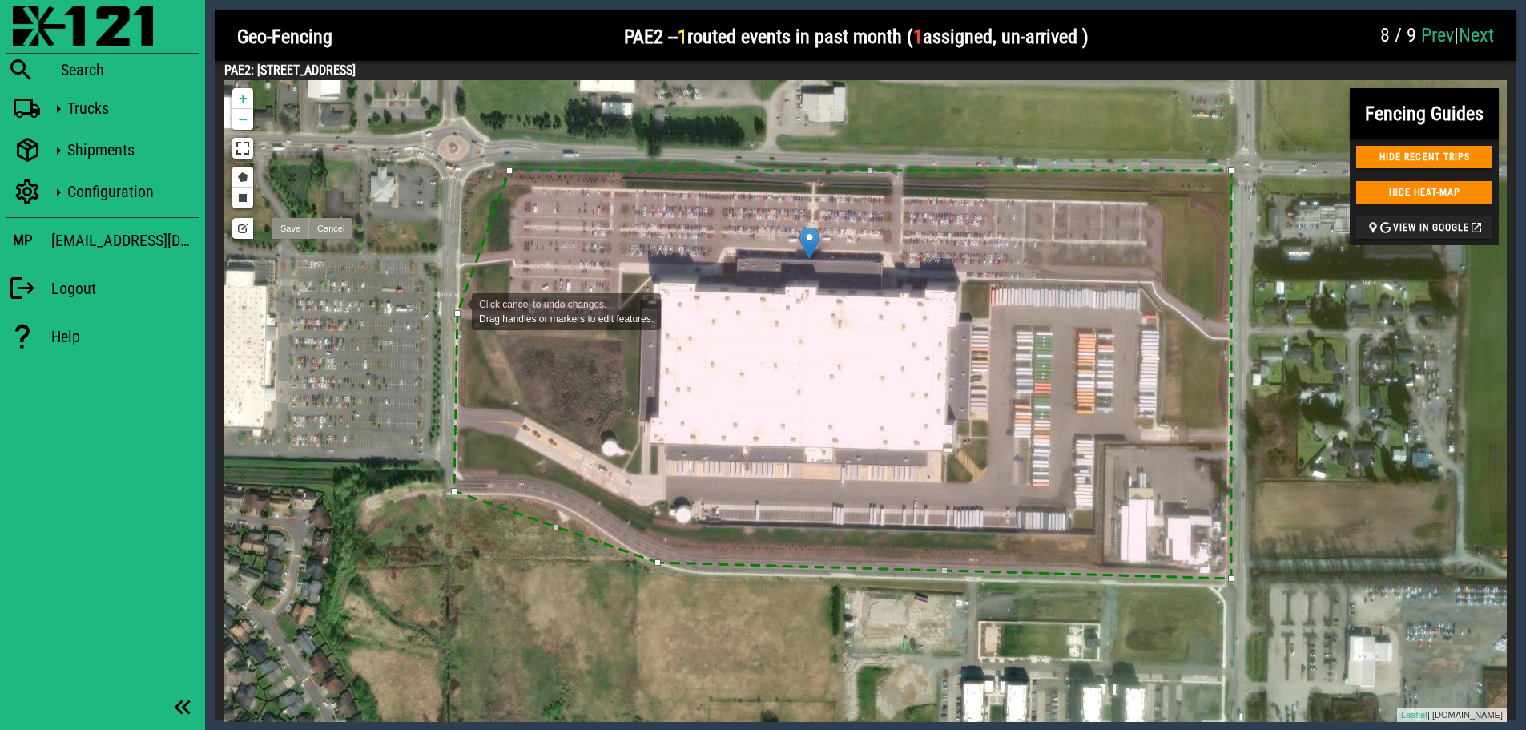
drag, startPoint x: 481, startPoint y: 329, endPoint x: 456, endPoint y: 310, distance: 31.4
click at [456, 310] on div at bounding box center [457, 313] width 6 height 6
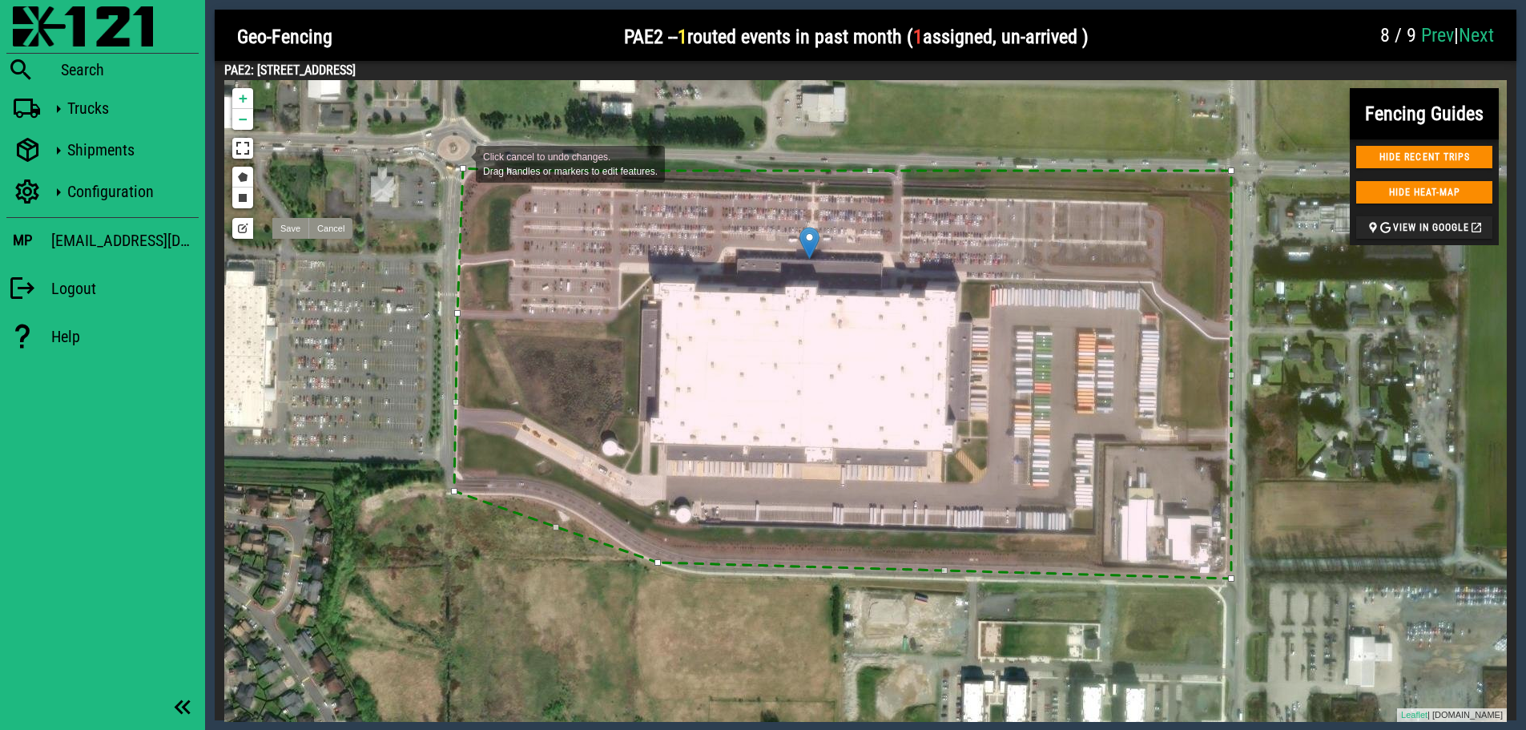
drag, startPoint x: 482, startPoint y: 242, endPoint x: 460, endPoint y: 163, distance: 82.2
click at [460, 163] on div "Click cancel to undo changes. Drag handles or markers to edit features. + − Dra…" at bounding box center [865, 401] width 1283 height 642
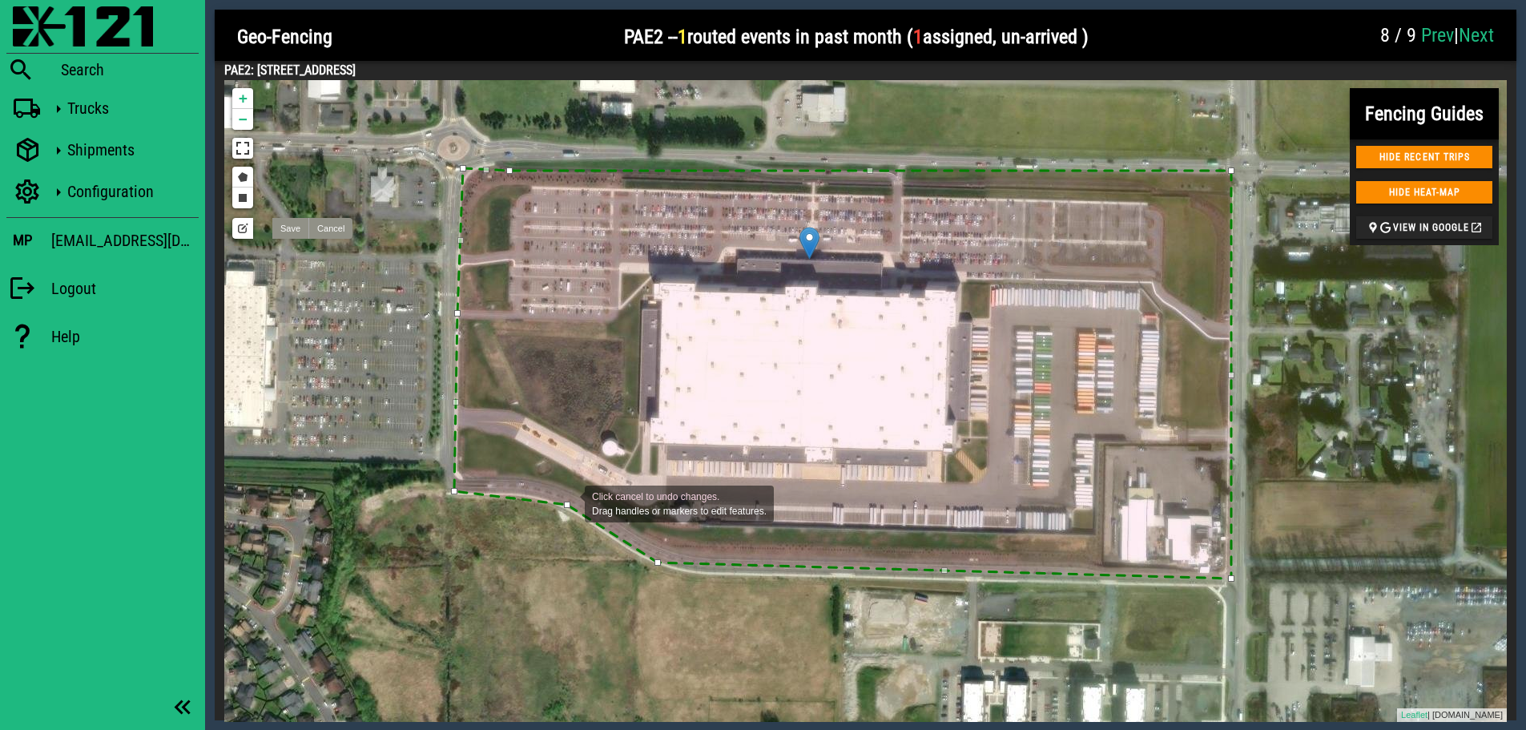
drag, startPoint x: 555, startPoint y: 527, endPoint x: 569, endPoint y: 502, distance: 28.3
click at [569, 502] on div at bounding box center [567, 505] width 6 height 6
drag, startPoint x: 510, startPoint y: 496, endPoint x: 511, endPoint y: 488, distance: 8.1
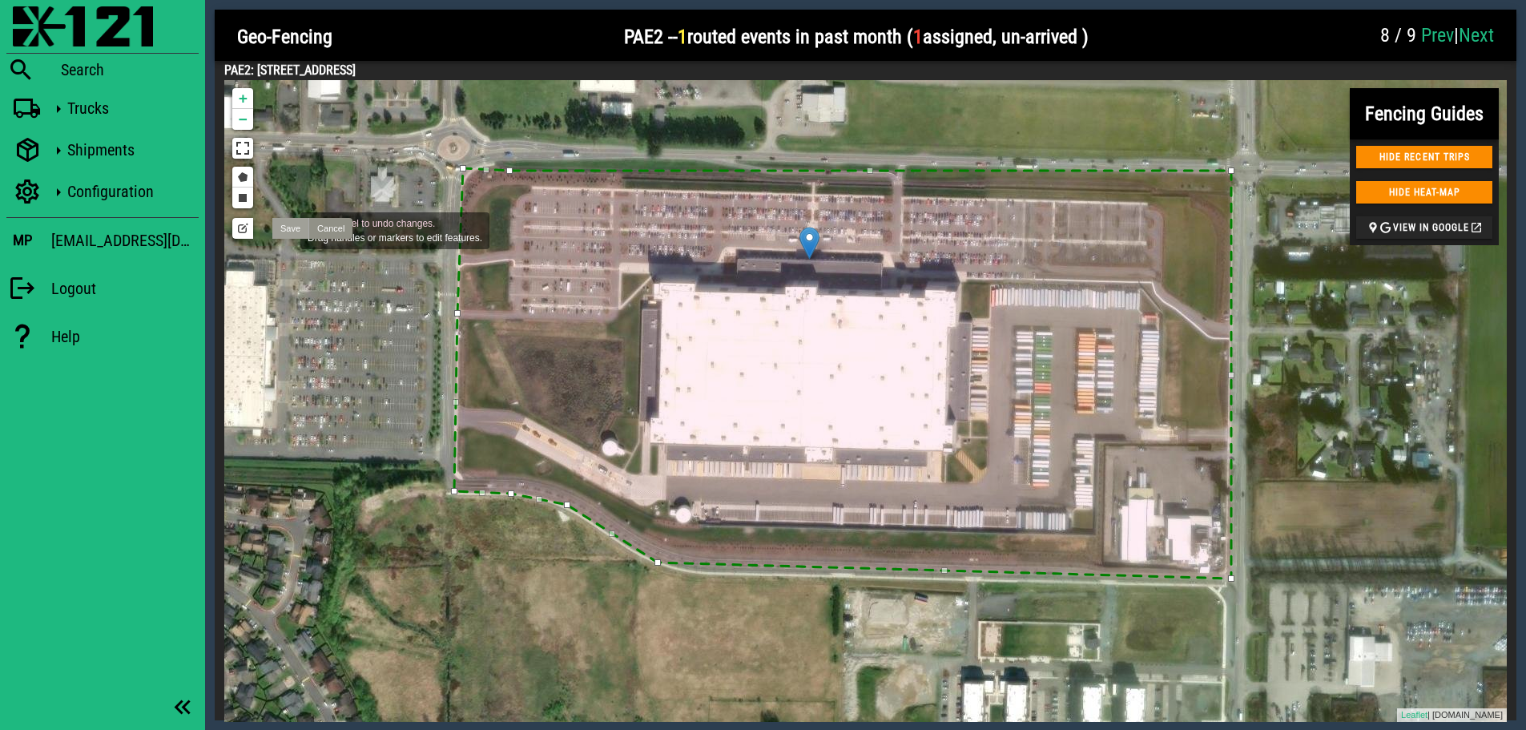
click at [284, 229] on link "Save" at bounding box center [290, 228] width 36 height 21
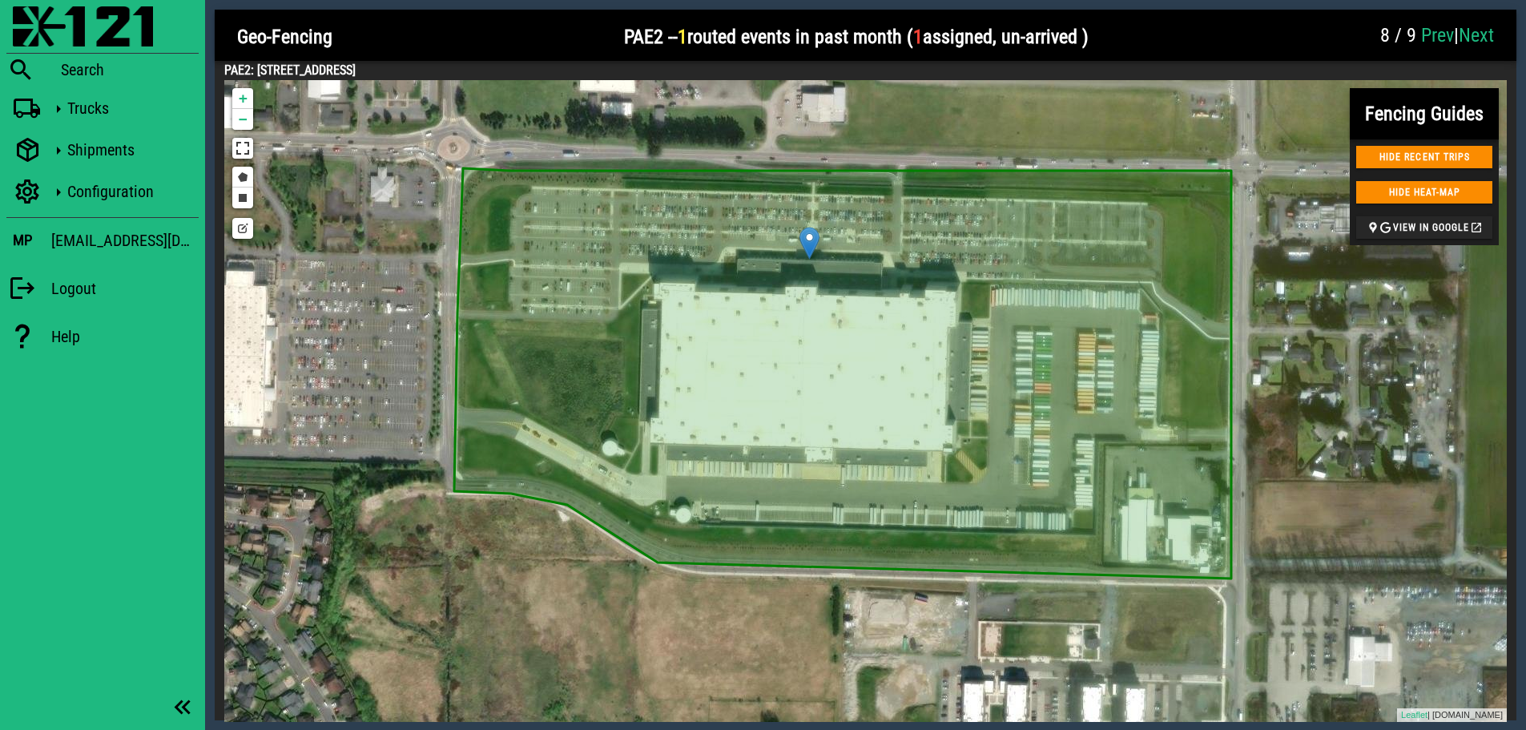
click at [1435, 30] on link "Next" at bounding box center [1476, 35] width 35 height 22
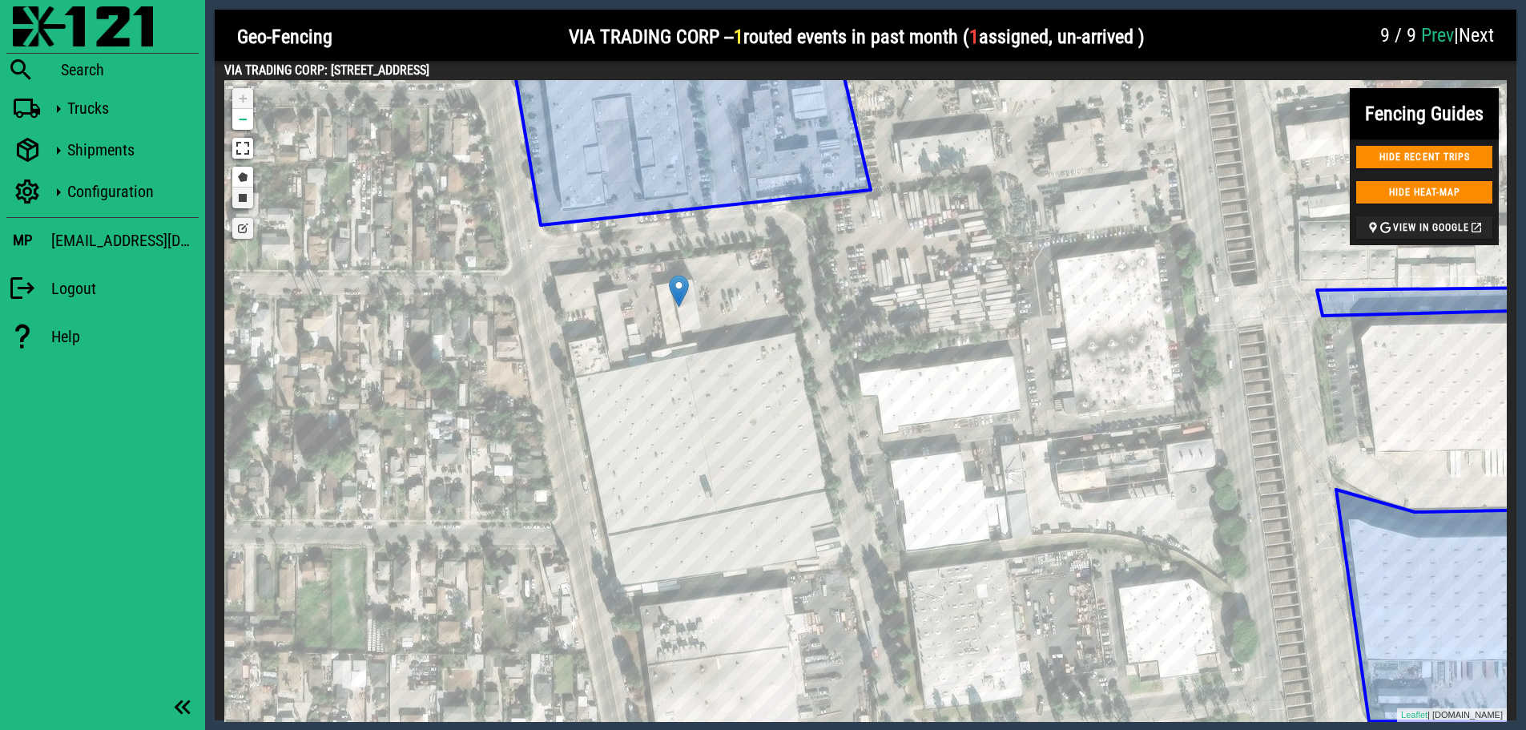
click at [240, 195] on link "Draw a rectangle" at bounding box center [242, 197] width 21 height 21
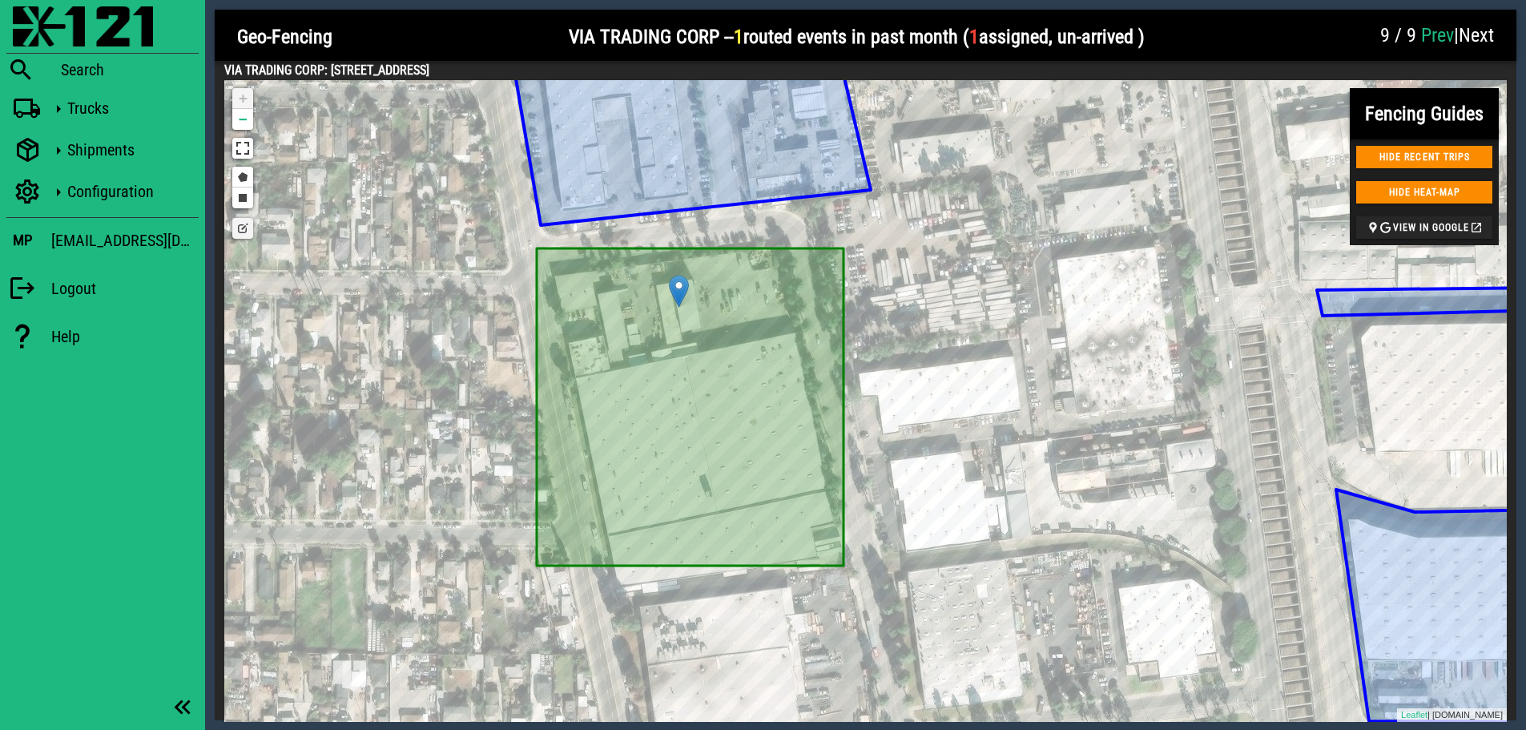
click at [241, 227] on link "Edit layers" at bounding box center [242, 228] width 21 height 21
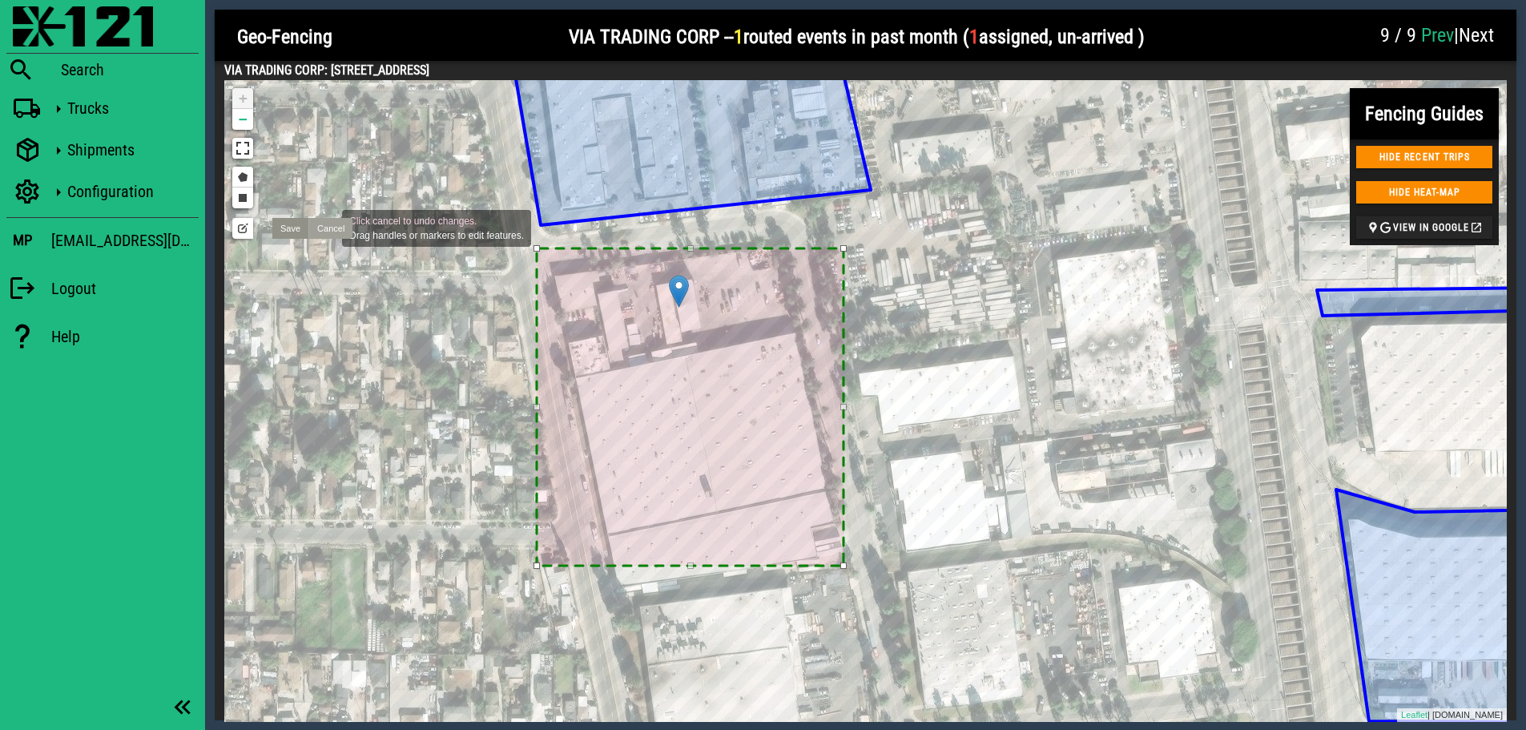
click at [326, 227] on link "Cancel" at bounding box center [330, 228] width 44 height 21
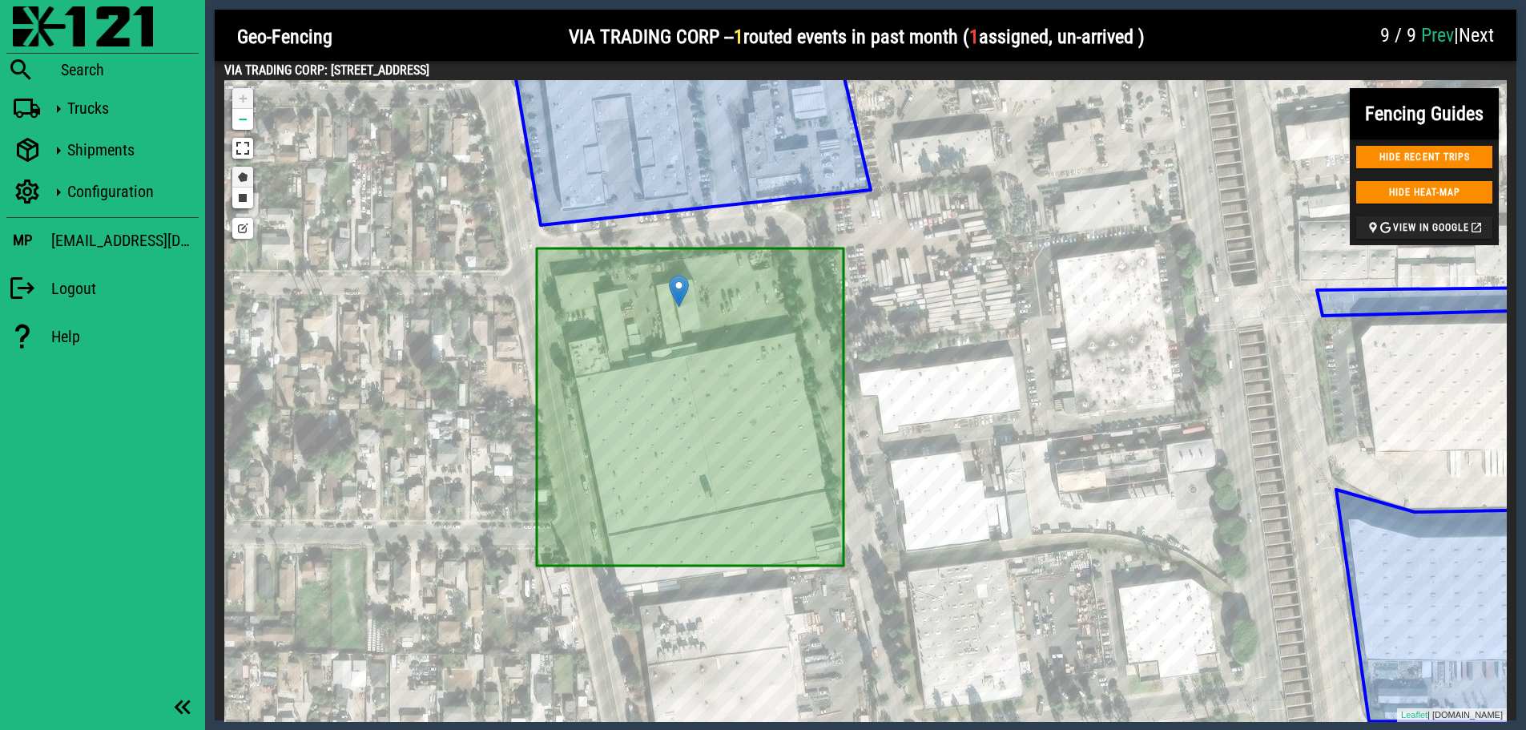
click at [237, 175] on link "Draw a polygon" at bounding box center [242, 177] width 21 height 21
click at [548, 272] on div at bounding box center [548, 272] width 32 height 32
click at [537, 253] on div at bounding box center [537, 253] width 32 height 32
click at [756, 396] on icon at bounding box center [690, 406] width 307 height 317
click at [245, 236] on link "Edit layers" at bounding box center [242, 228] width 21 height 21
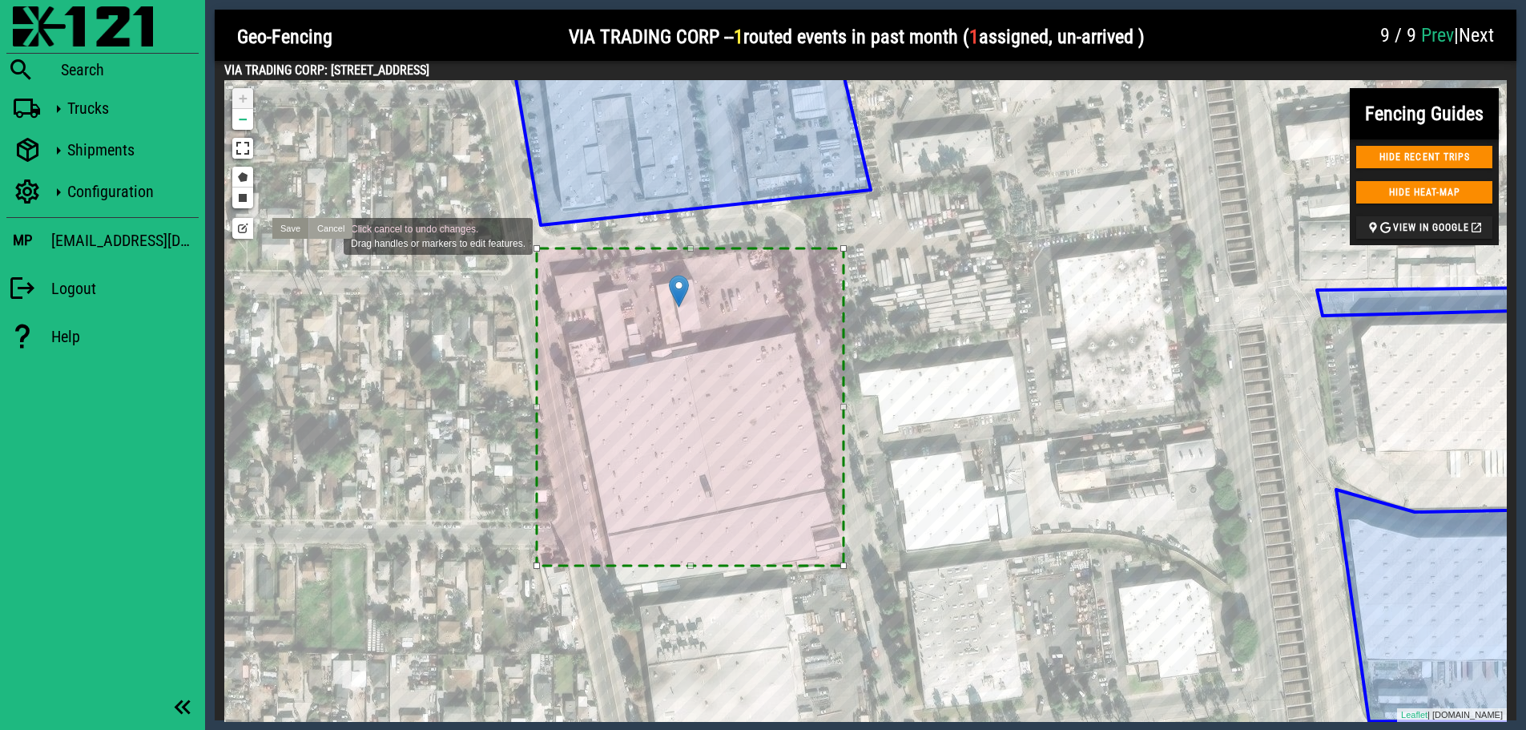
click at [328, 235] on link "Cancel" at bounding box center [330, 228] width 44 height 21
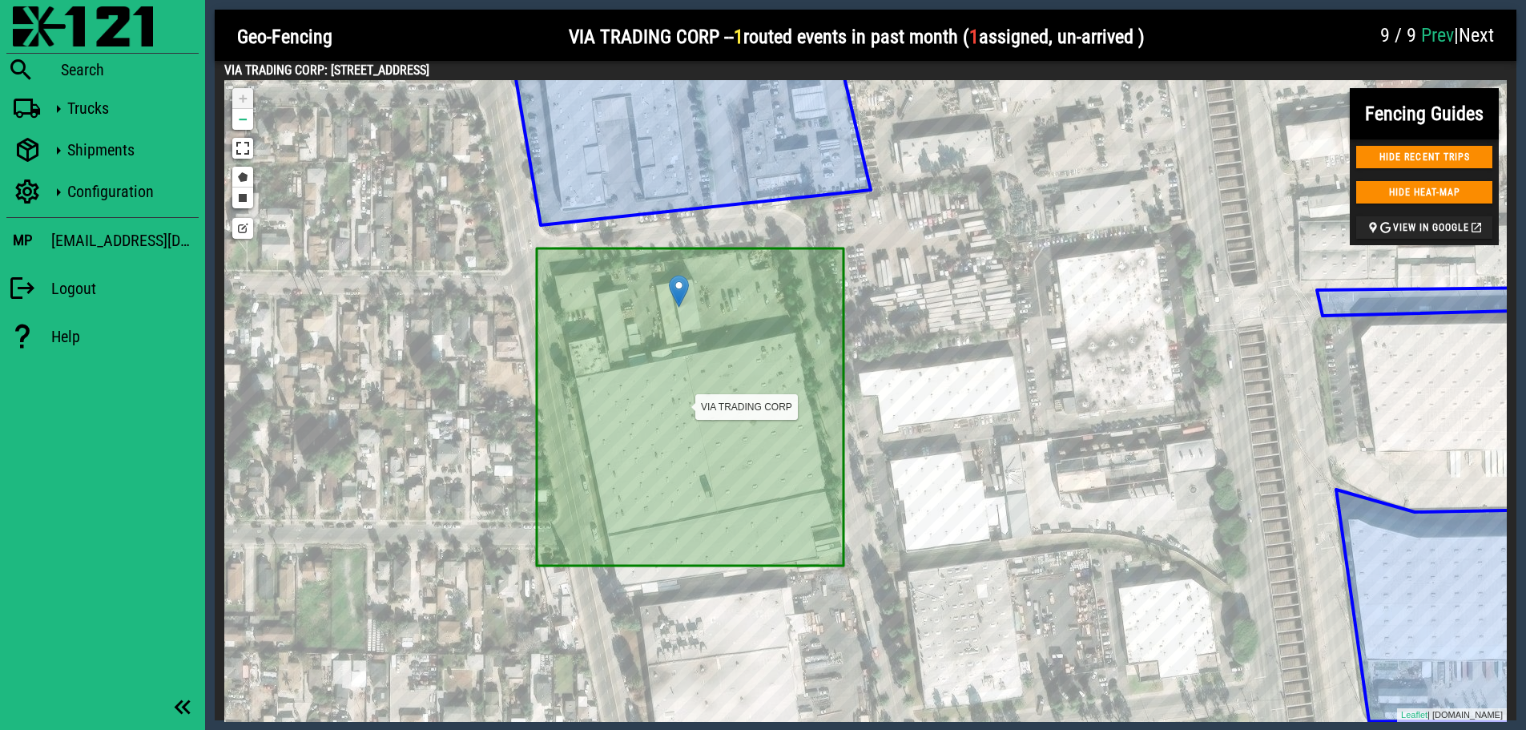
click at [774, 495] on icon at bounding box center [690, 406] width 307 height 317
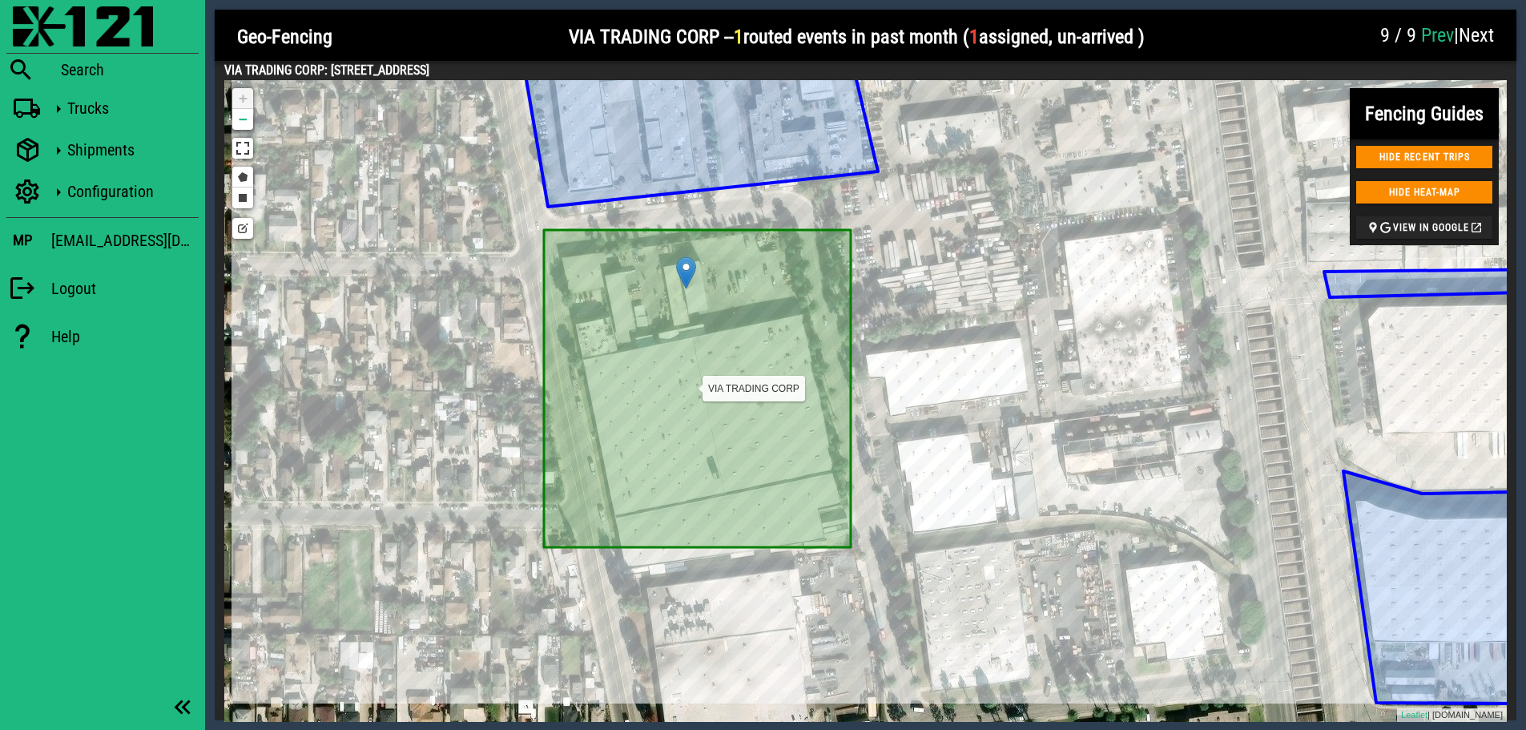
drag, startPoint x: 841, startPoint y: 565, endPoint x: 852, endPoint y: 543, distance: 24.0
click at [851, 543] on icon at bounding box center [697, 388] width 307 height 317
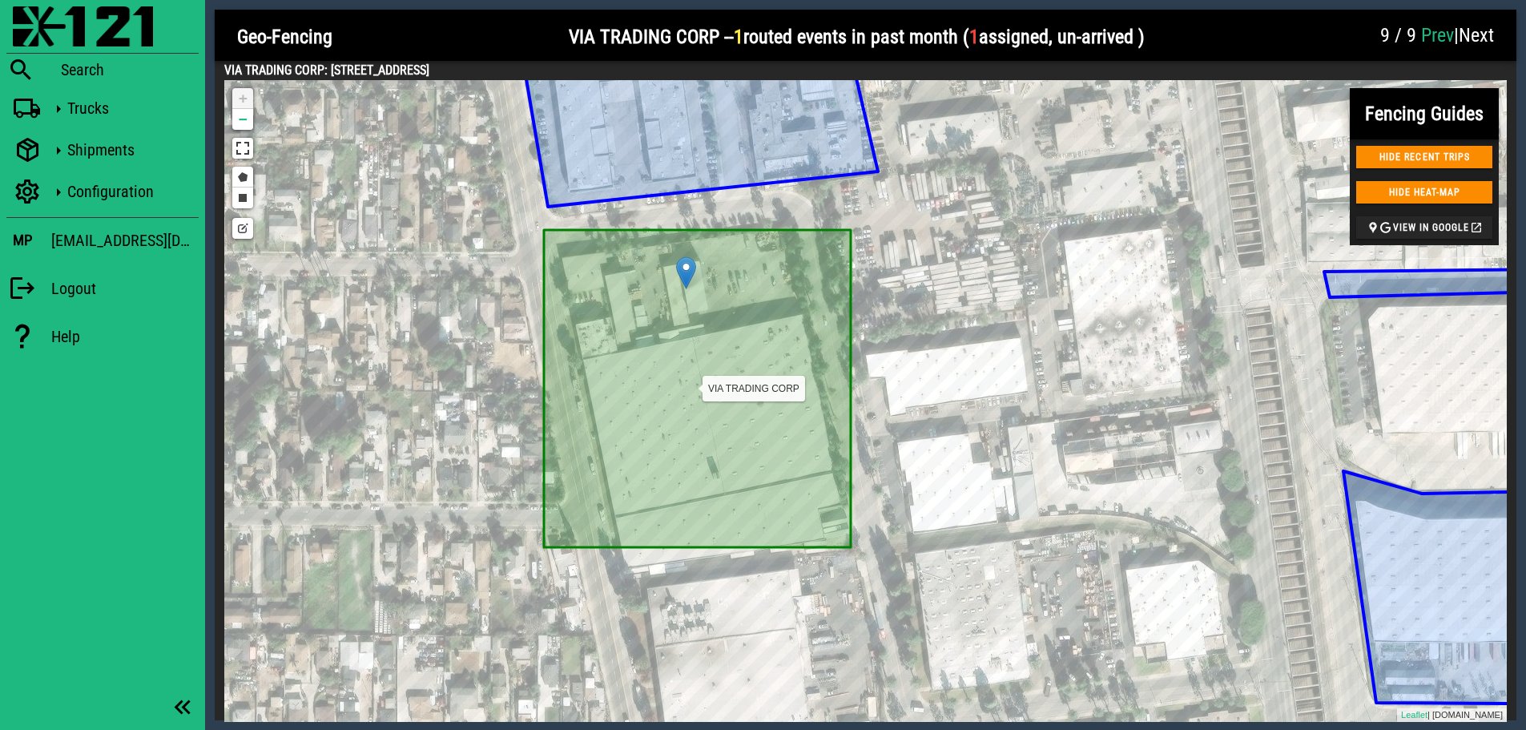
click at [837, 530] on icon at bounding box center [697, 388] width 307 height 317
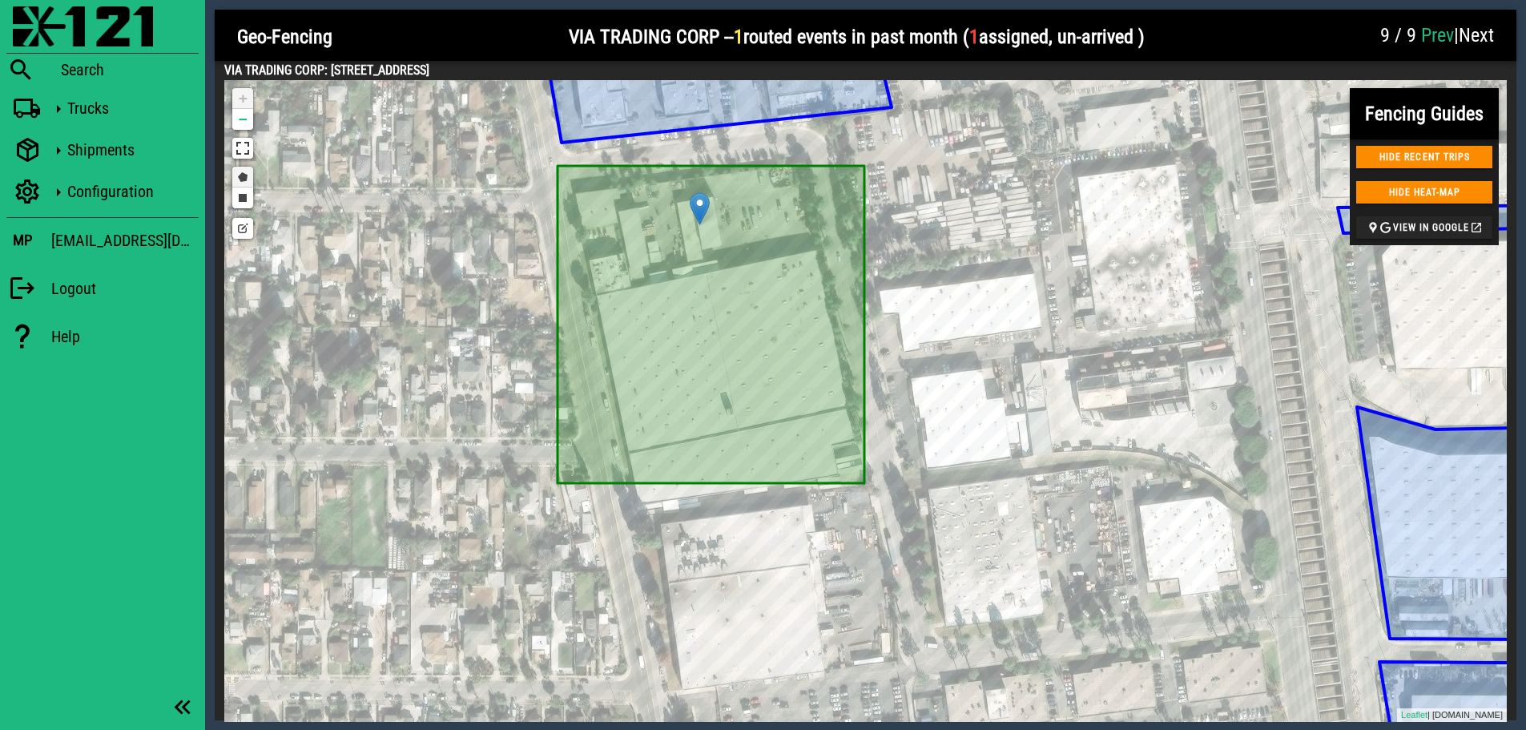
click at [244, 181] on link "Draw a polygon" at bounding box center [242, 177] width 21 height 21
click at [563, 176] on div at bounding box center [562, 176] width 32 height 32
click at [344, 178] on link "Delete last point" at bounding box center [352, 178] width 80 height 22
click at [421, 177] on link "Cancel" at bounding box center [414, 178] width 44 height 22
click at [250, 236] on link "Edit layers" at bounding box center [242, 228] width 21 height 21
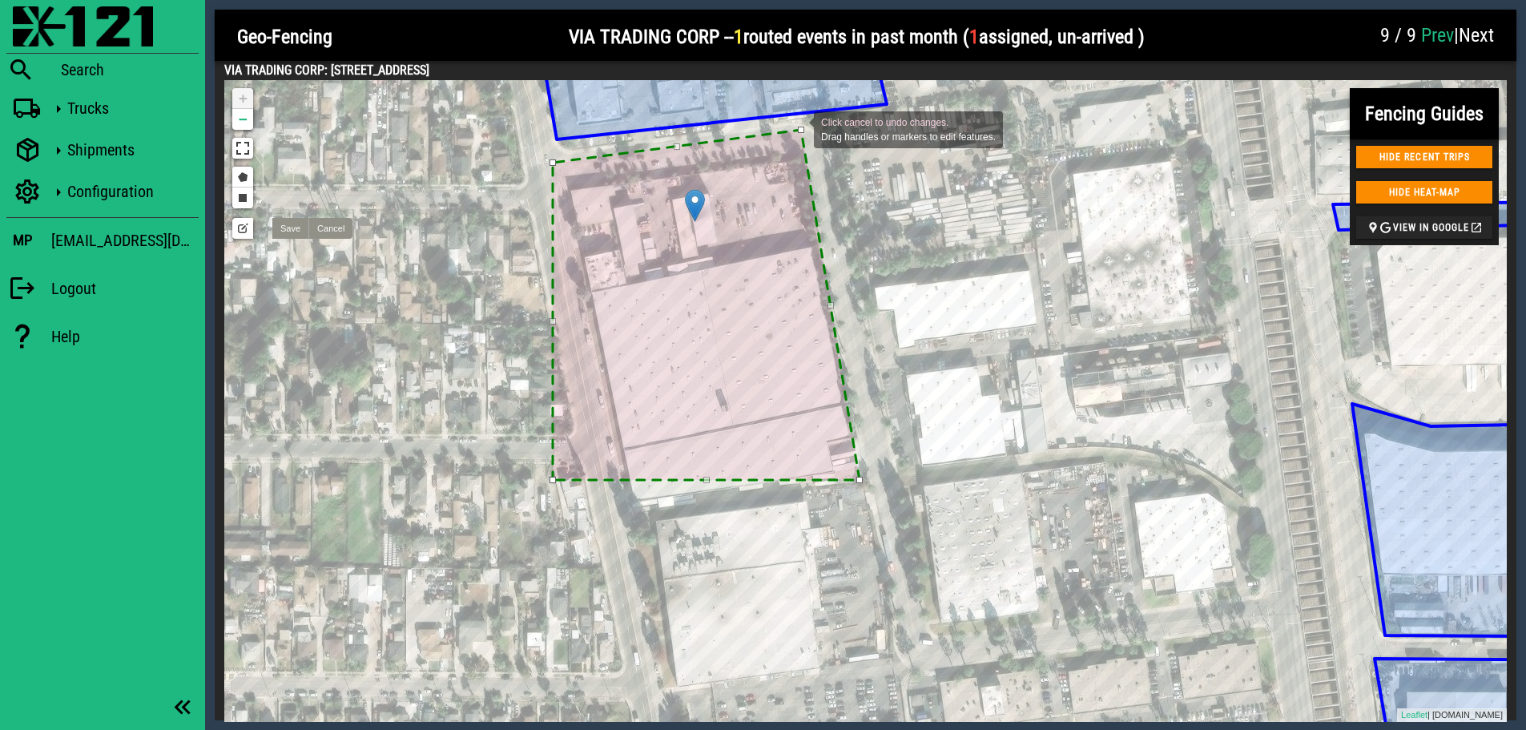
drag, startPoint x: 859, startPoint y: 163, endPoint x: 798, endPoint y: 128, distance: 70.4
click at [798, 128] on div at bounding box center [801, 130] width 6 height 6
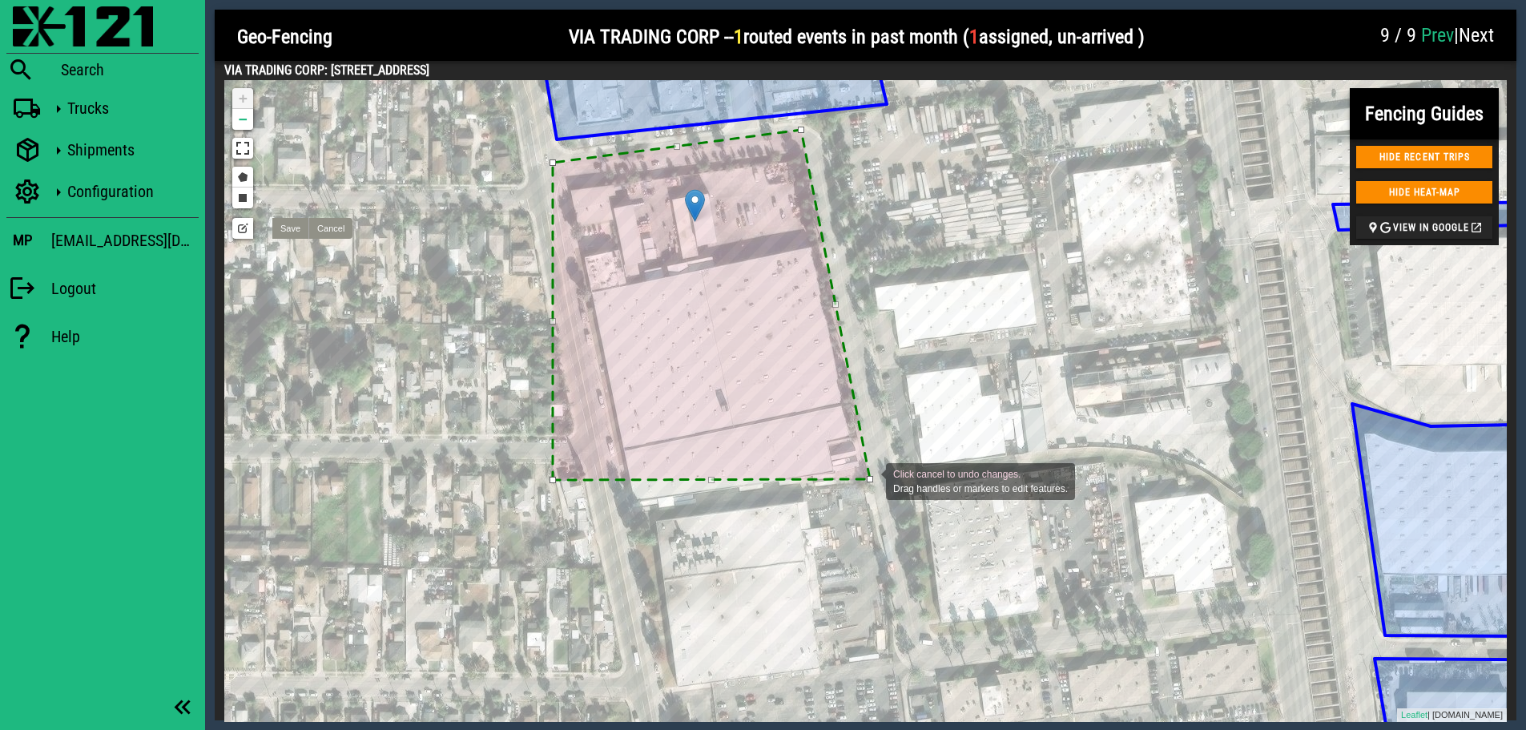
drag, startPoint x: 857, startPoint y: 481, endPoint x: 870, endPoint y: 480, distance: 12.8
click at [870, 480] on div at bounding box center [870, 479] width 6 height 6
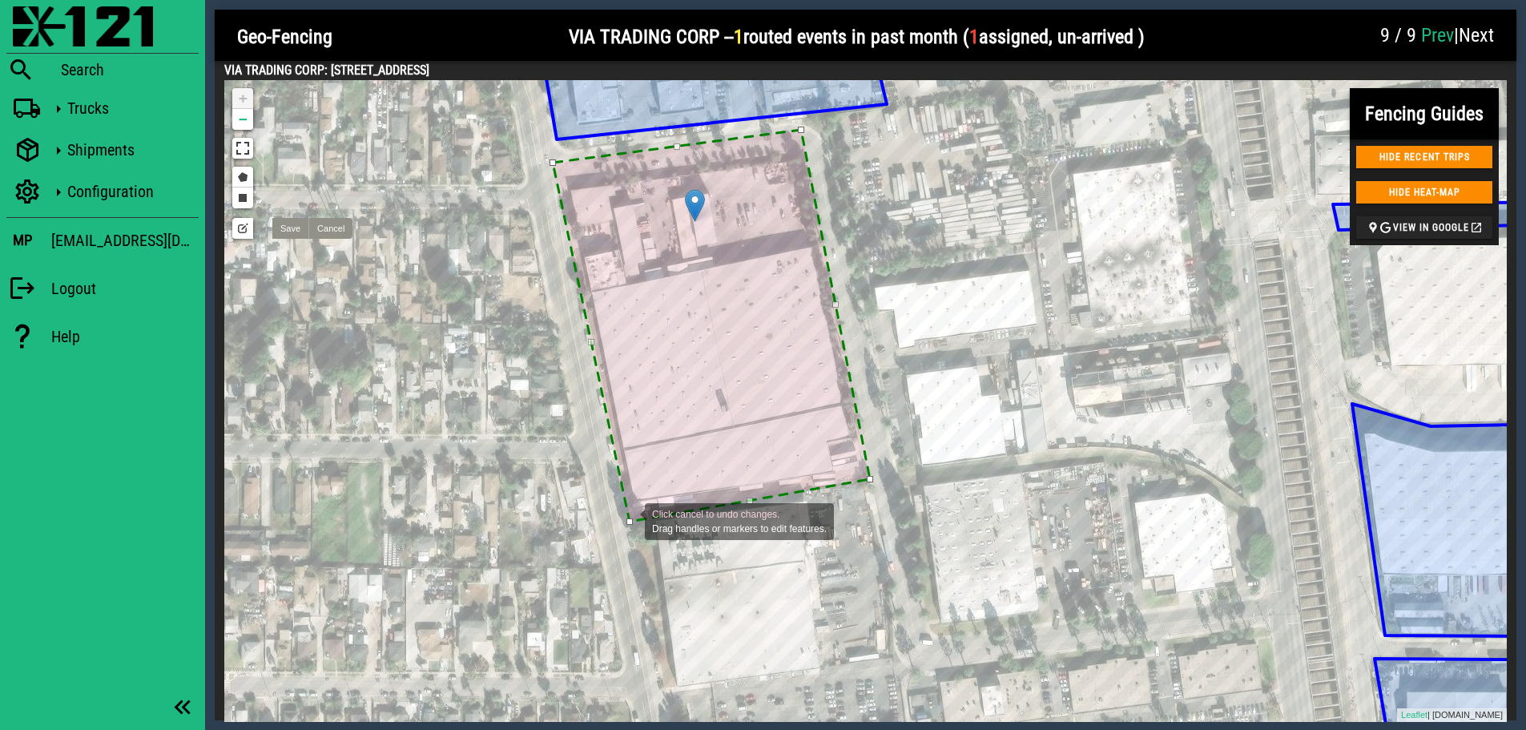
drag, startPoint x: 550, startPoint y: 479, endPoint x: 629, endPoint y: 520, distance: 88.5
click at [629, 520] on div at bounding box center [630, 521] width 6 height 6
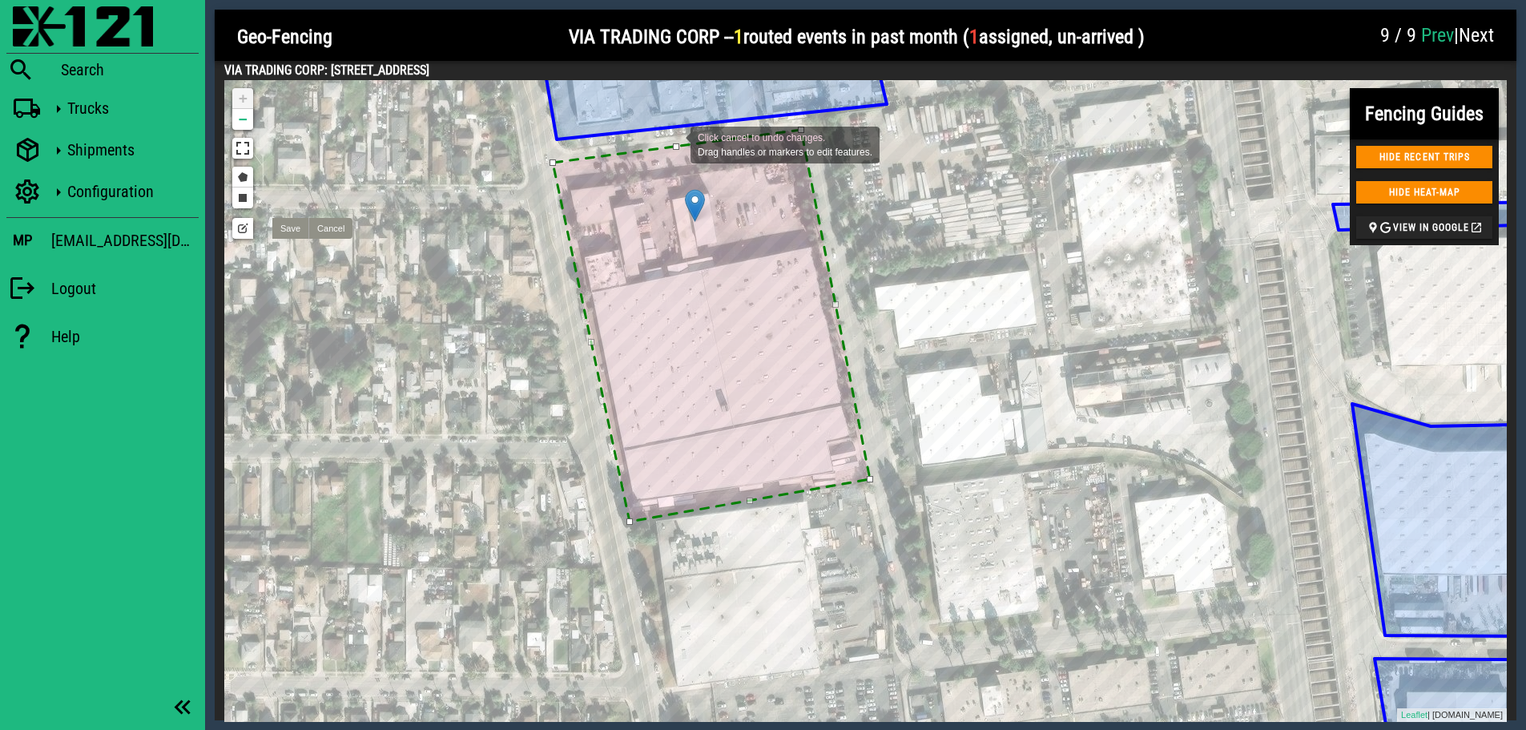
click at [675, 143] on div at bounding box center [676, 146] width 6 height 6
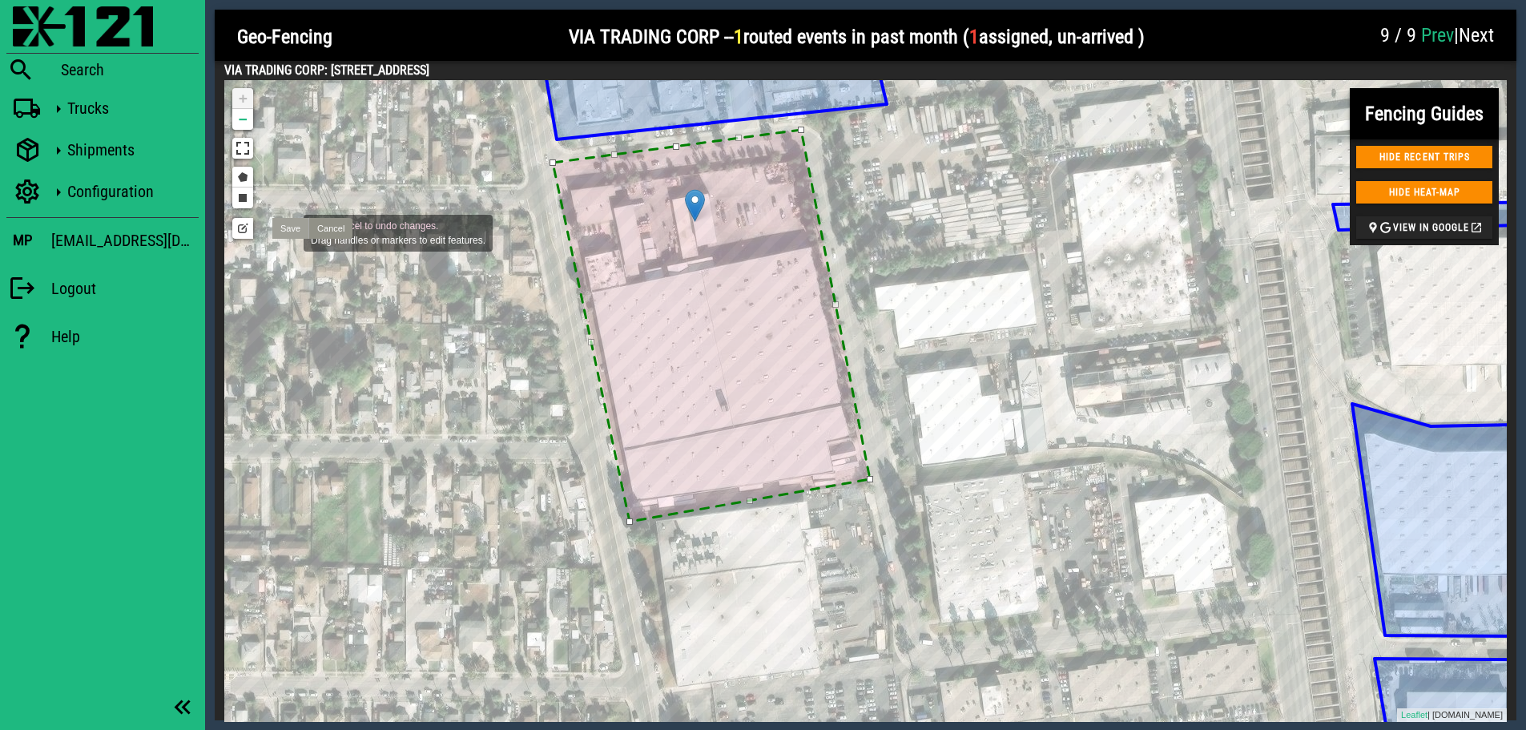
click at [288, 232] on link "Save" at bounding box center [290, 228] width 36 height 21
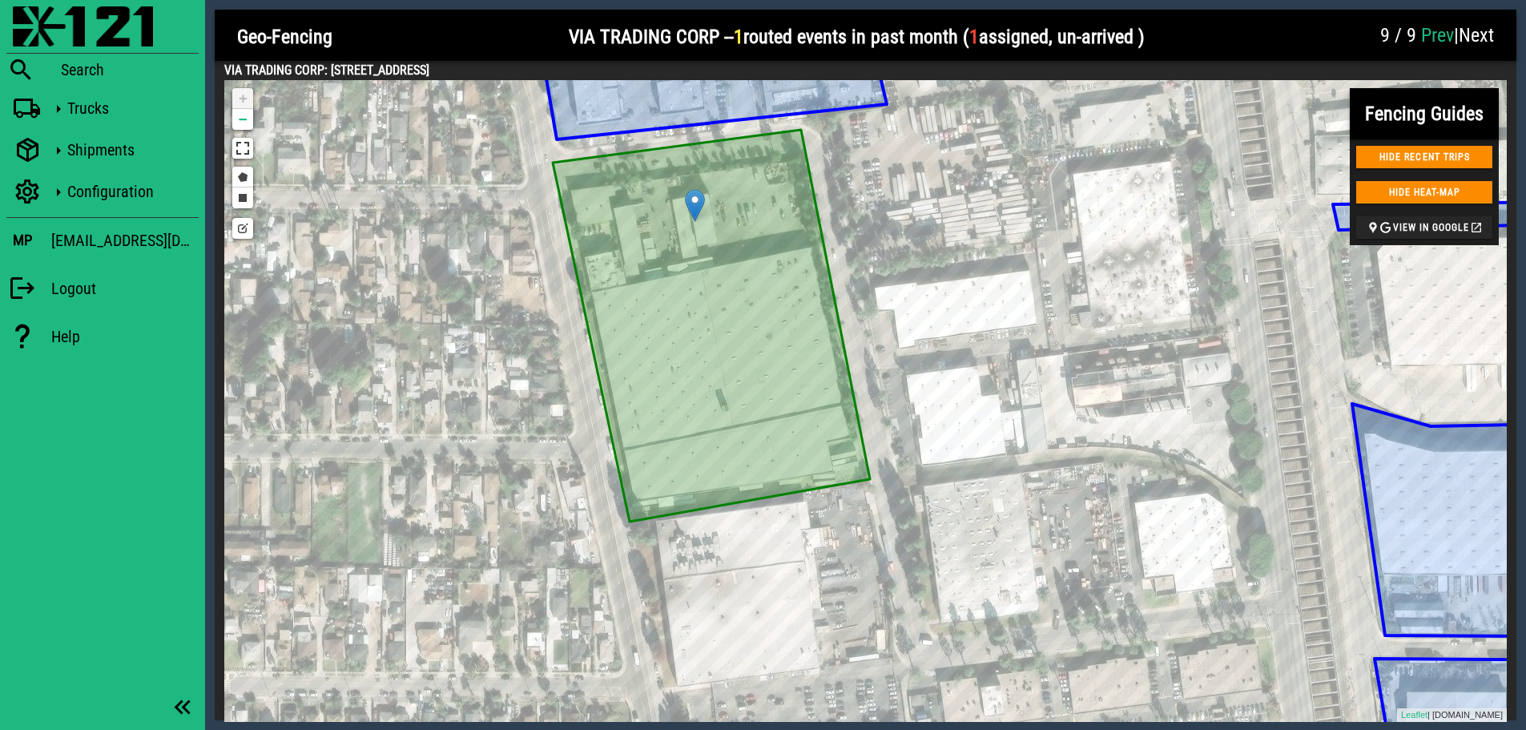
click at [1435, 34] on span "Next" at bounding box center [1476, 35] width 35 height 22
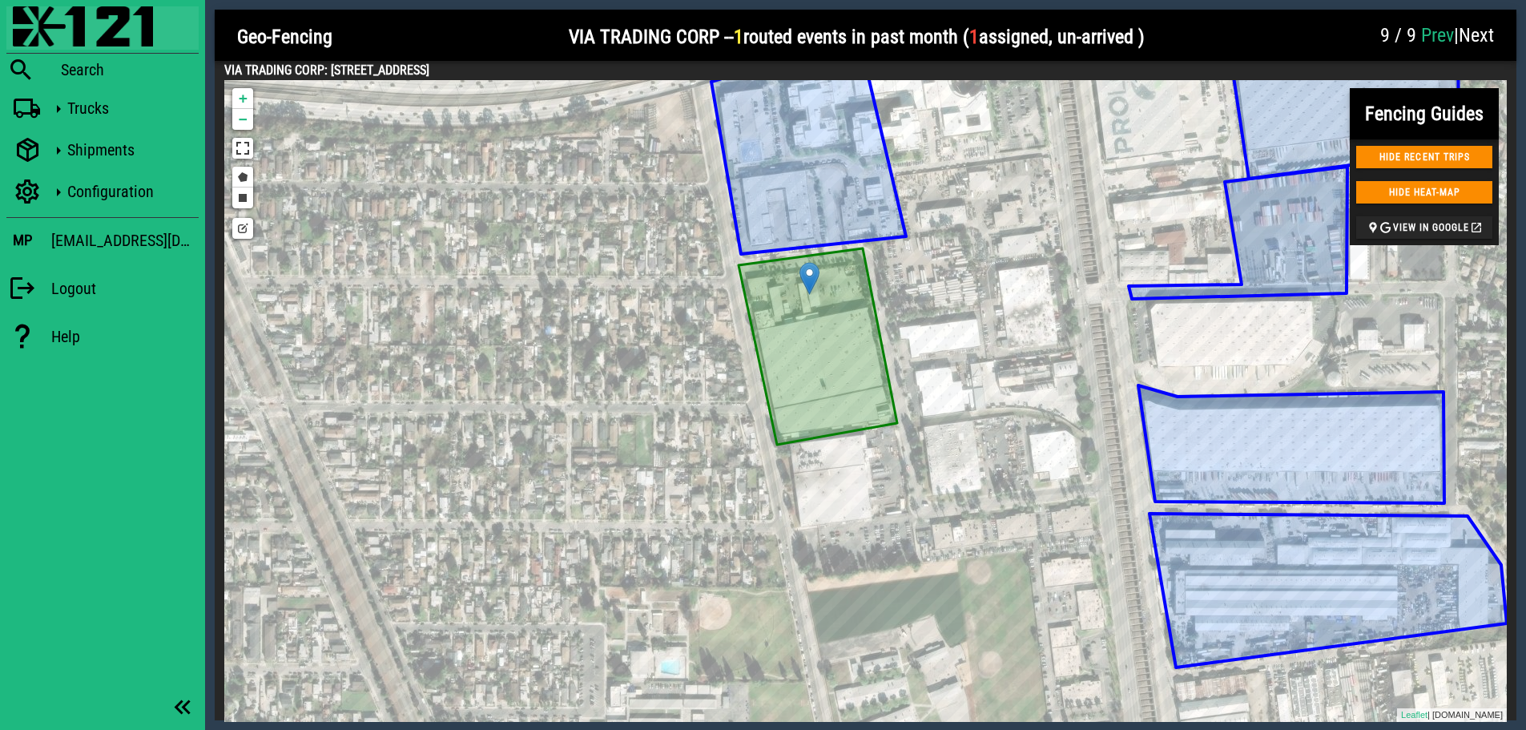
click at [41, 22] on img at bounding box center [83, 26] width 140 height 40
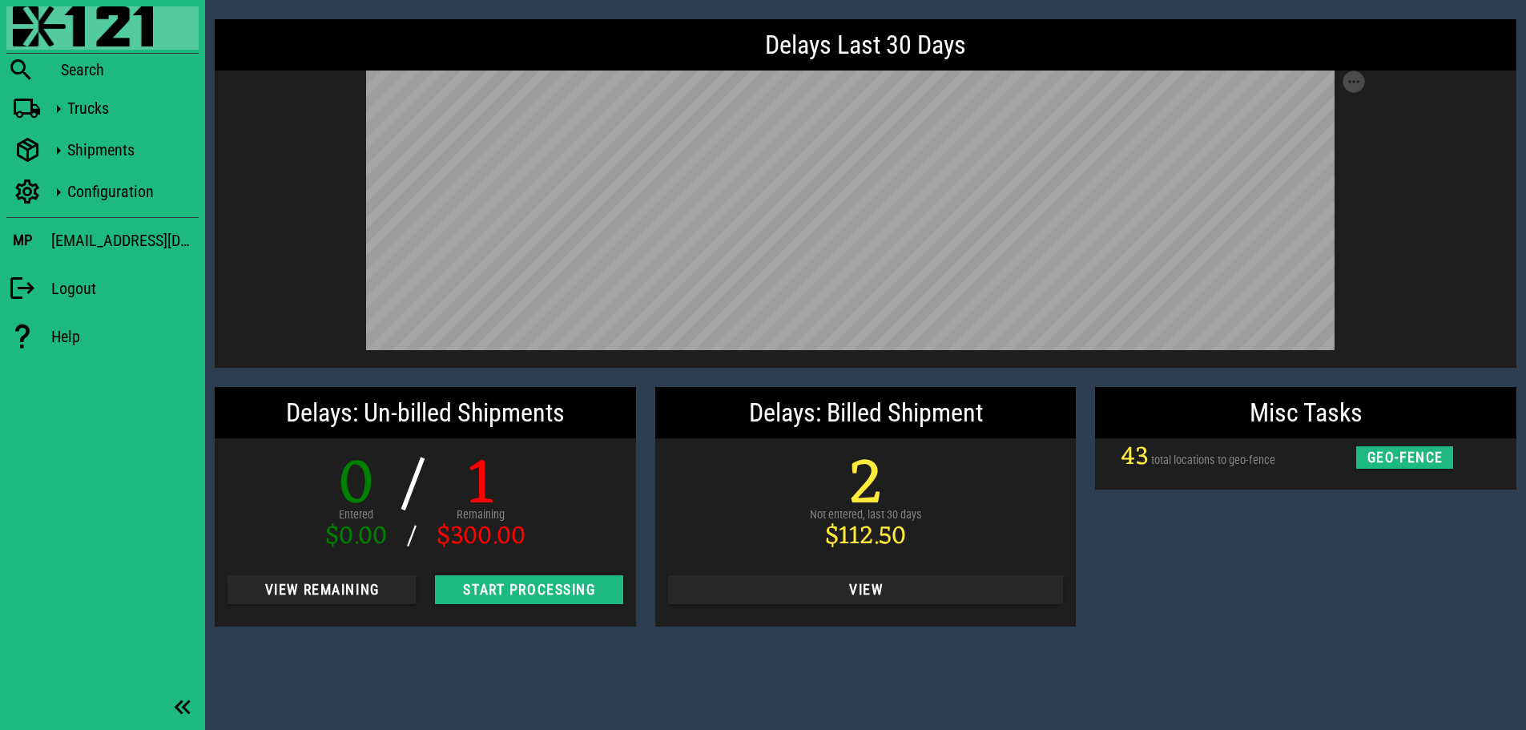
click at [1343, 578] on div "Misc Tasks 43 total locations to geo-fence geo-fence" at bounding box center [1306, 506] width 441 height 259
click at [1264, 500] on div "Misc Tasks 43 total locations to geo-fence geo-fence" at bounding box center [1306, 506] width 441 height 259
click at [1324, 554] on div "Misc Tasks 43 total locations to geo-fence geo-fence" at bounding box center [1306, 506] width 441 height 259
click at [1302, 553] on div "Misc Tasks 43 total locations to geo-fence geo-fence" at bounding box center [1306, 506] width 441 height 259
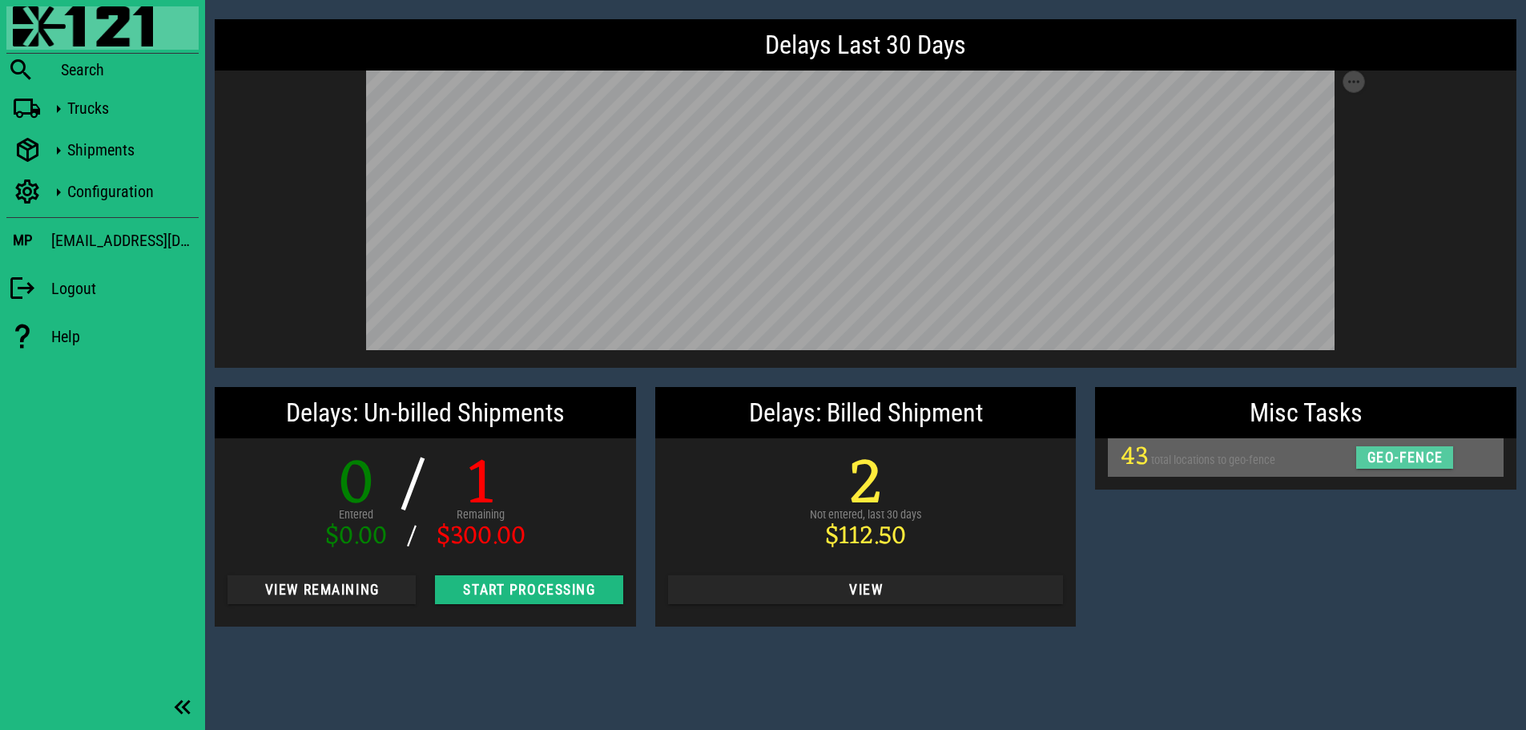
click at [1397, 458] on span "geo-fence" at bounding box center [1405, 458] width 78 height 16
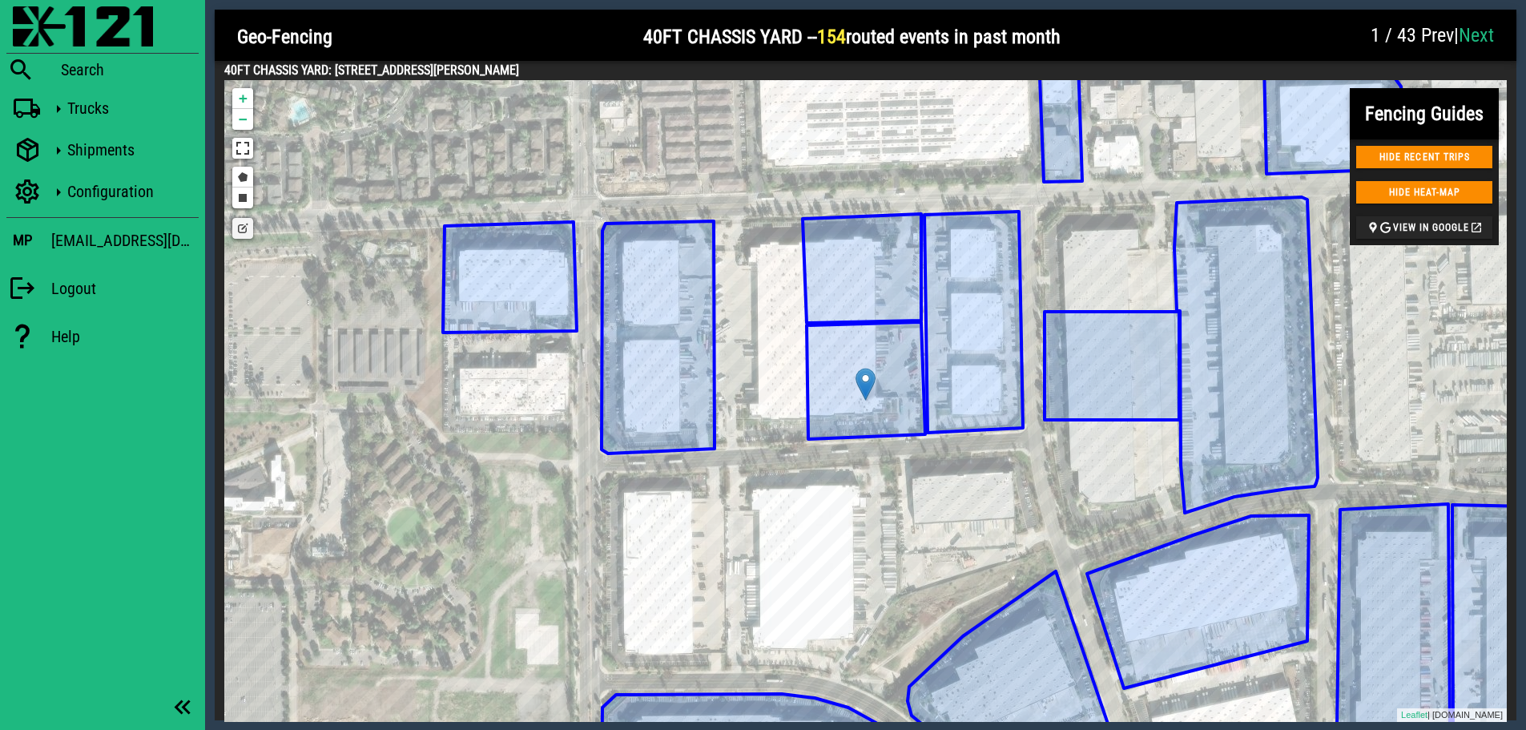
click at [861, 377] on img at bounding box center [866, 384] width 20 height 33
click at [863, 248] on icon at bounding box center [862, 268] width 119 height 109
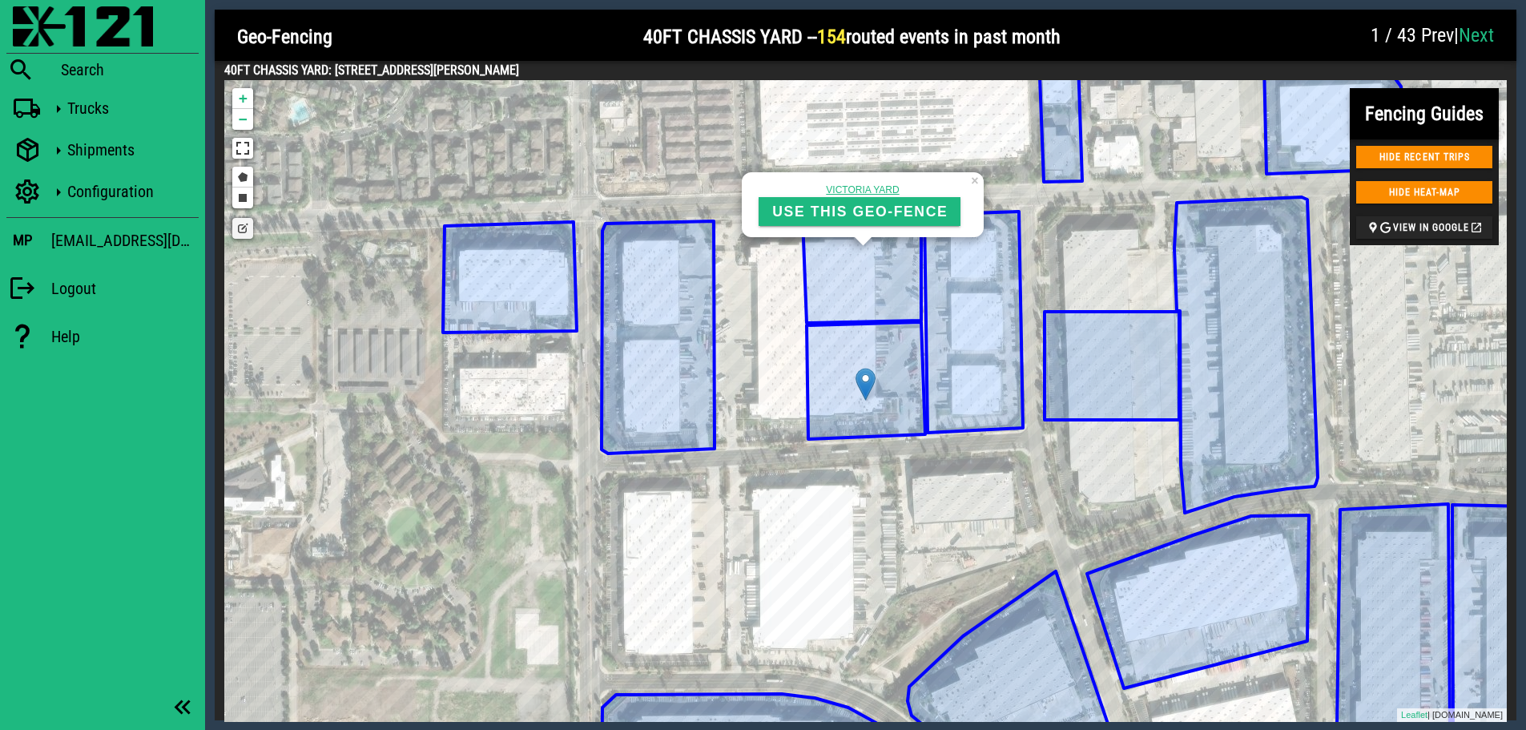
click at [881, 360] on icon at bounding box center [866, 380] width 119 height 117
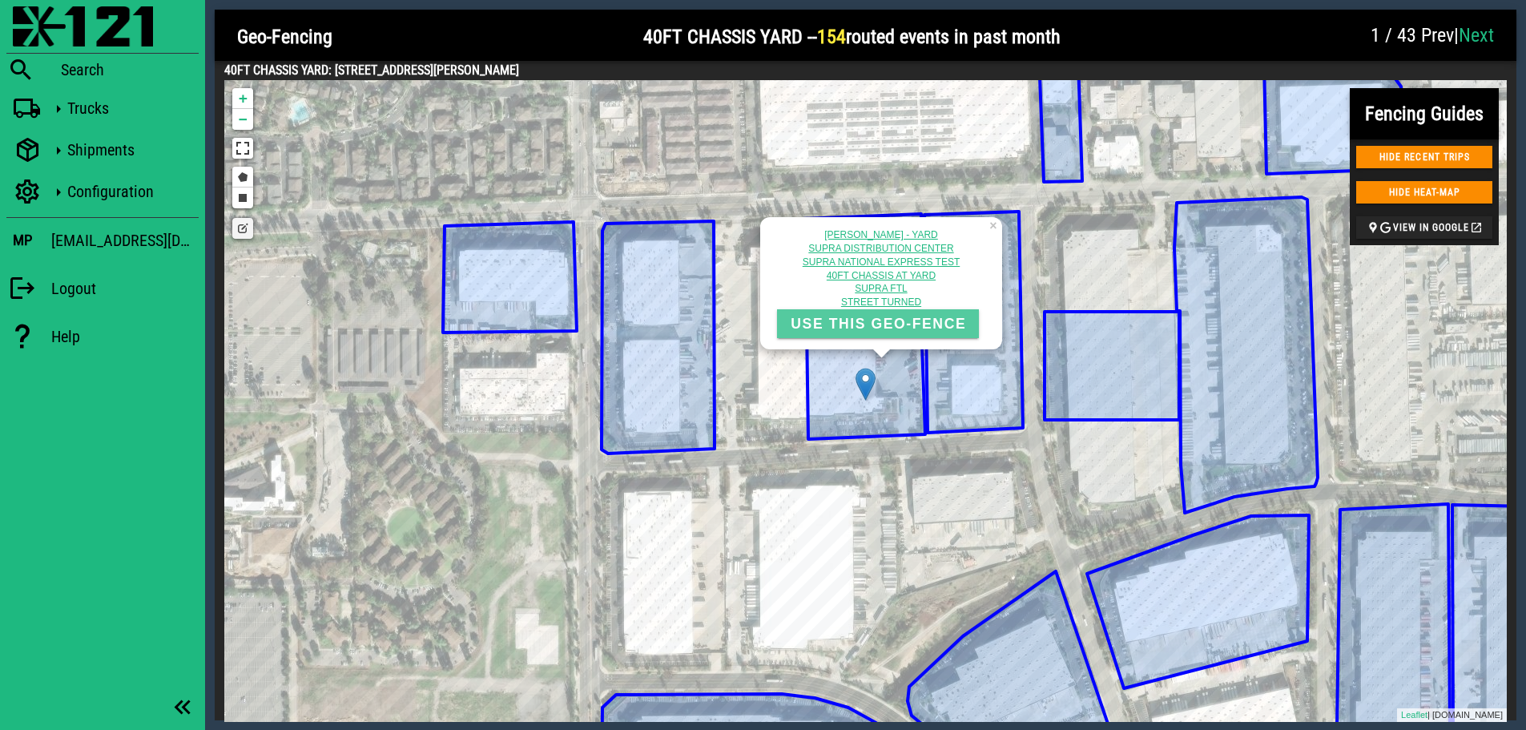
click at [880, 327] on span "USE THIS GEO-FENCE" at bounding box center [878, 324] width 176 height 17
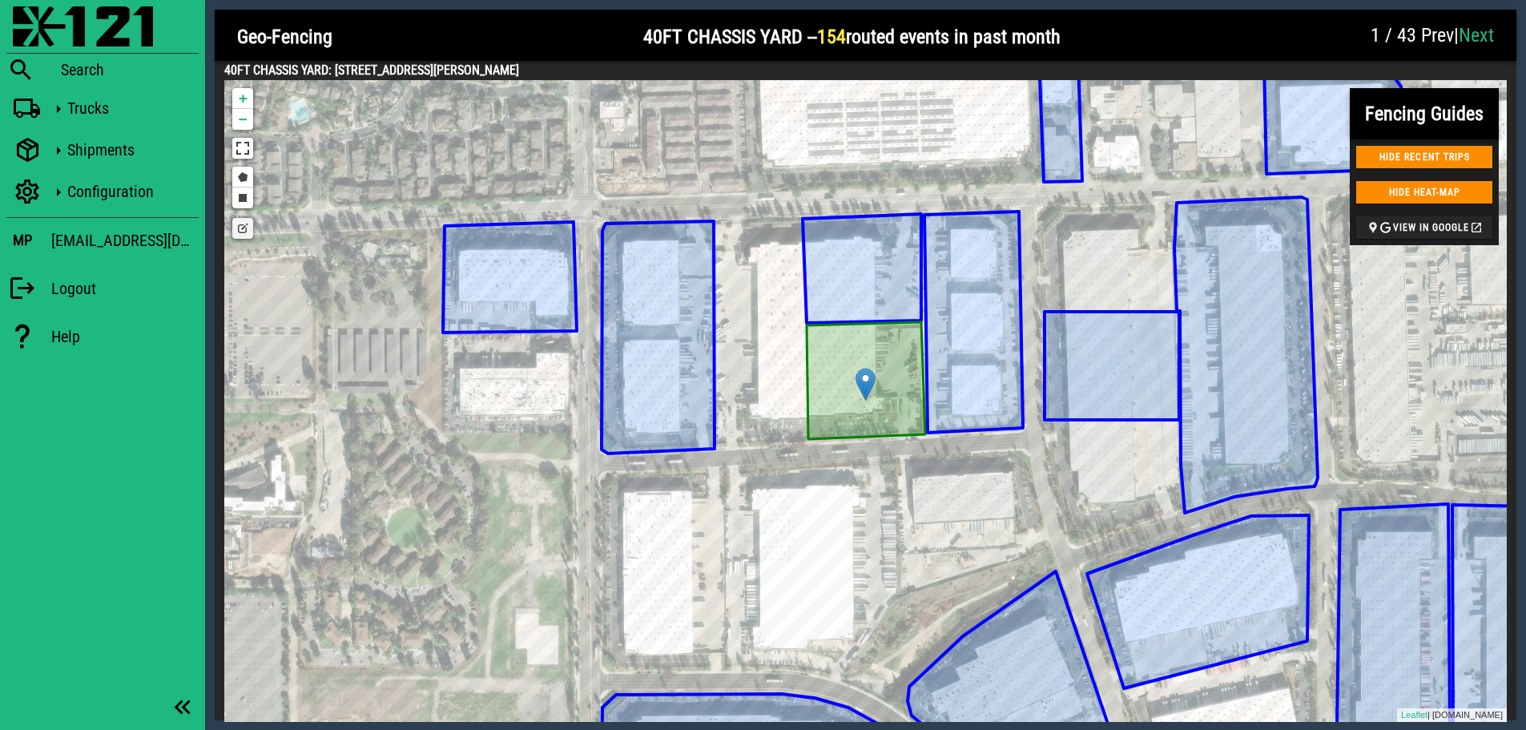
click at [243, 230] on link "Edit layers" at bounding box center [242, 228] width 21 height 21
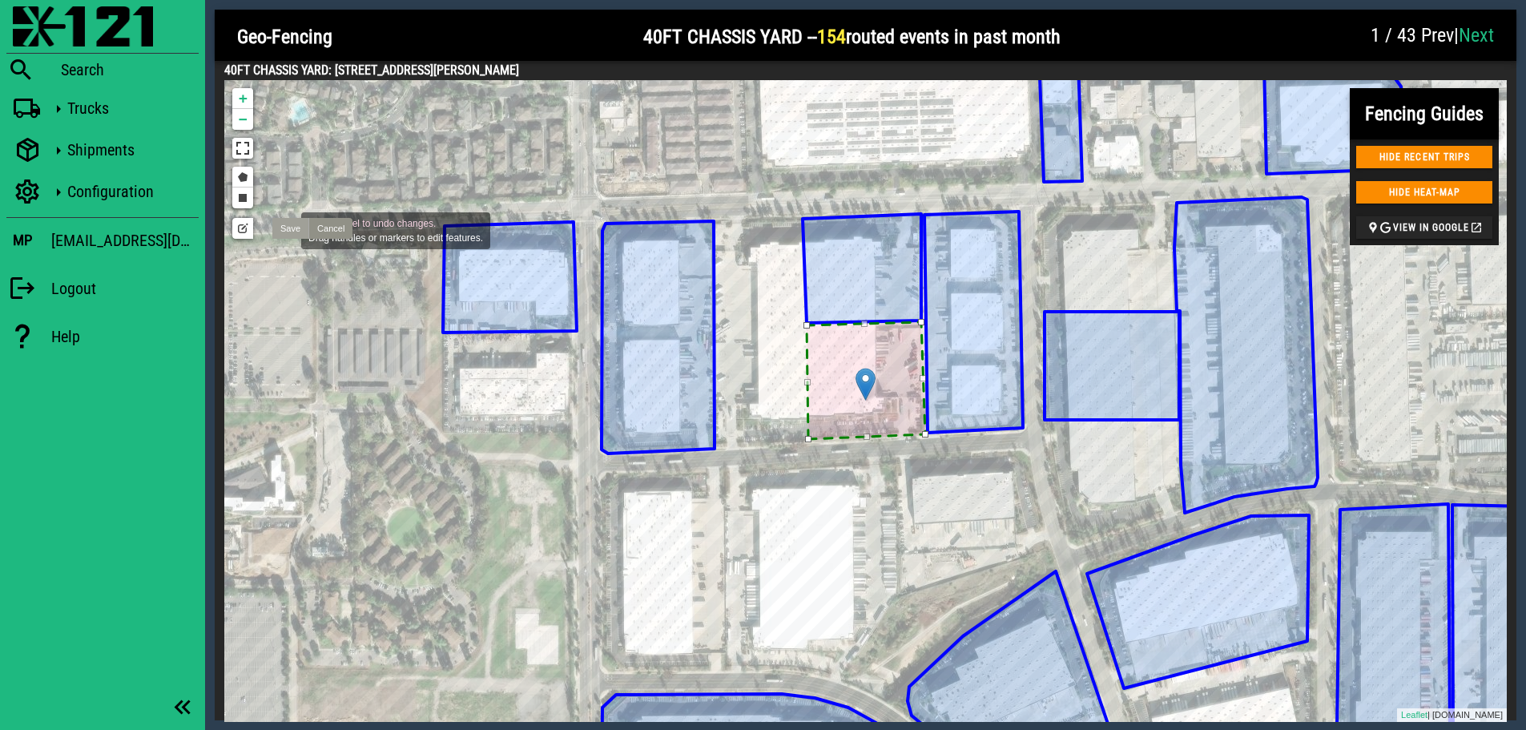
click at [287, 229] on link "Save" at bounding box center [290, 228] width 36 height 21
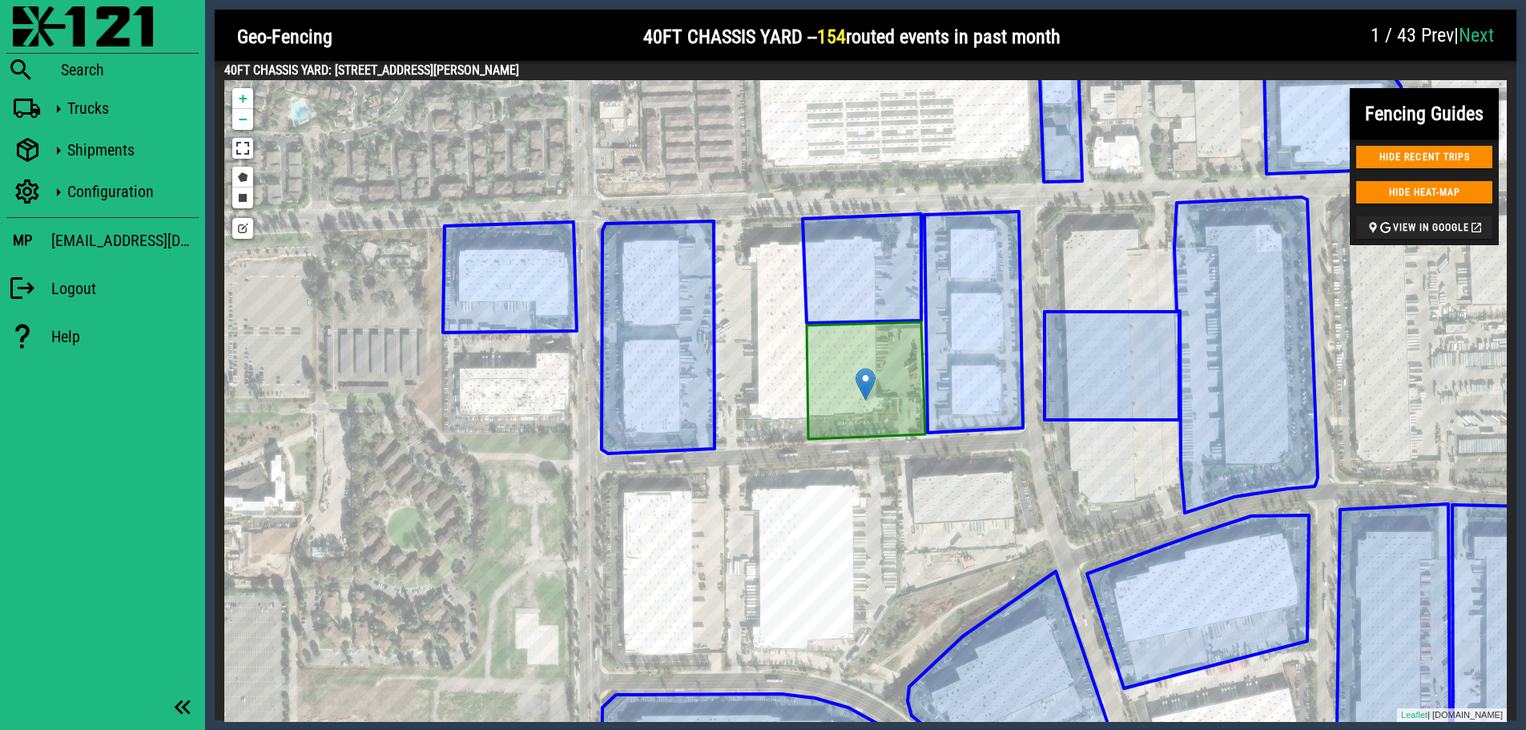
click at [1435, 33] on div "1 / 43 Prev | Next" at bounding box center [1432, 37] width 143 height 48
click at [1435, 33] on link "Next" at bounding box center [1476, 35] width 35 height 22
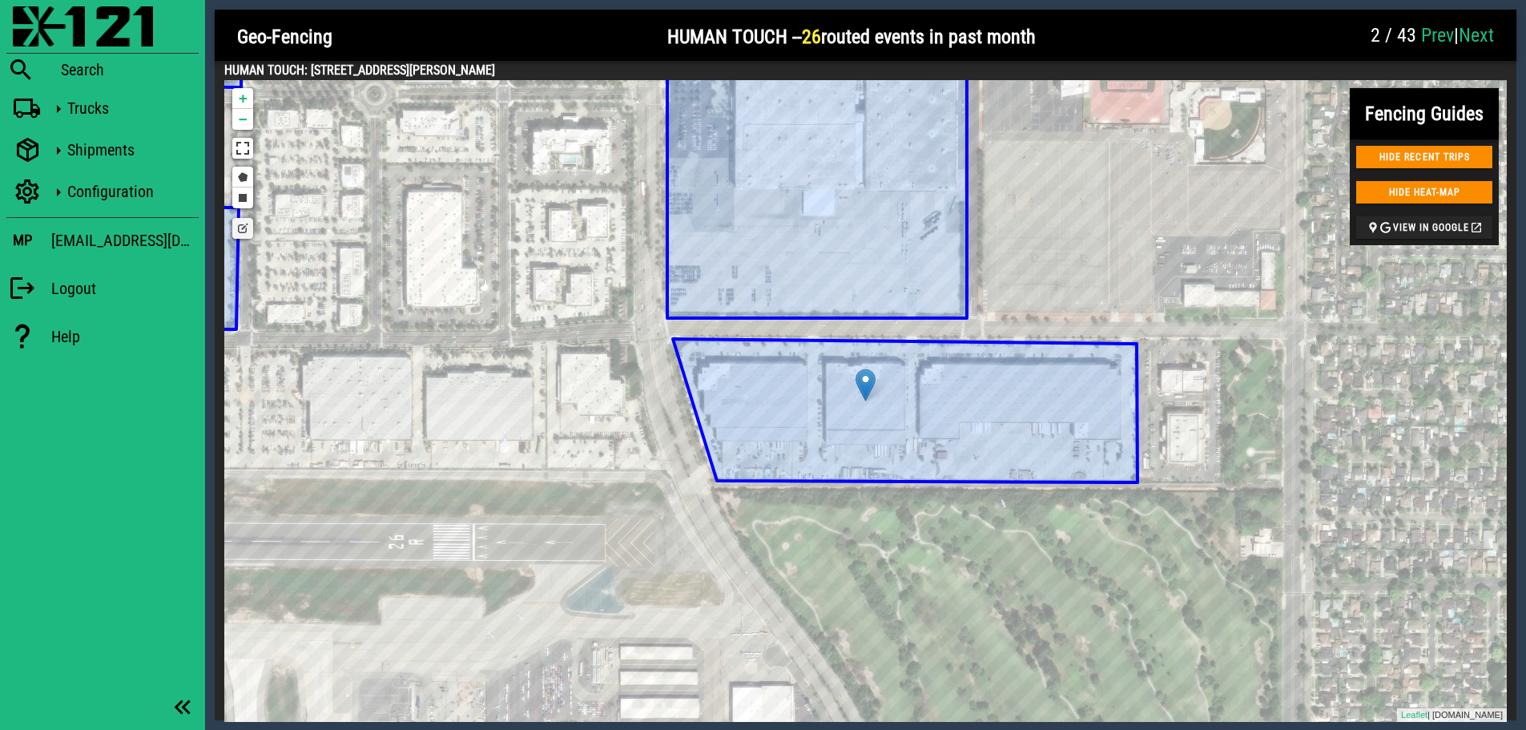
click at [877, 401] on icon at bounding box center [905, 410] width 465 height 143
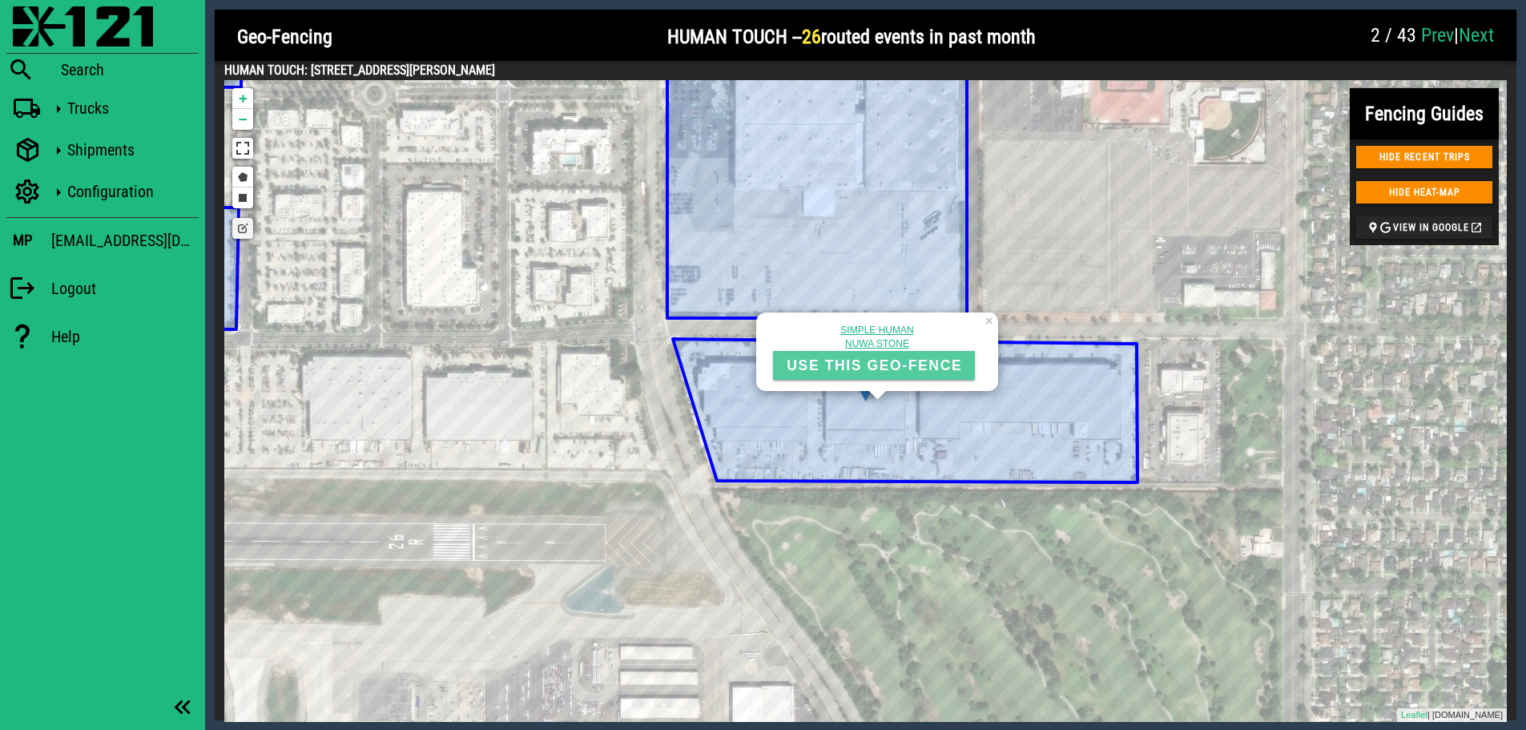
click at [900, 369] on span "USE THIS GEO-FENCE" at bounding box center [874, 365] width 176 height 17
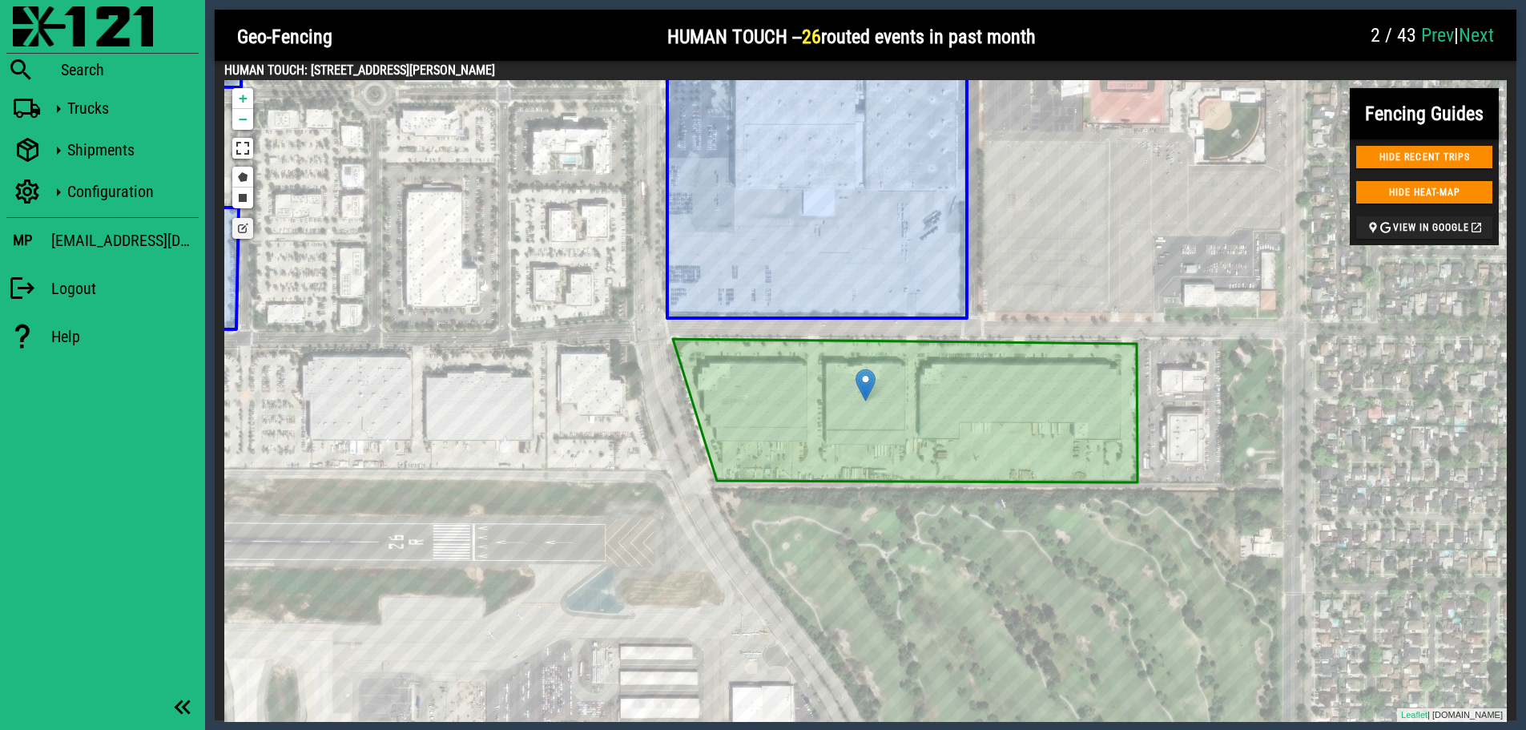
click at [247, 231] on link "Edit layers" at bounding box center [242, 228] width 21 height 21
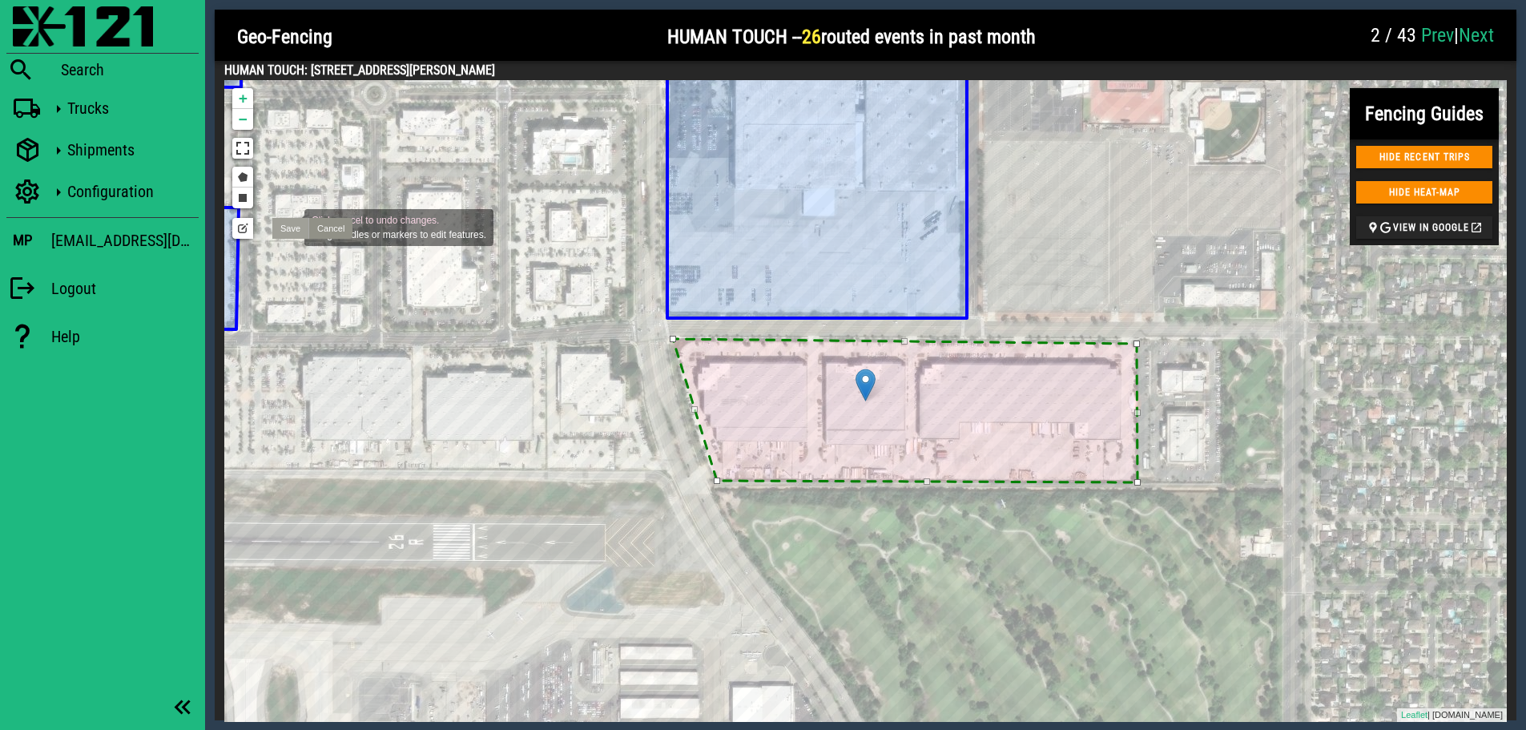
click at [288, 226] on link "Save" at bounding box center [290, 228] width 36 height 21
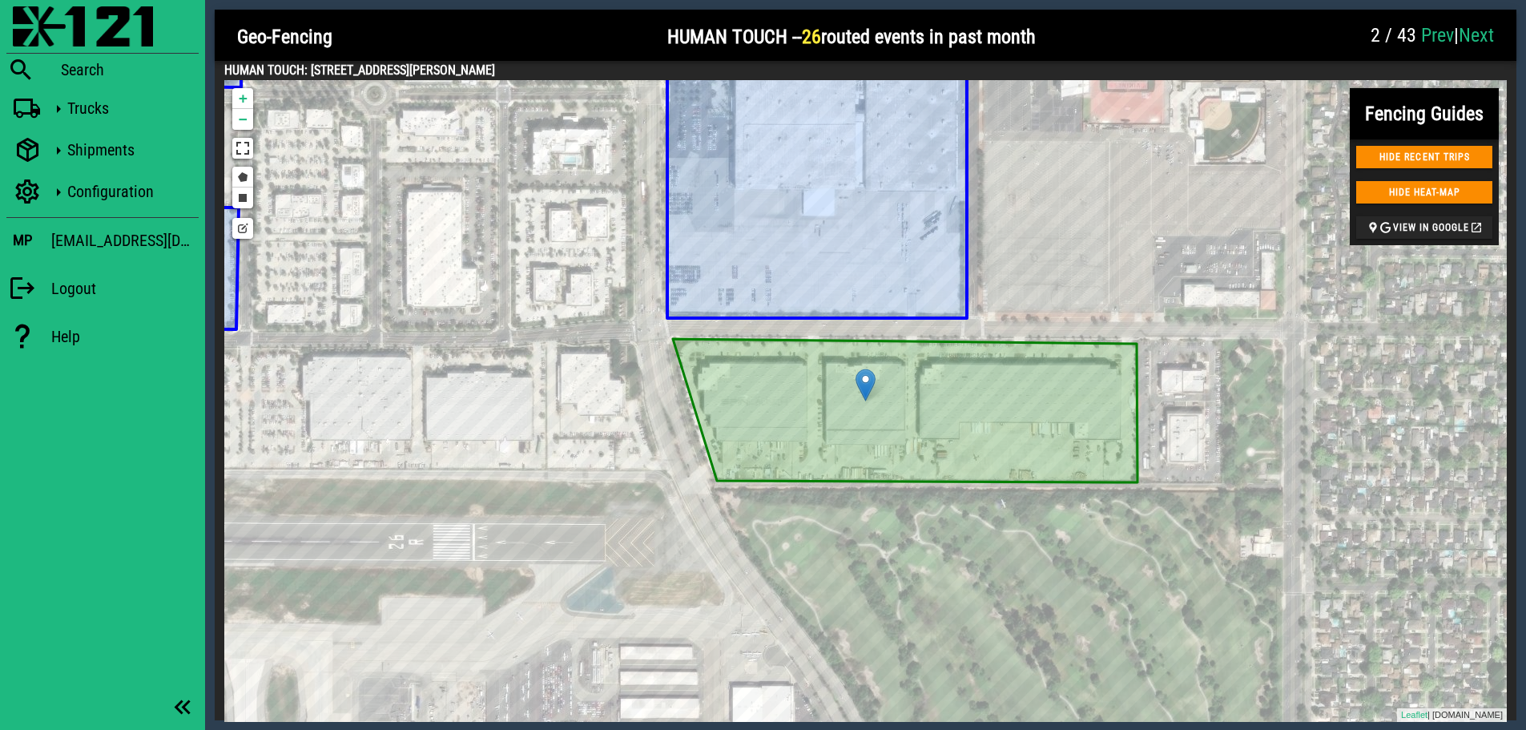
click at [1435, 32] on link "Next" at bounding box center [1476, 35] width 35 height 22
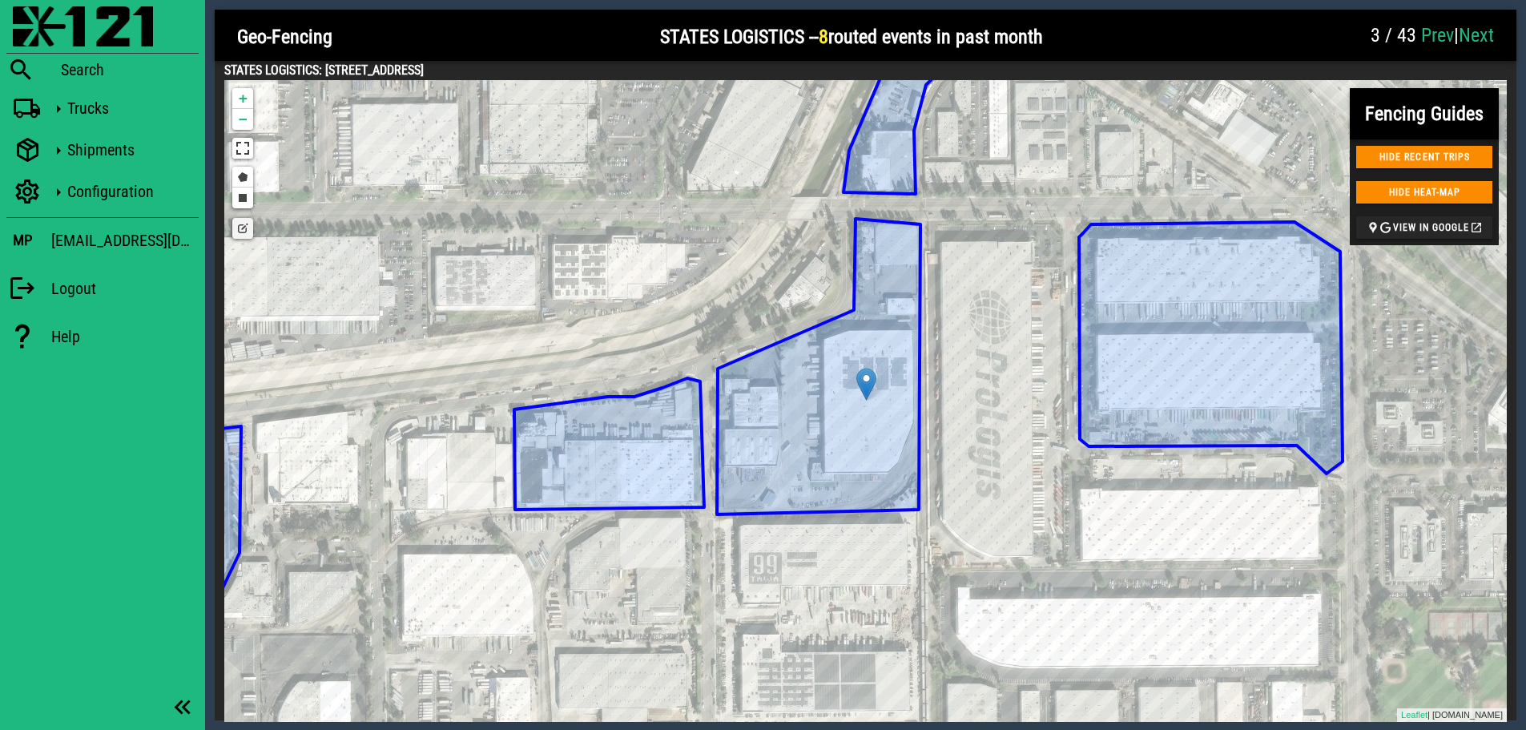
click at [836, 419] on icon at bounding box center [819, 367] width 204 height 296
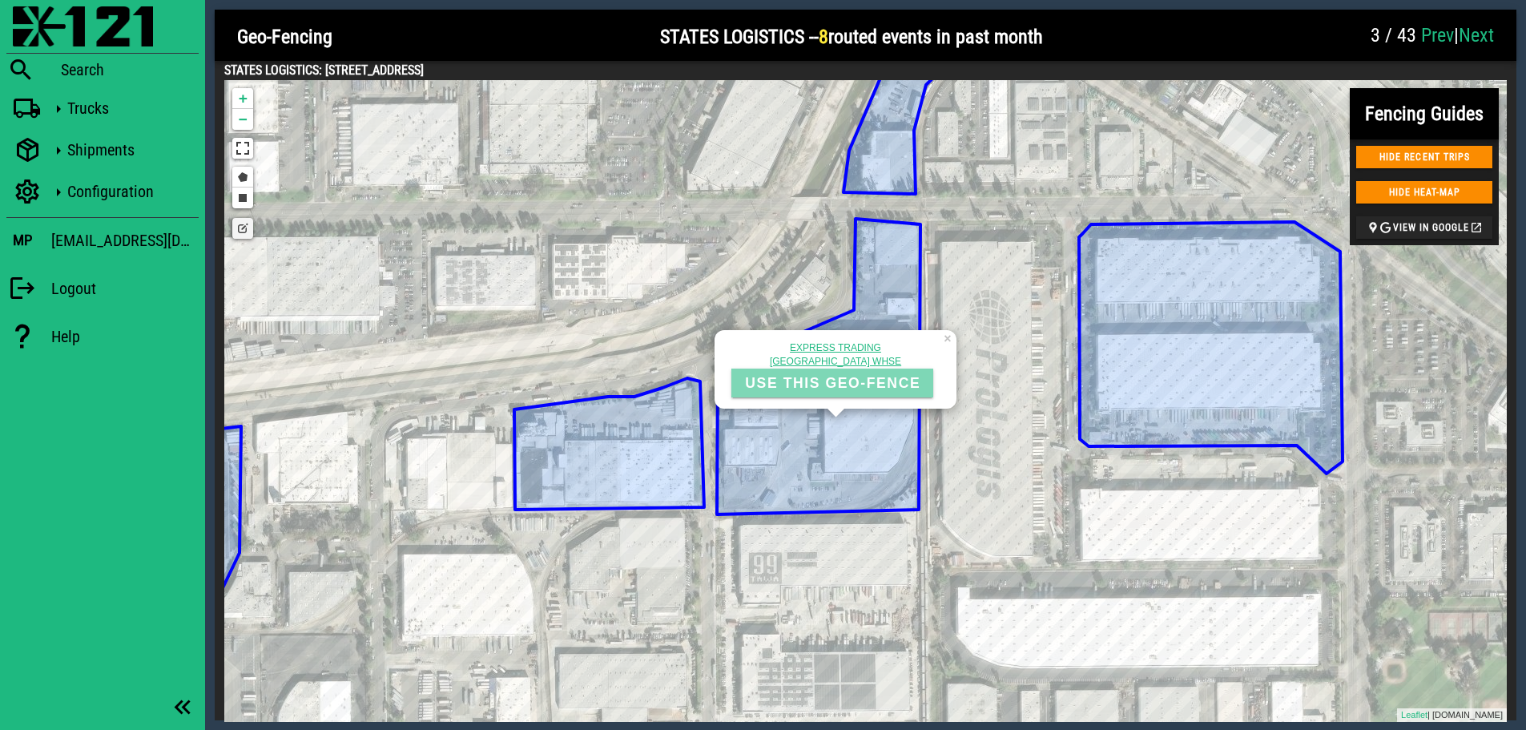
click at [760, 384] on span "USE THIS GEO-FENCE" at bounding box center [832, 383] width 176 height 17
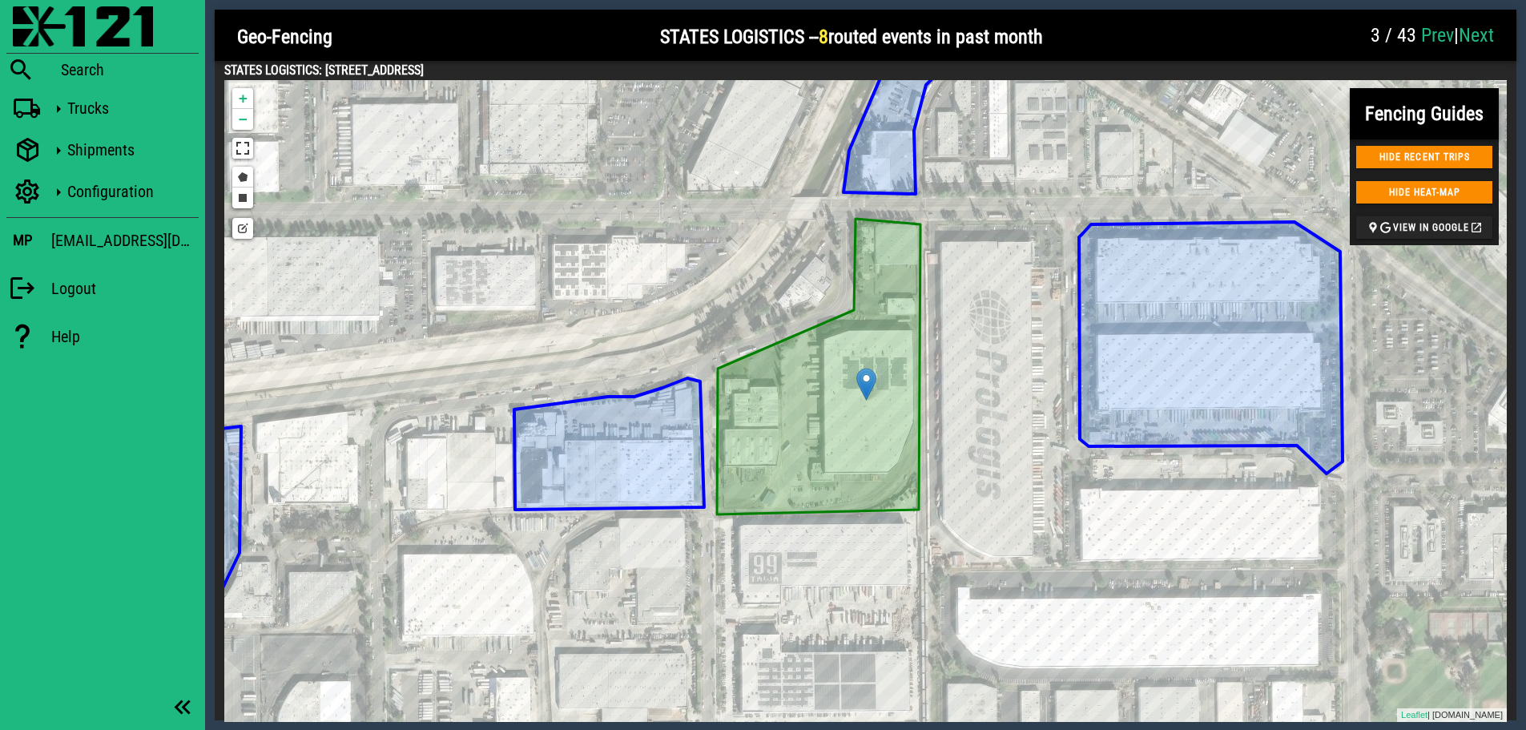
click at [1435, 34] on link "Next" at bounding box center [1476, 35] width 35 height 22
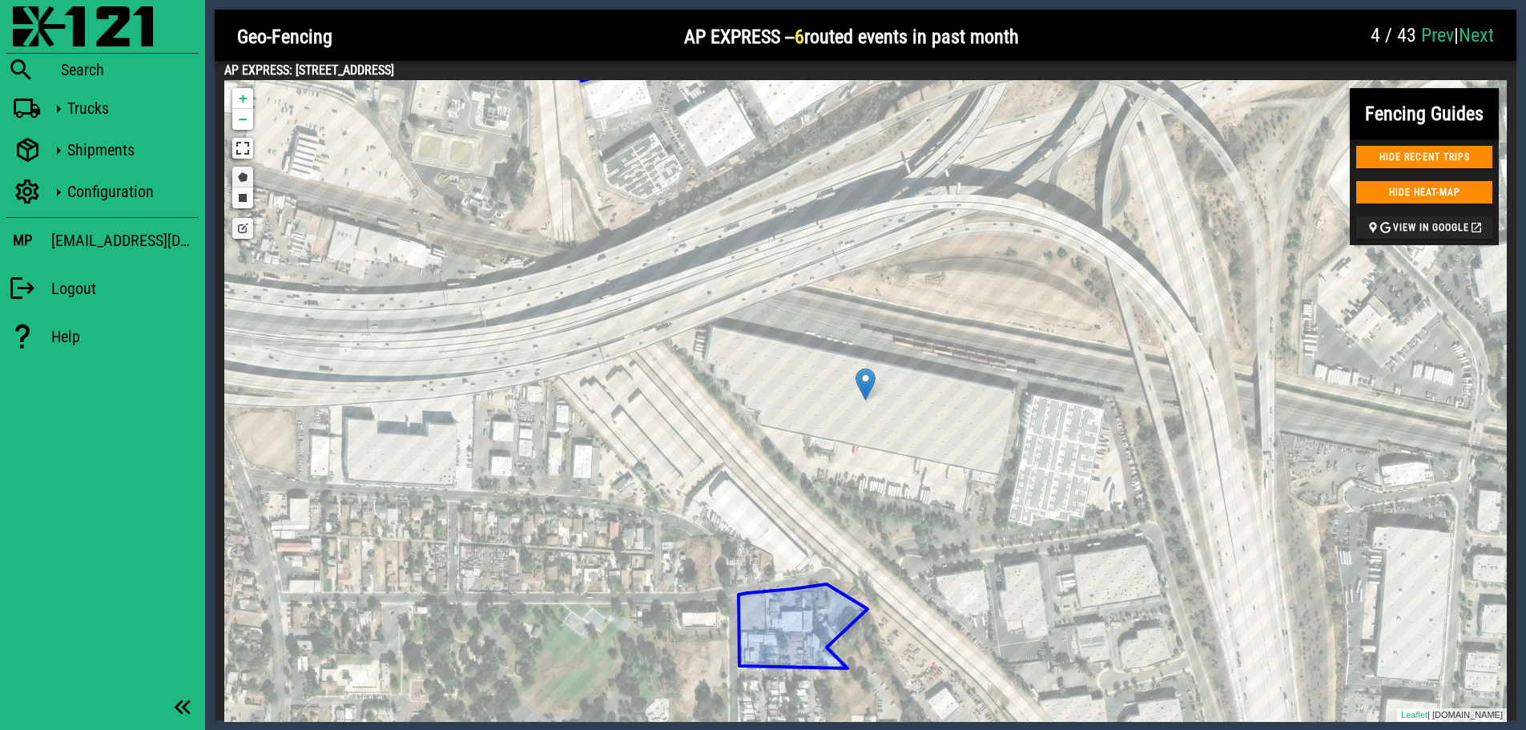
click at [244, 181] on link "Draw a polygon" at bounding box center [242, 177] width 21 height 21
click at [712, 319] on div at bounding box center [712, 319] width 32 height 32
click at [1026, 384] on div at bounding box center [1026, 384] width 32 height 32
click at [995, 496] on div at bounding box center [995, 496] width 32 height 32
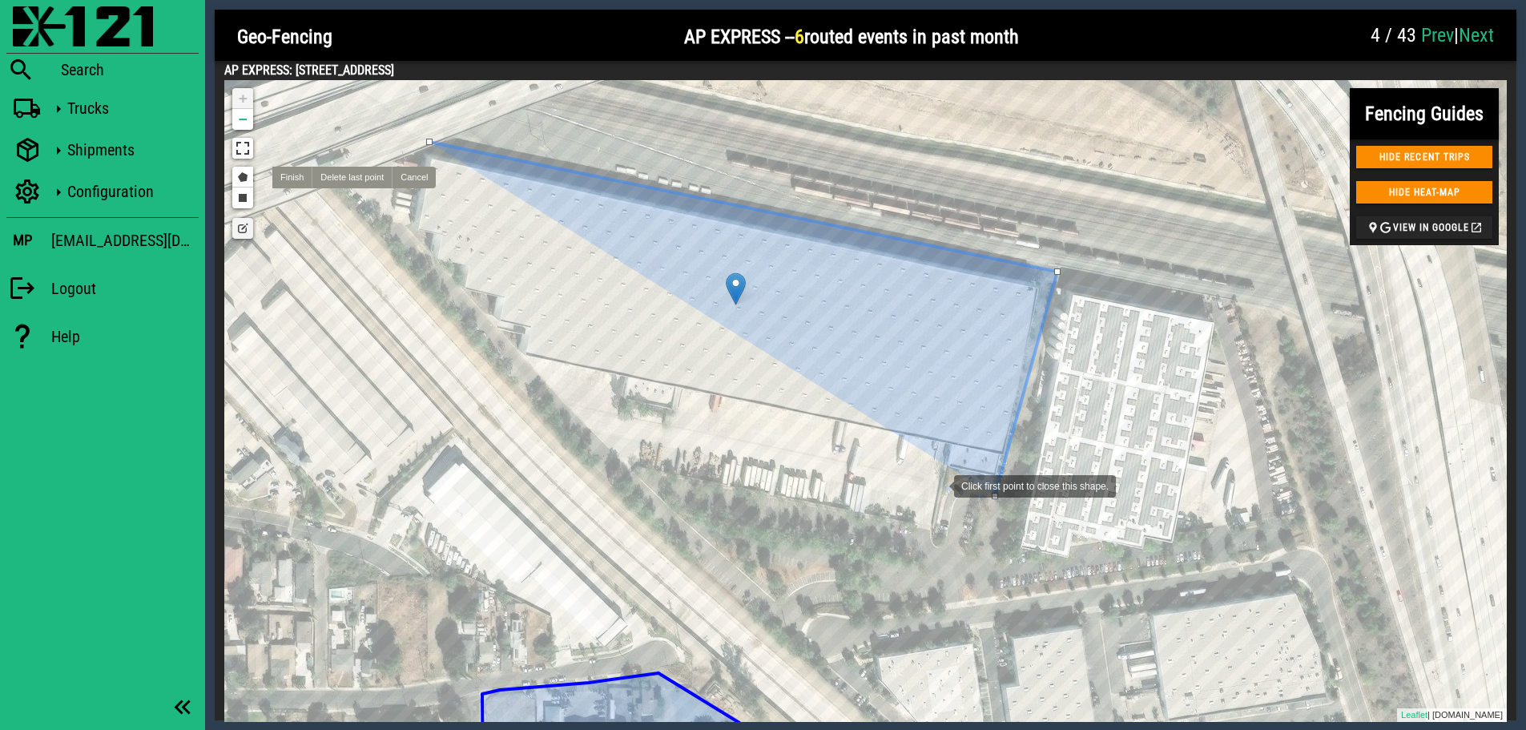
click at [938, 485] on div at bounding box center [938, 485] width 32 height 32
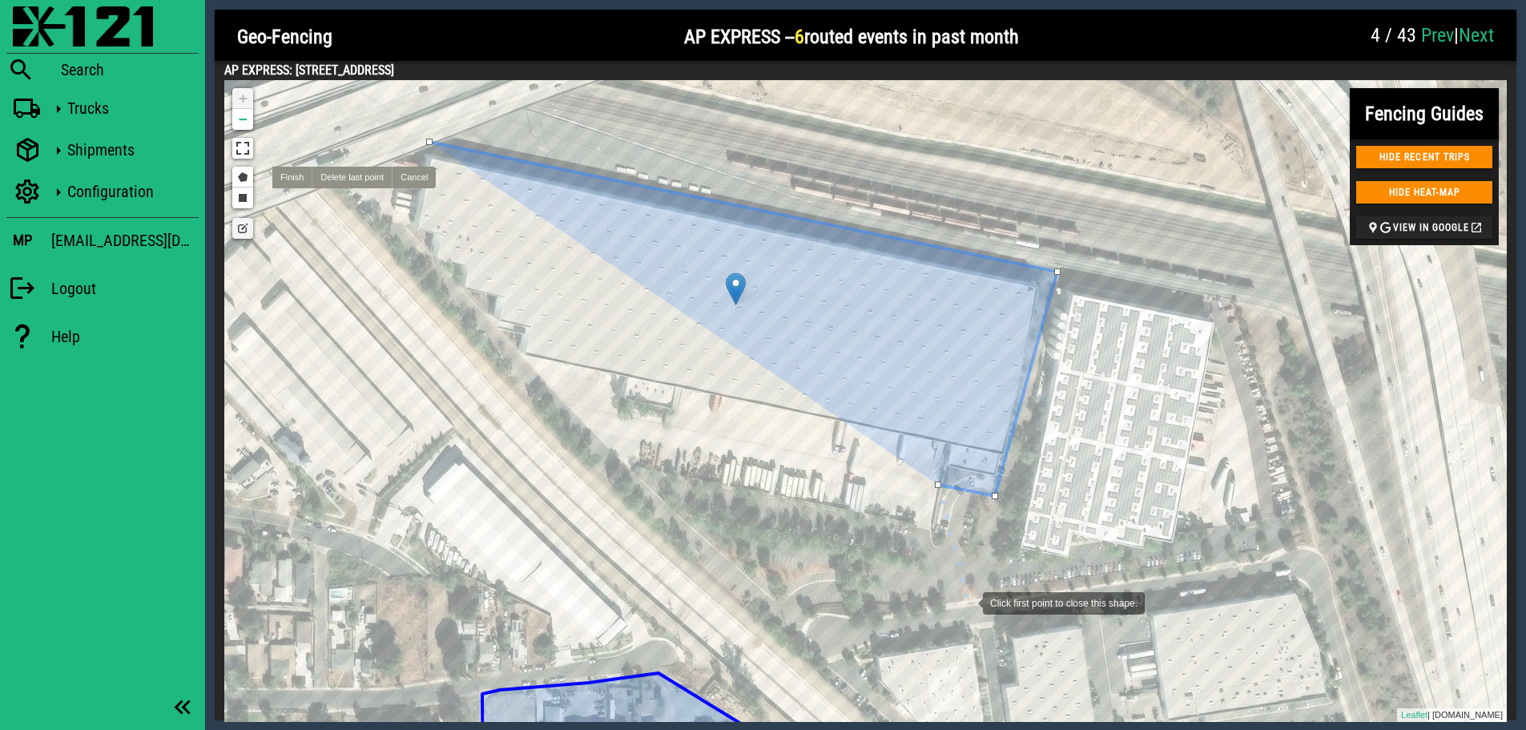
click at [967, 602] on div at bounding box center [967, 602] width 32 height 32
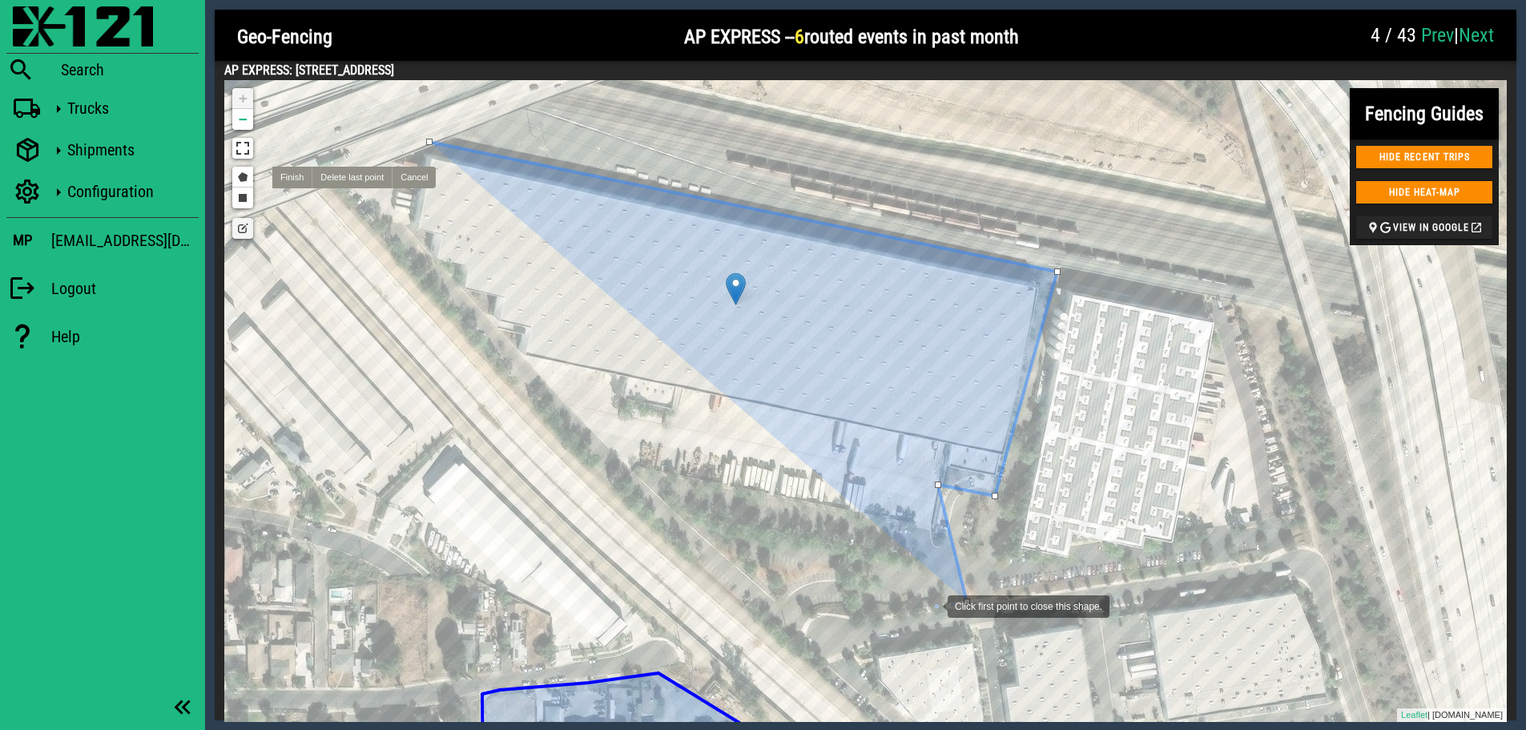
click at [932, 605] on div at bounding box center [932, 605] width 32 height 32
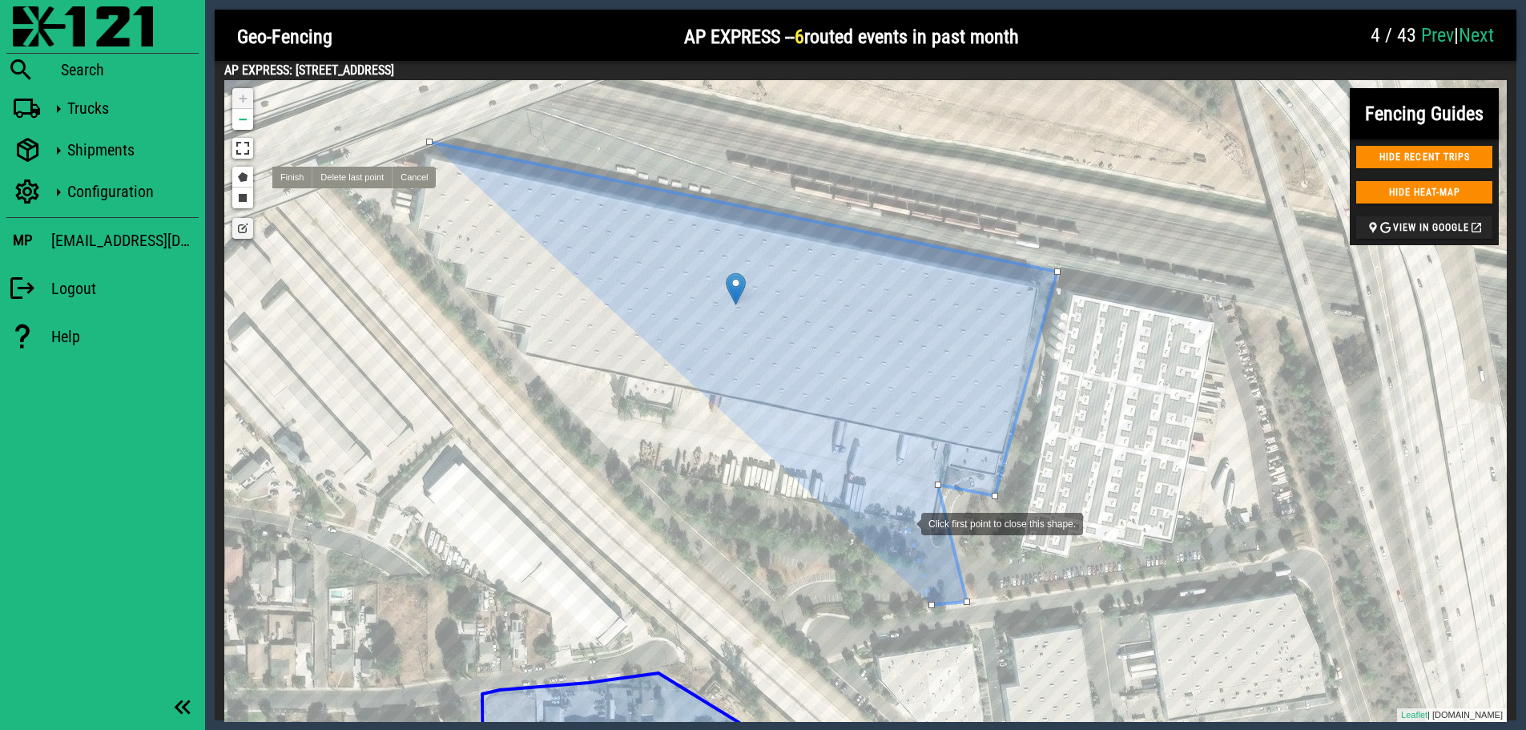
click at [905, 522] on div at bounding box center [905, 522] width 32 height 32
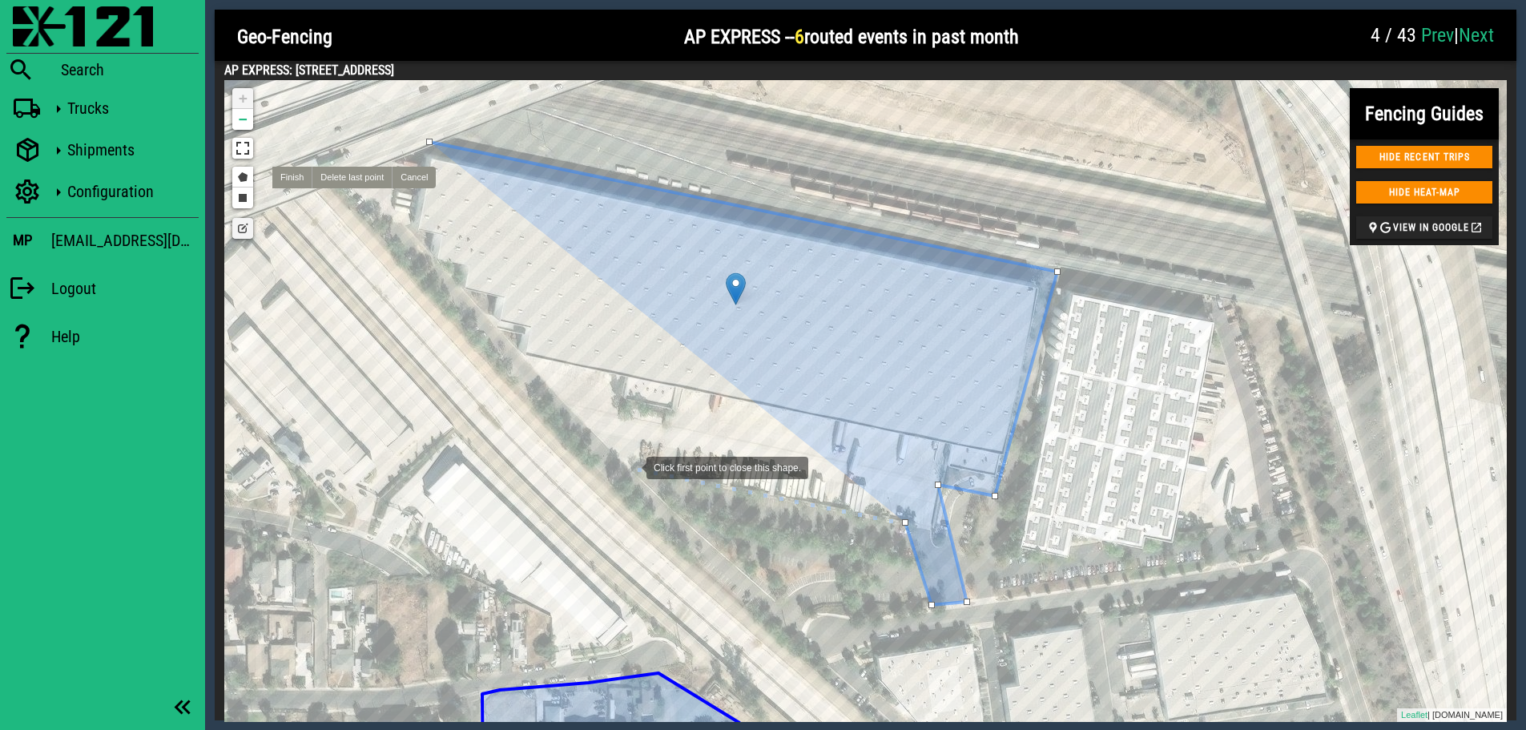
click at [631, 466] on div at bounding box center [631, 466] width 32 height 32
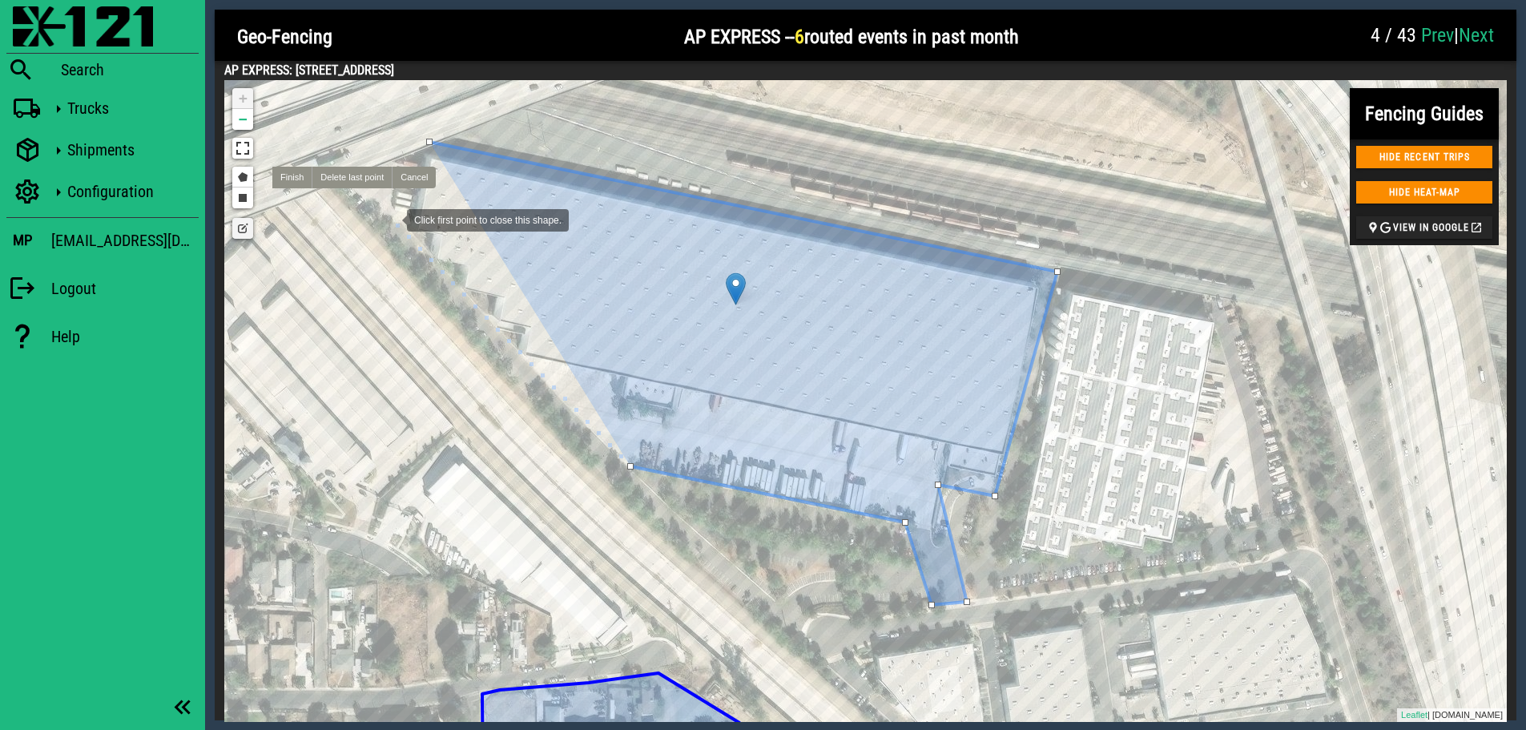
click at [391, 219] on div at bounding box center [391, 219] width 32 height 32
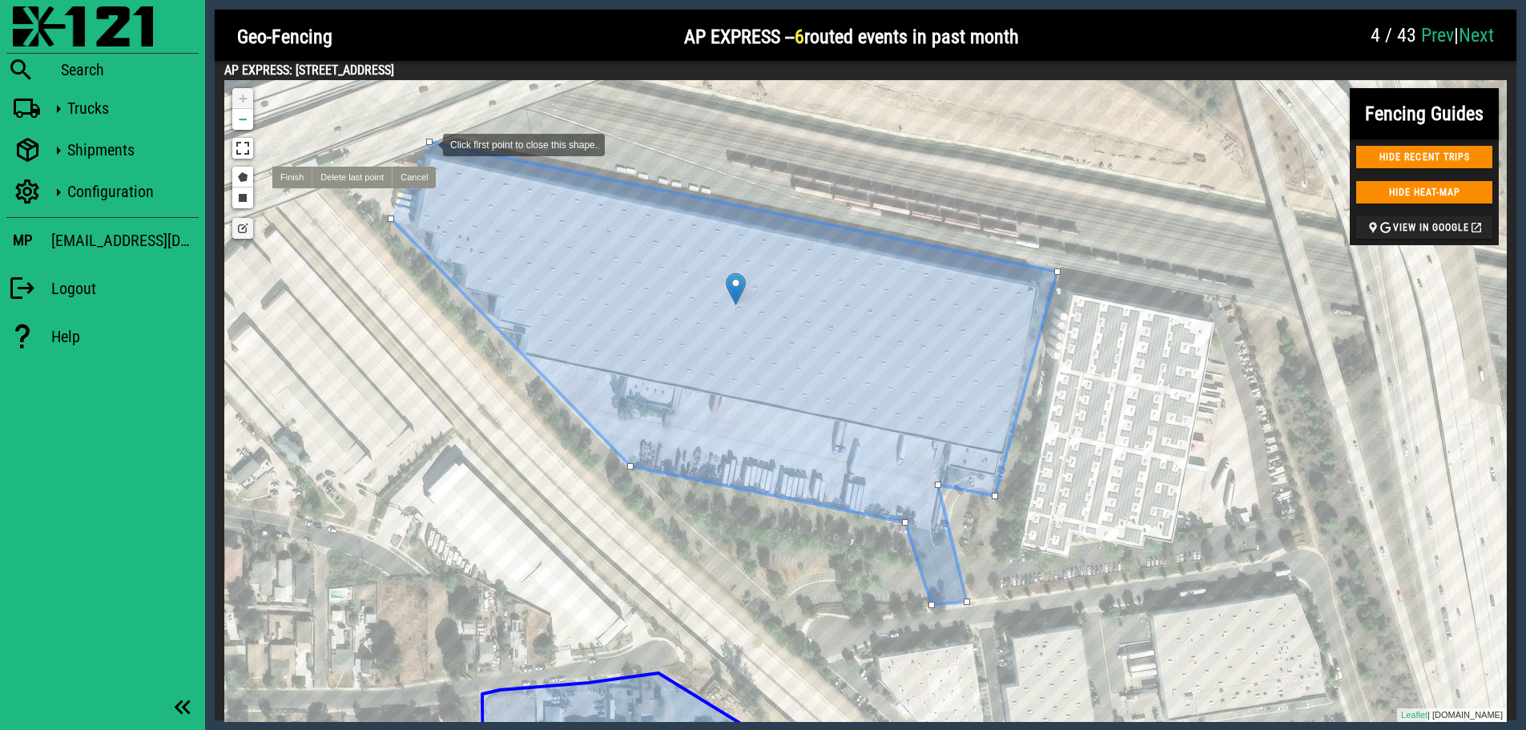
click at [427, 143] on div at bounding box center [429, 142] width 6 height 6
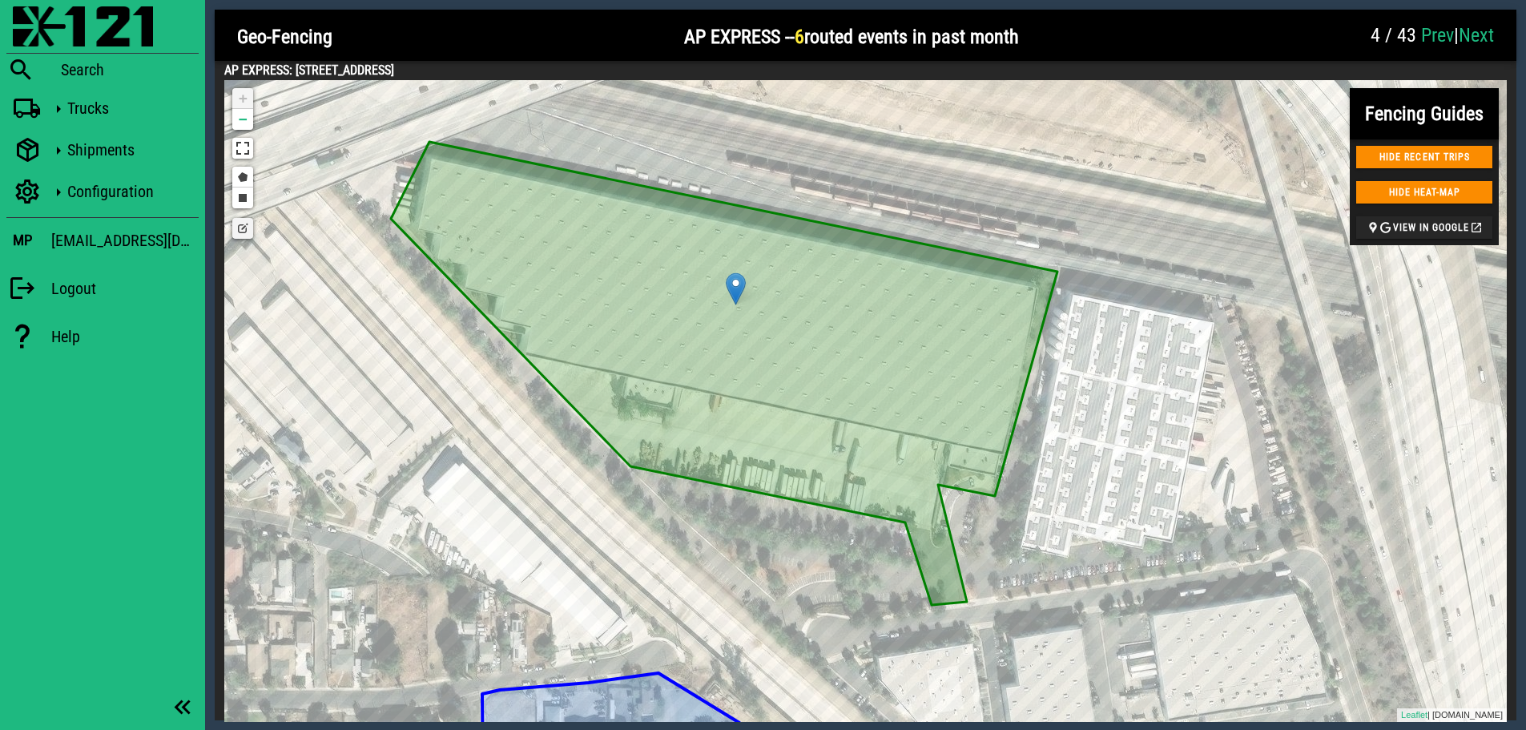
click at [233, 231] on link "Edit layers" at bounding box center [242, 228] width 21 height 21
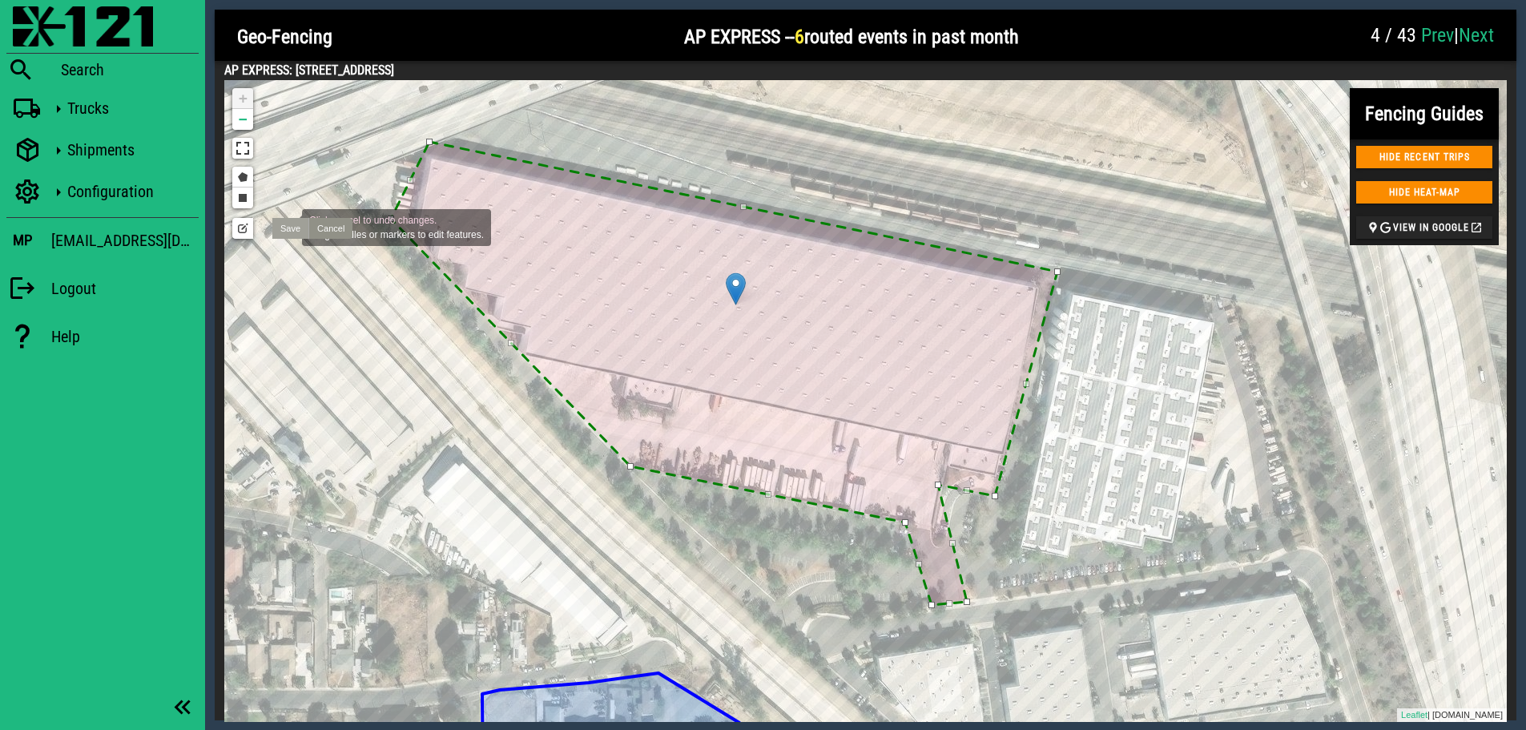
click at [286, 226] on link "Save" at bounding box center [290, 228] width 36 height 21
